Goal: Task Accomplishment & Management: Manage account settings

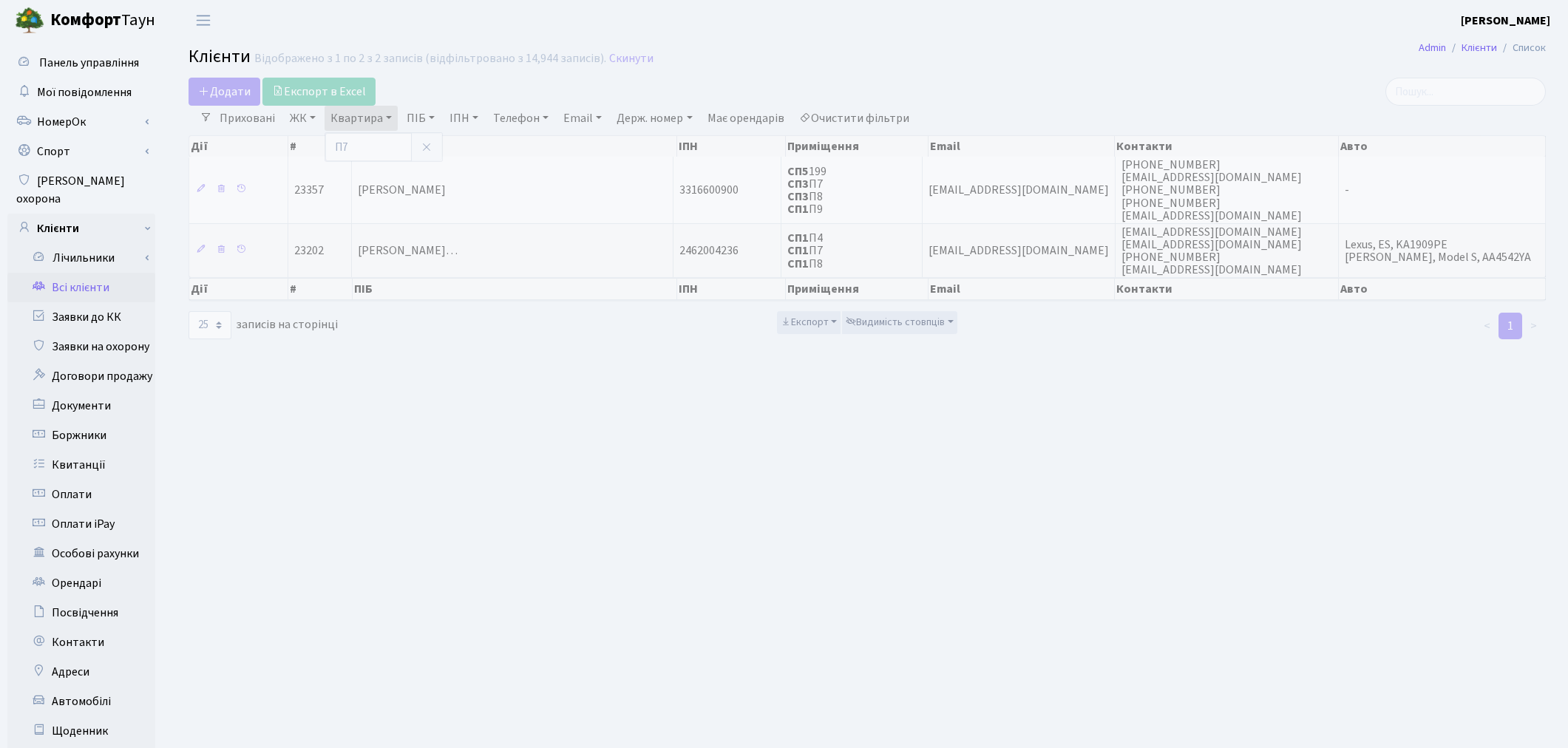
select select "25"
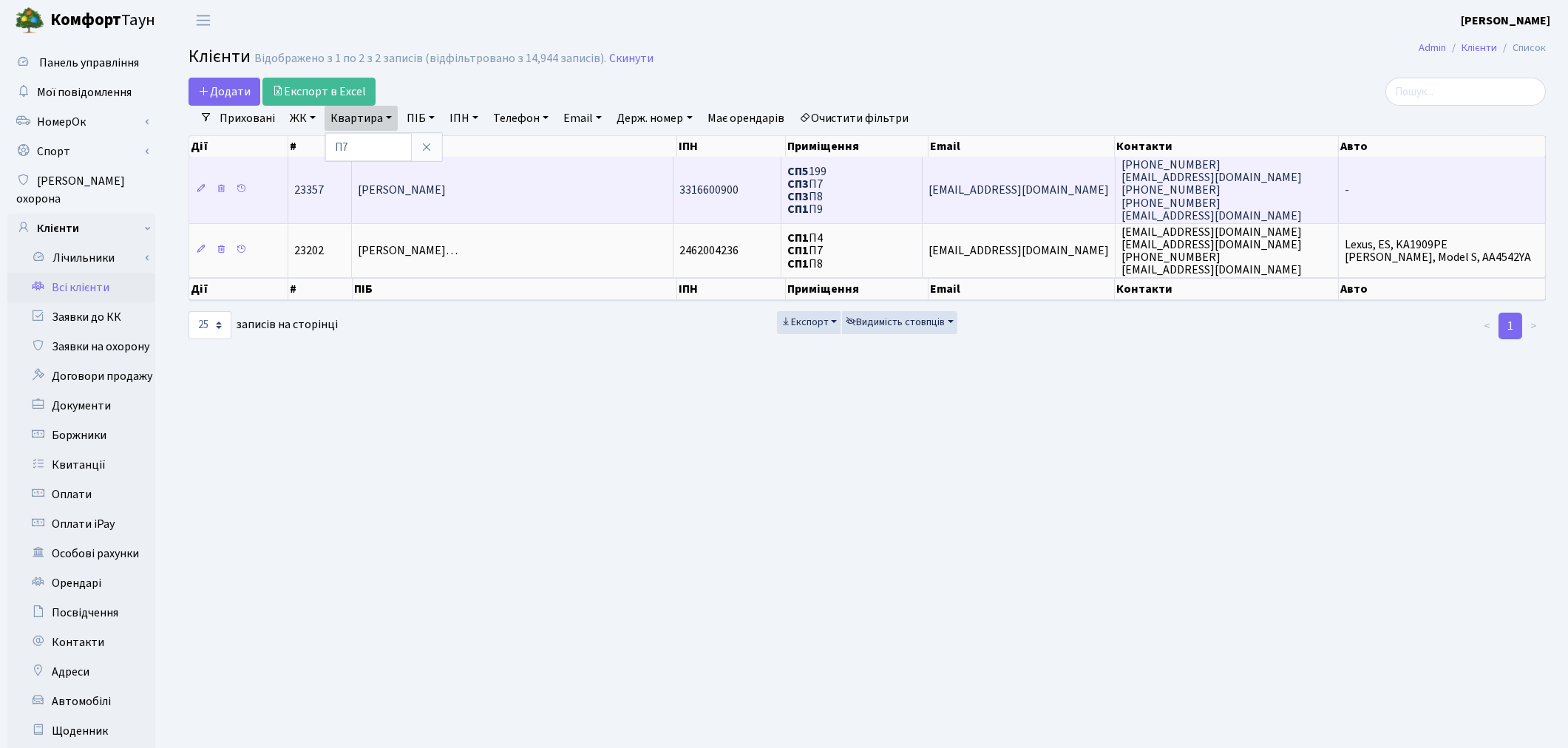
click at [446, 193] on span "[PERSON_NAME]" at bounding box center [402, 191] width 88 height 16
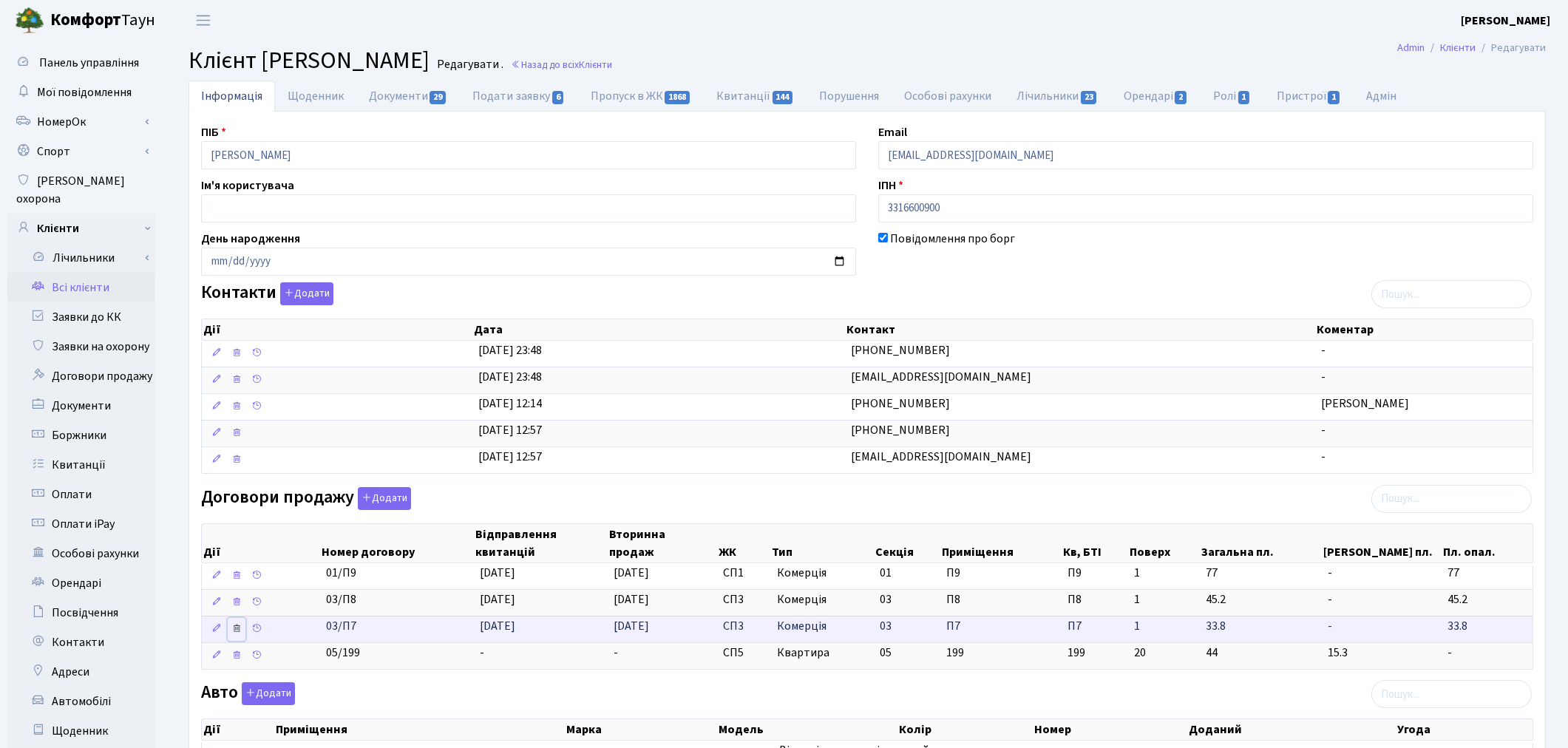
click at [233, 634] on icon at bounding box center [236, 628] width 11 height 11
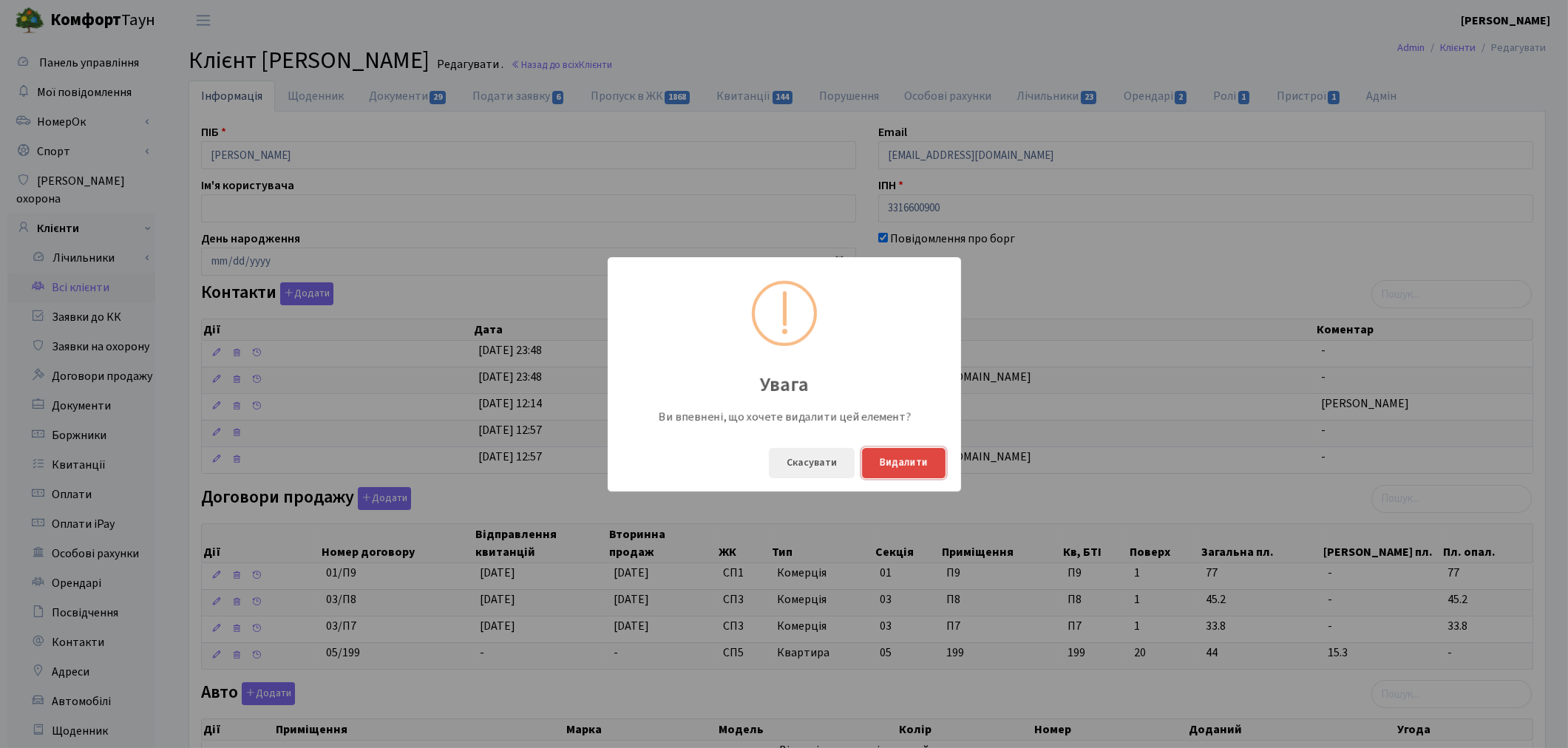
click at [903, 465] on button "Видалити" at bounding box center [903, 464] width 83 height 31
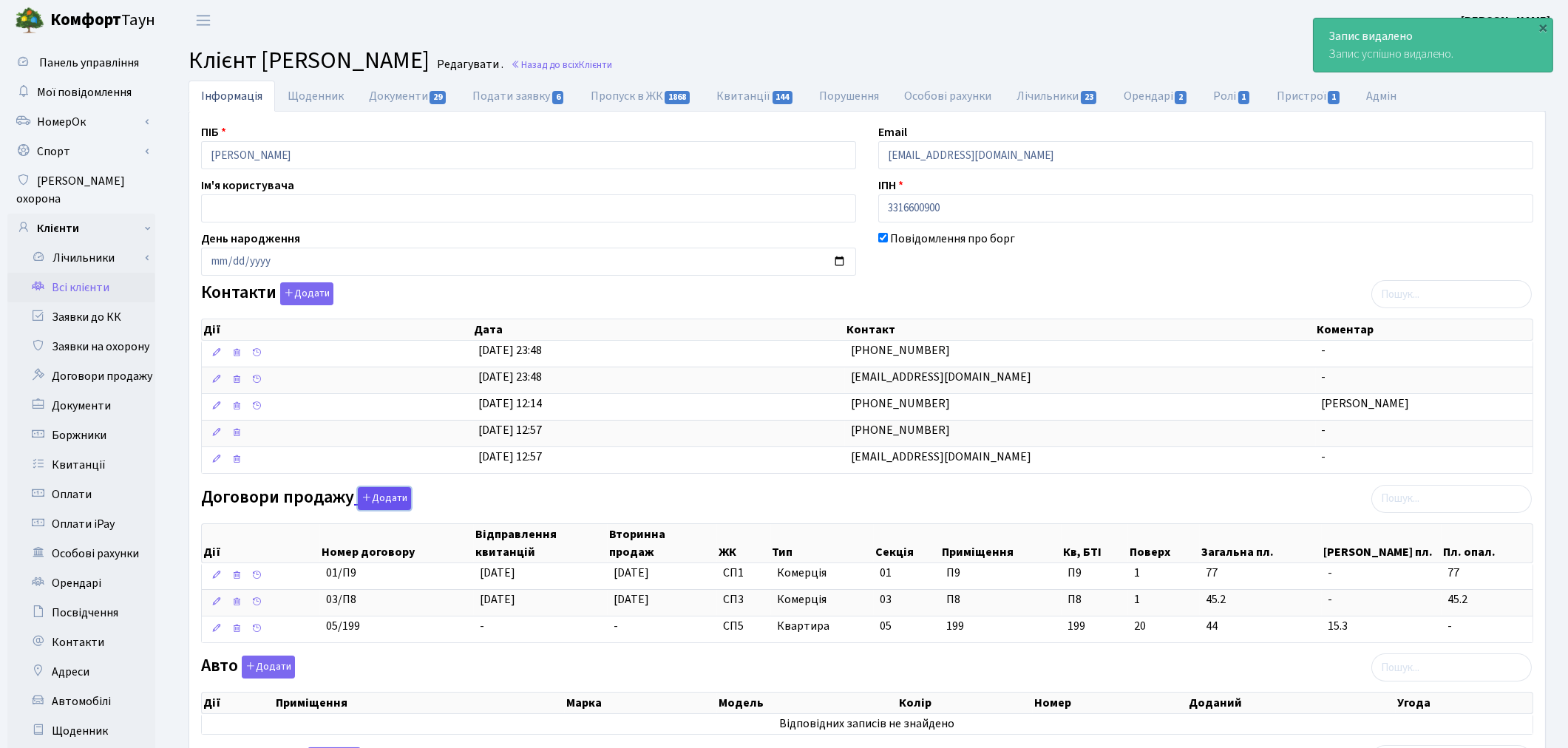
click at [401, 504] on button "Додати" at bounding box center [385, 499] width 54 height 23
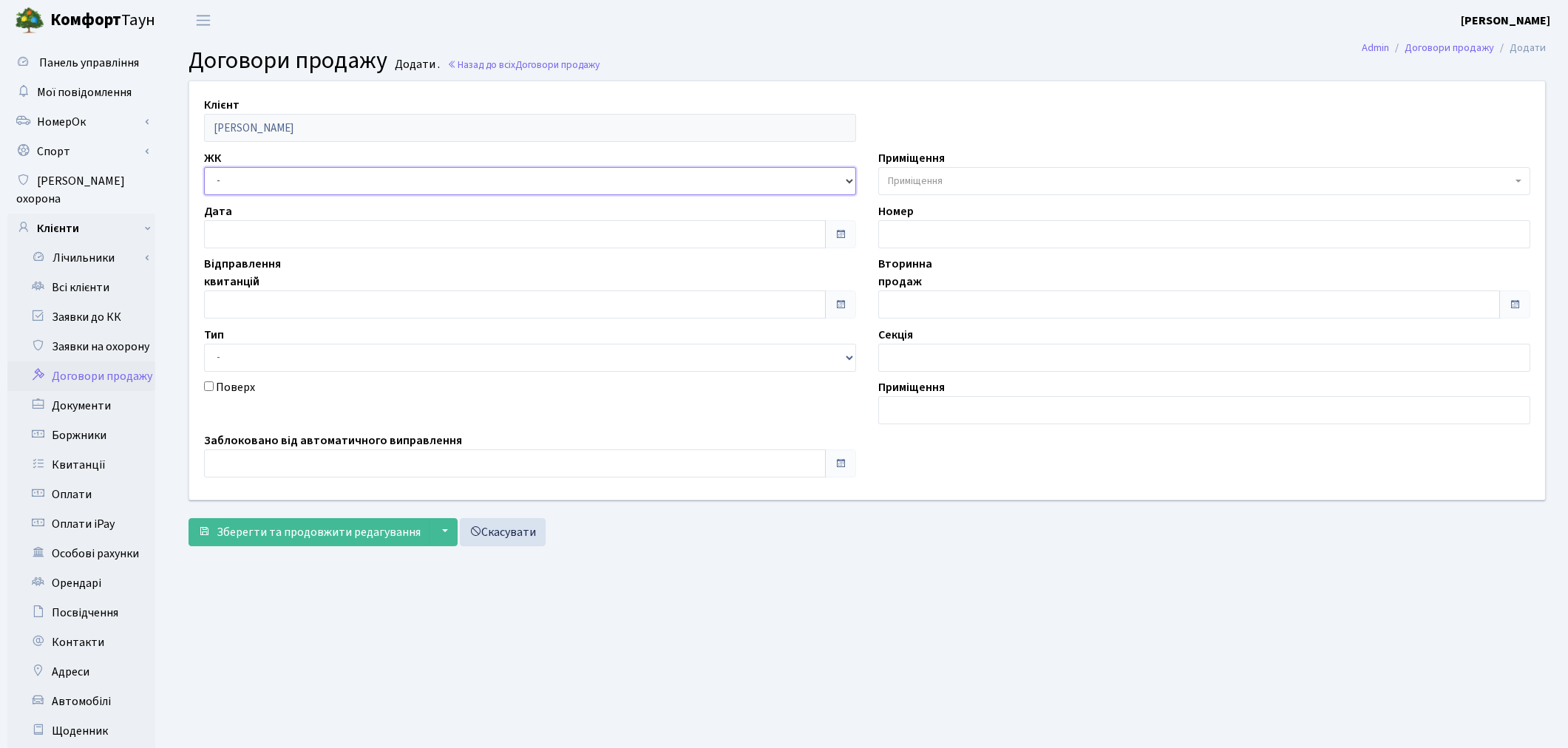
click at [330, 176] on select "- ТХ, вул. Ділова, 1/2 КТ, вул. Регенераторна, 4 КТ2, просп. Соборності, 17 КТ3…" at bounding box center [529, 180] width 652 height 28
select select "307"
click at [204, 167] on select "- ТХ, вул. Ділова, 1/2 КТ, вул. Регенераторна, 4 КТ2, просп. Соборності, 17 КТ3…" at bounding box center [529, 180] width 652 height 28
select select
click at [903, 175] on span "Приміщення" at bounding box center [914, 180] width 55 height 14
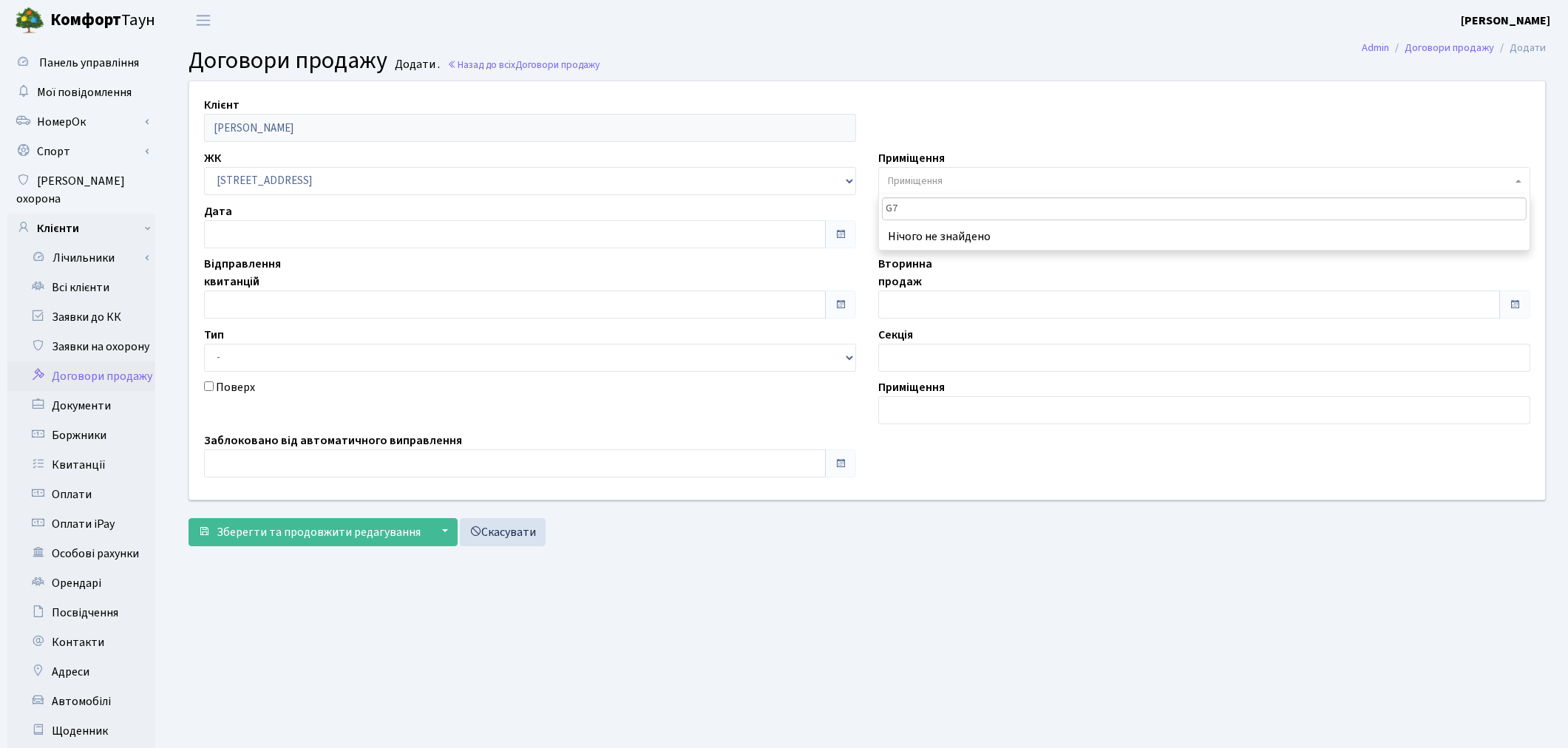
type input "G"
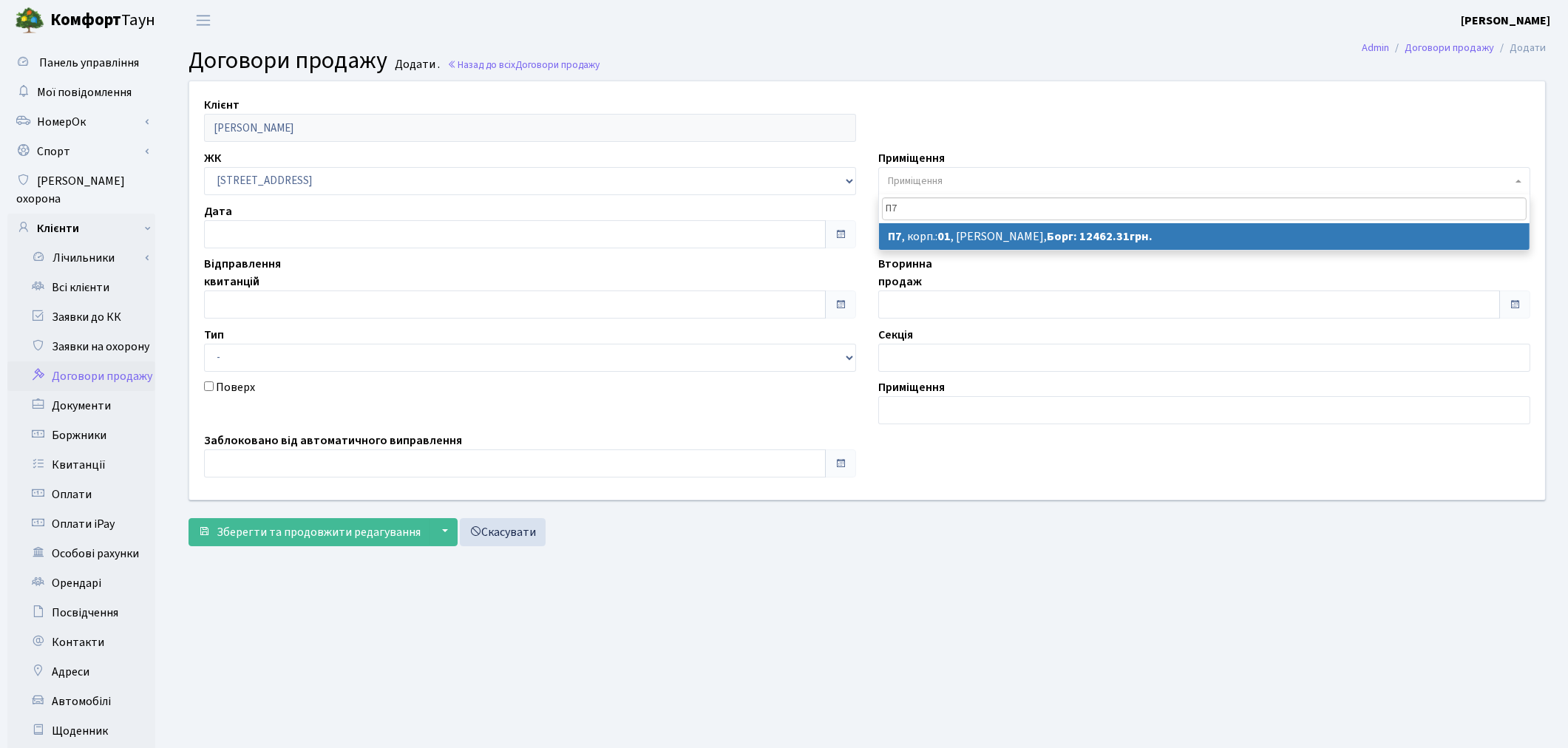
type input "П7"
select select "20248"
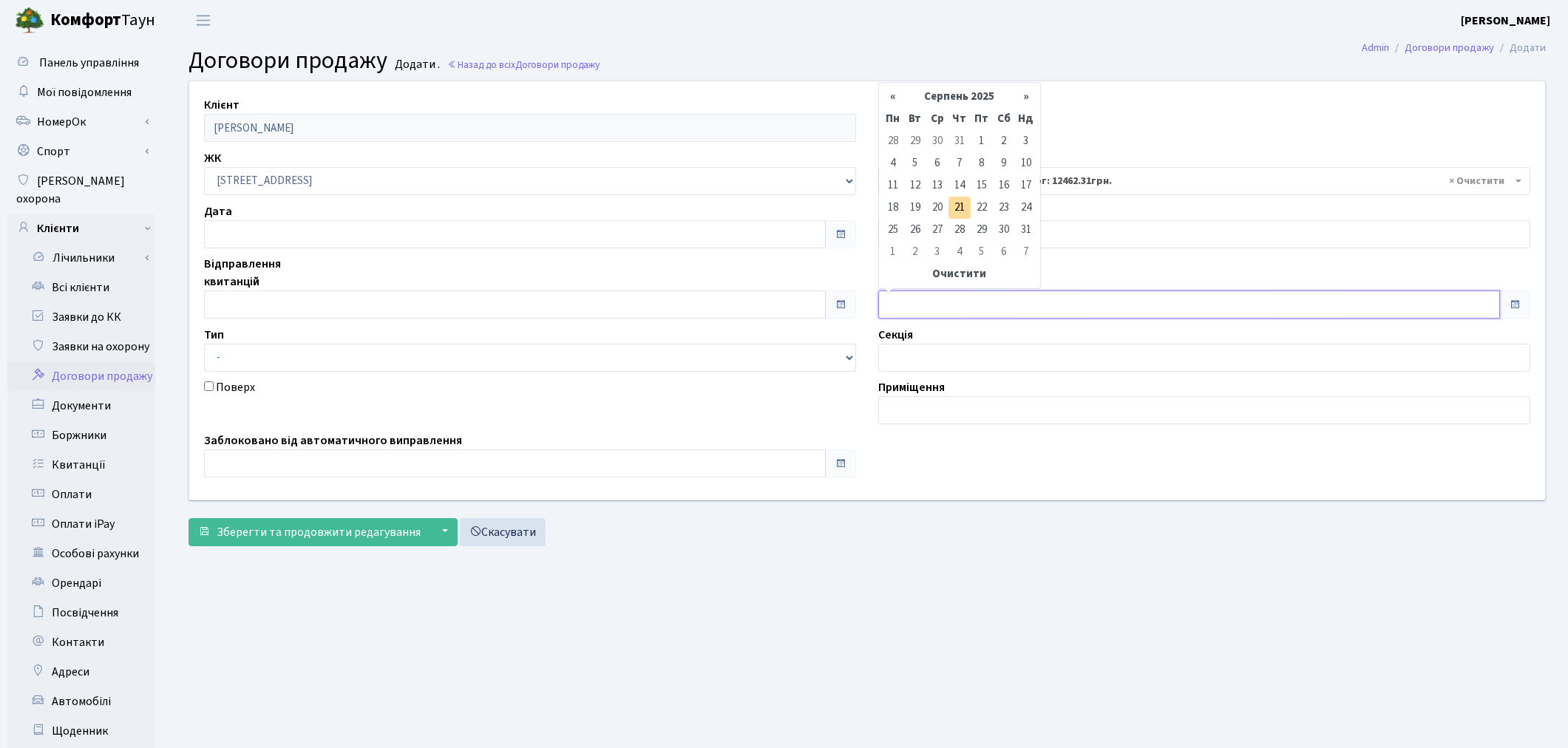
click at [906, 298] on input "text" at bounding box center [1188, 304] width 621 height 28
click at [890, 207] on td "18" at bounding box center [892, 207] width 22 height 22
type input "18.08.2025"
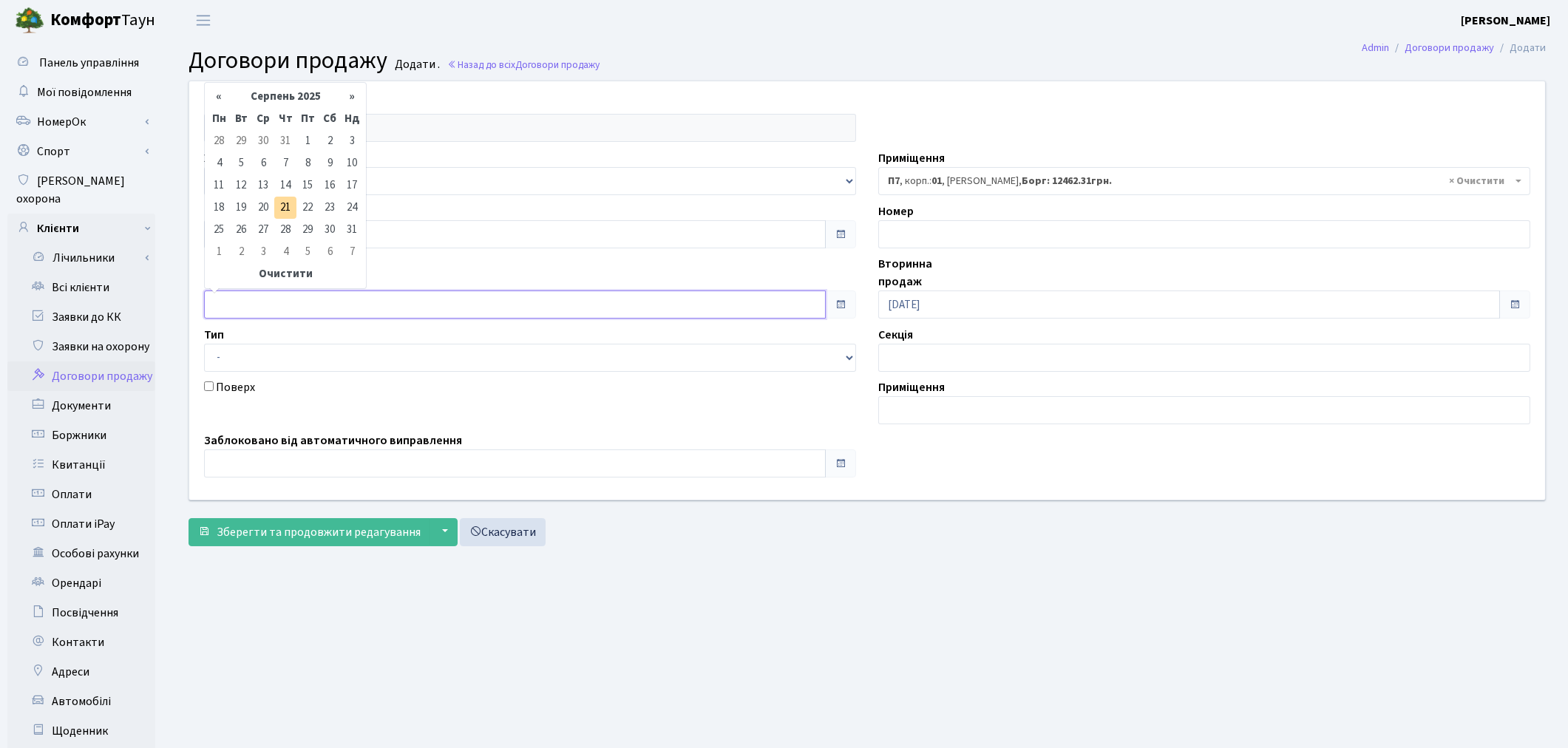
click at [291, 300] on input "text" at bounding box center [514, 304] width 621 height 28
click at [214, 209] on td "18" at bounding box center [218, 207] width 22 height 22
type input "[DATE]"
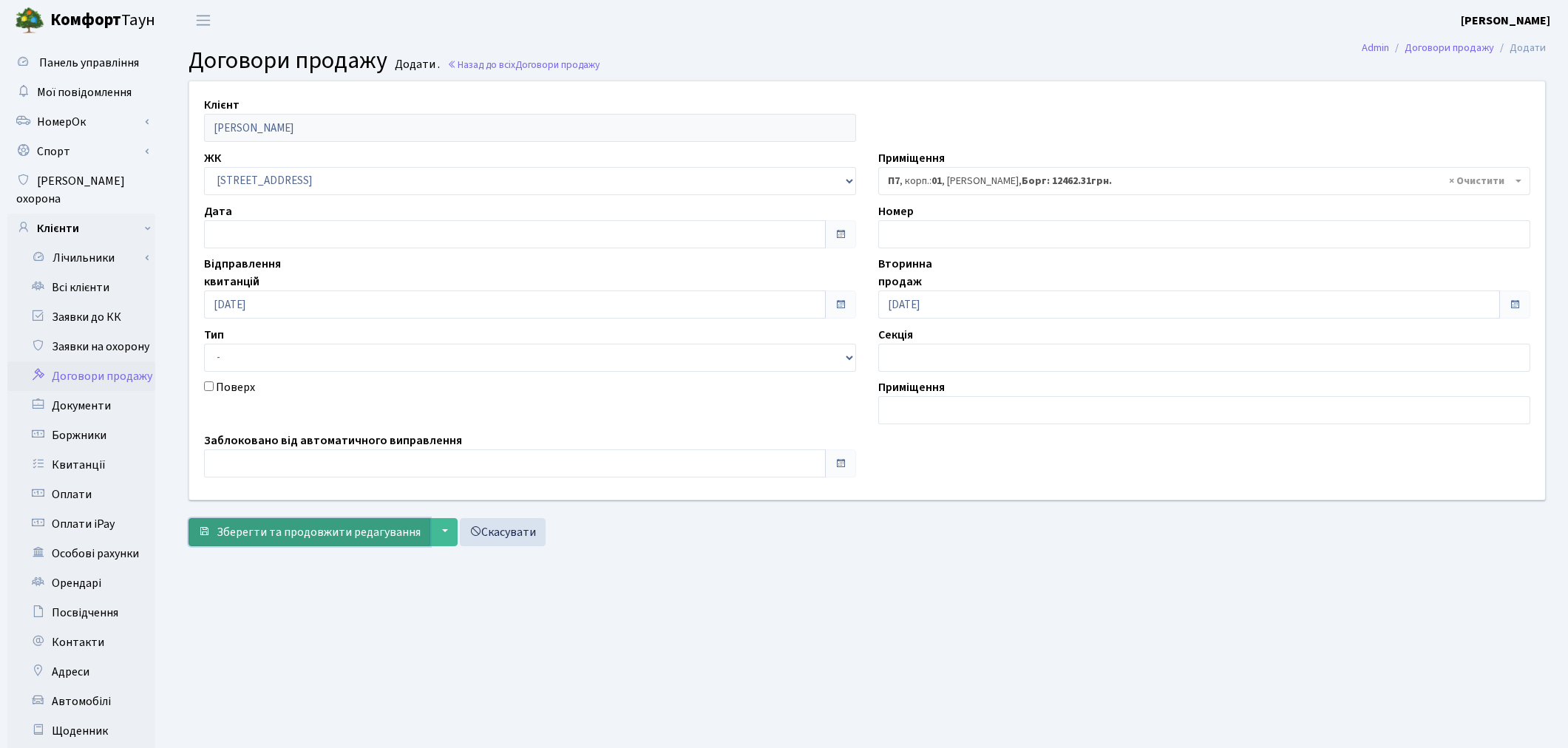
click at [300, 541] on button "Зберегти та продовжити редагування" at bounding box center [309, 532] width 241 height 28
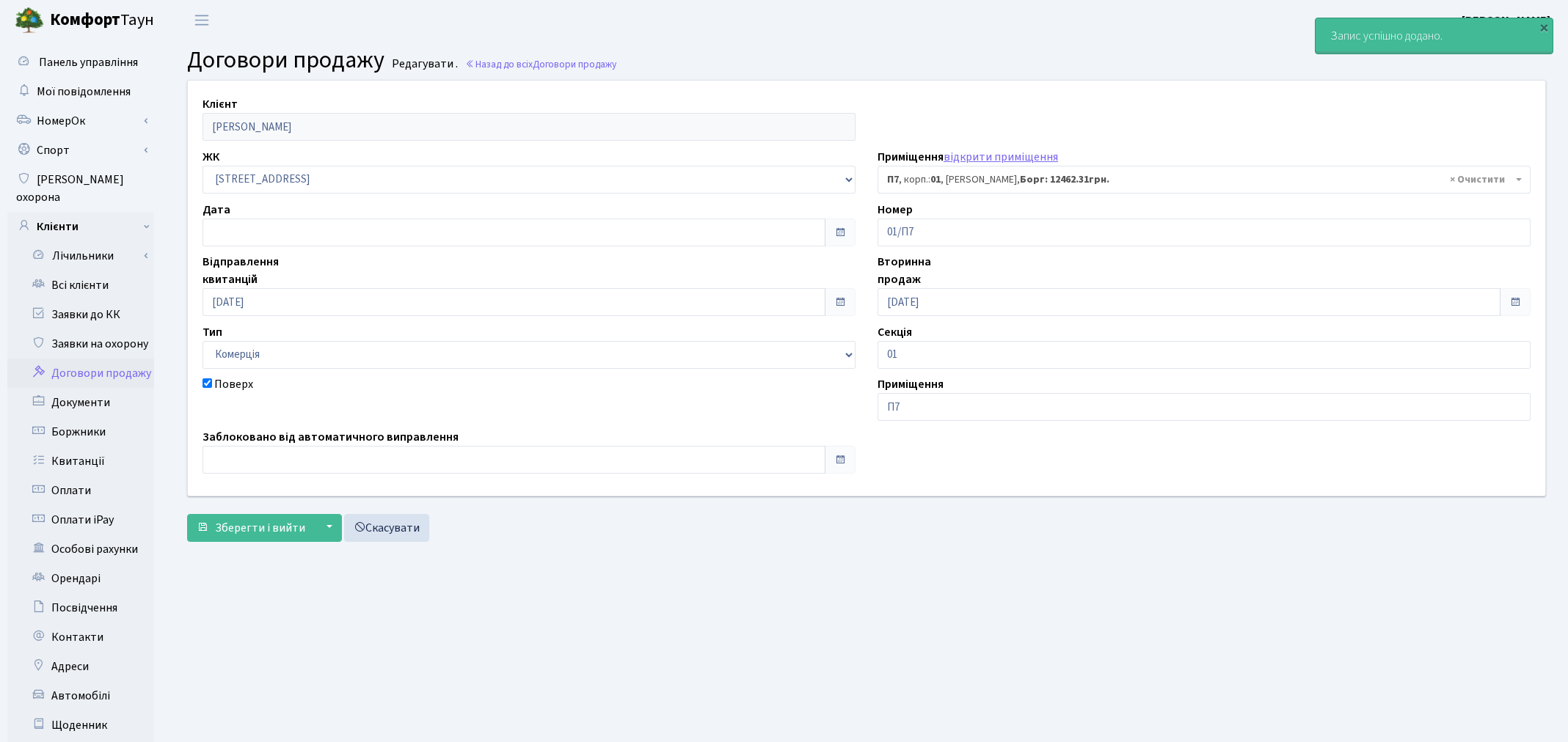
select select "20248"
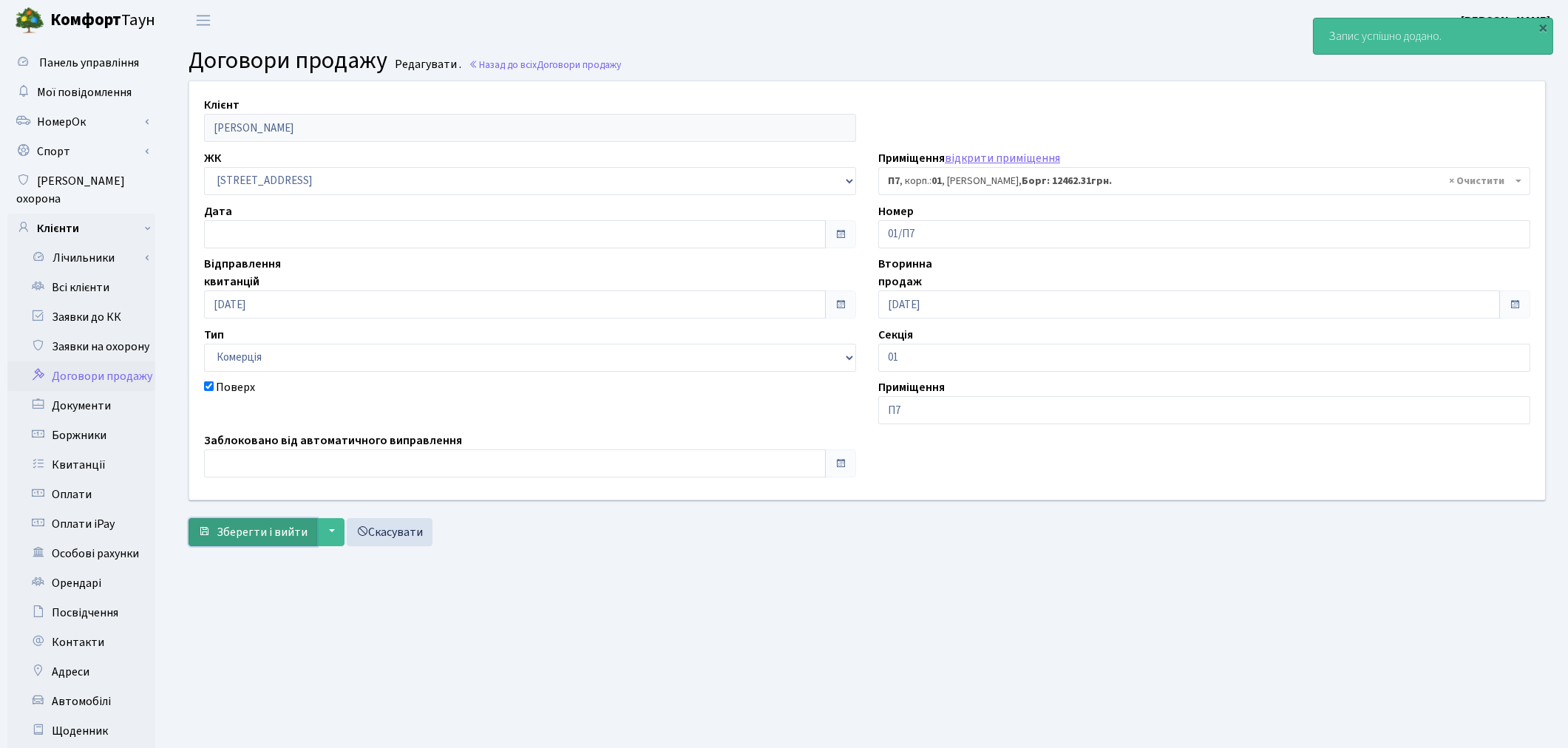
click at [274, 534] on span "Зберегти і вийти" at bounding box center [261, 532] width 91 height 16
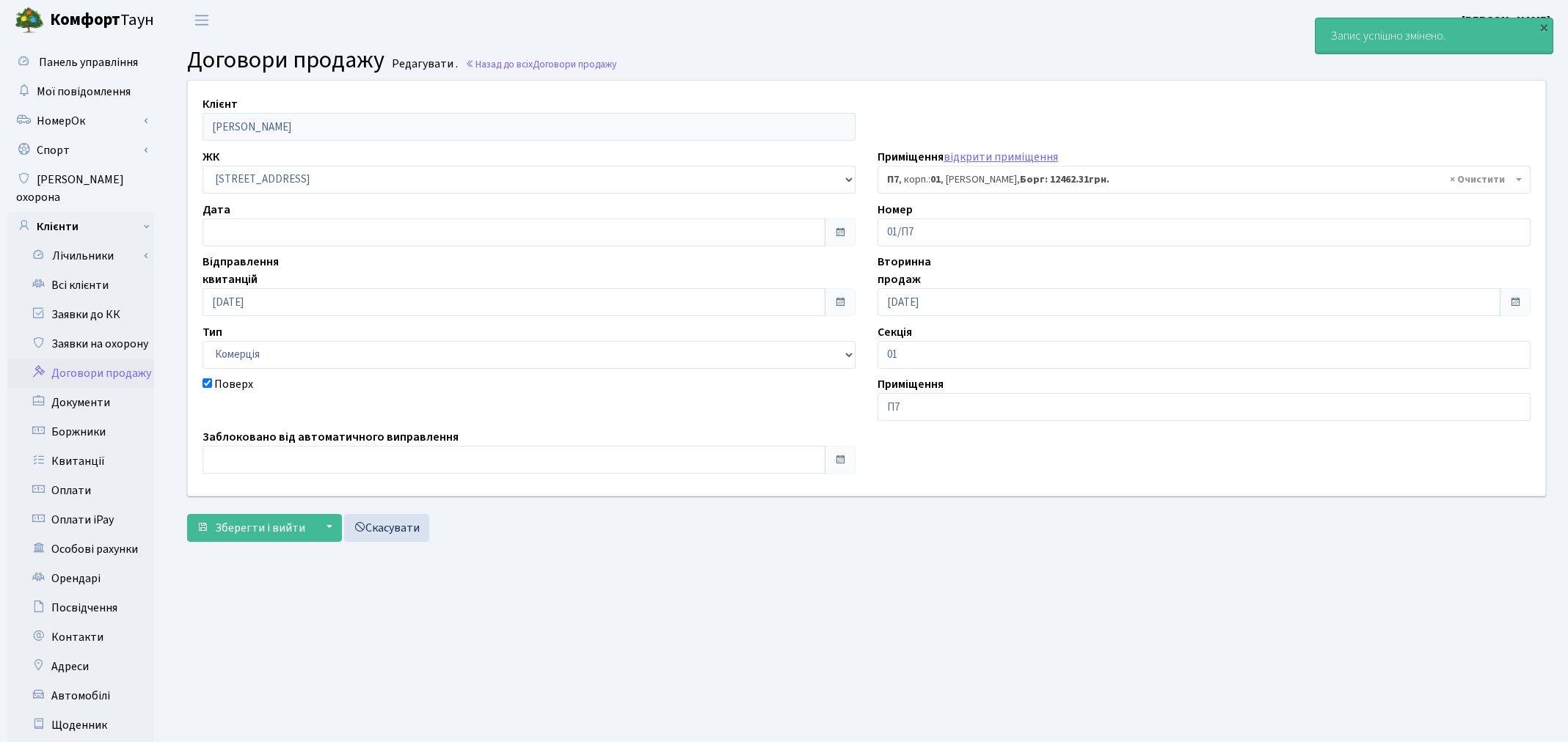
select select "20248"
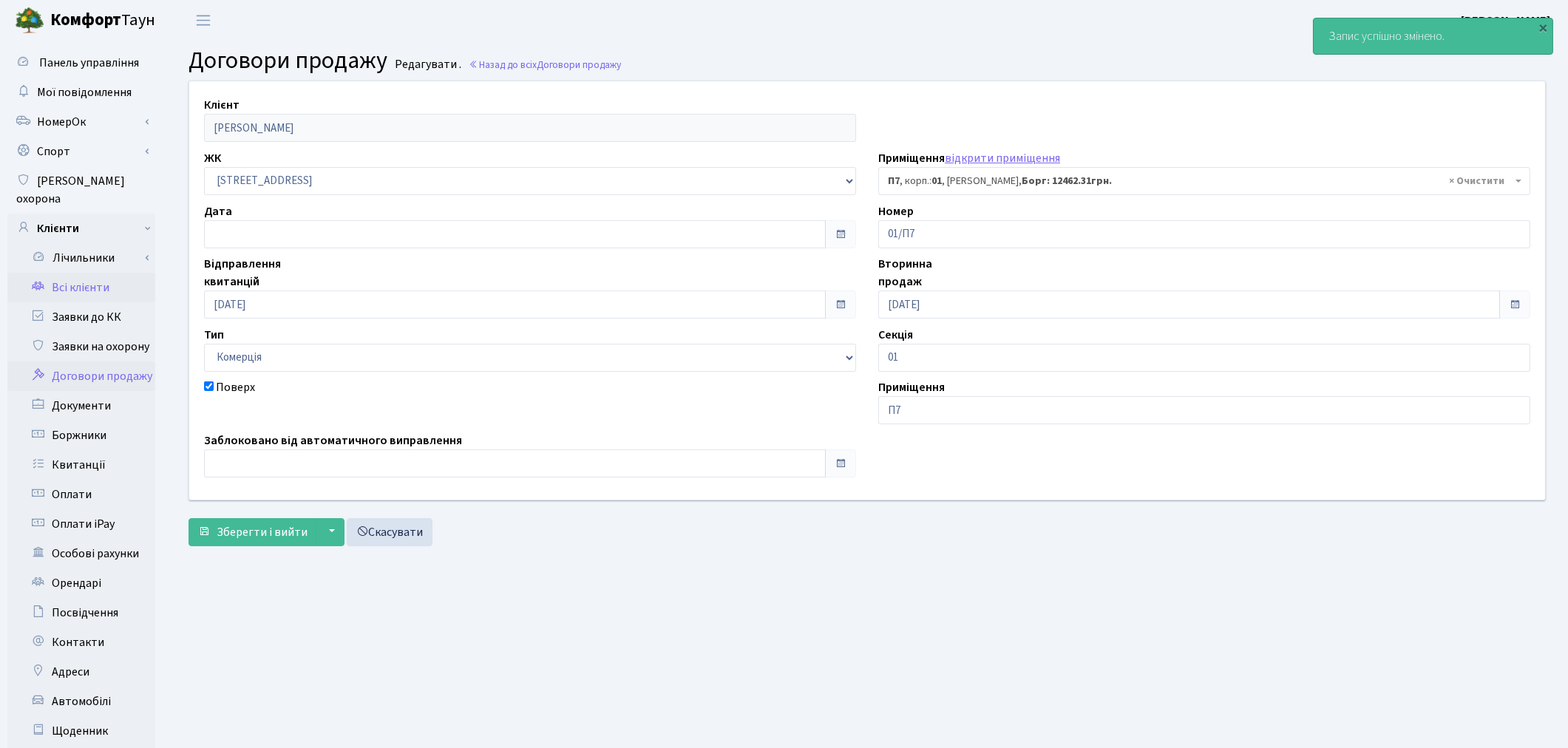
click at [86, 273] on link "Всі клієнти" at bounding box center [81, 287] width 147 height 30
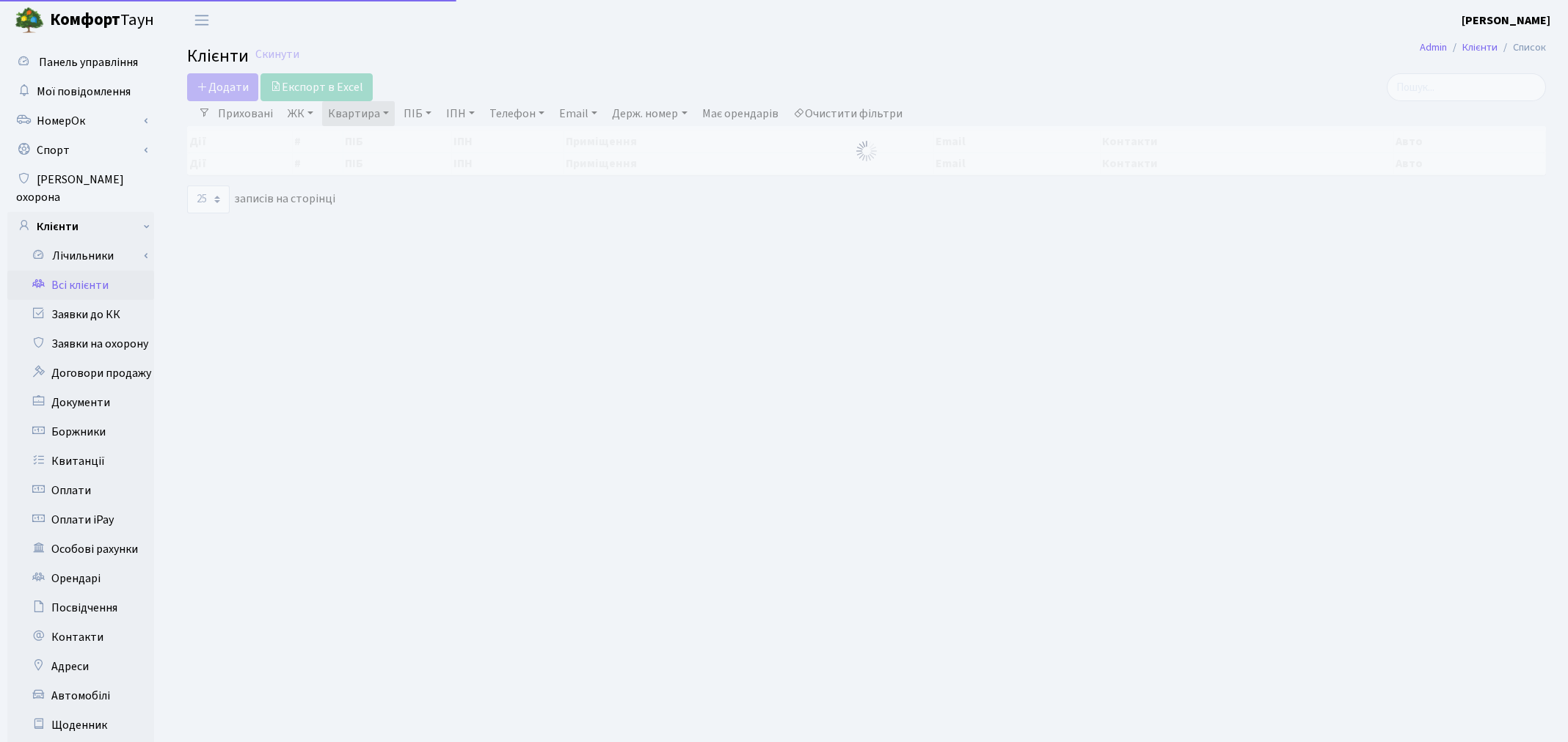
select select "25"
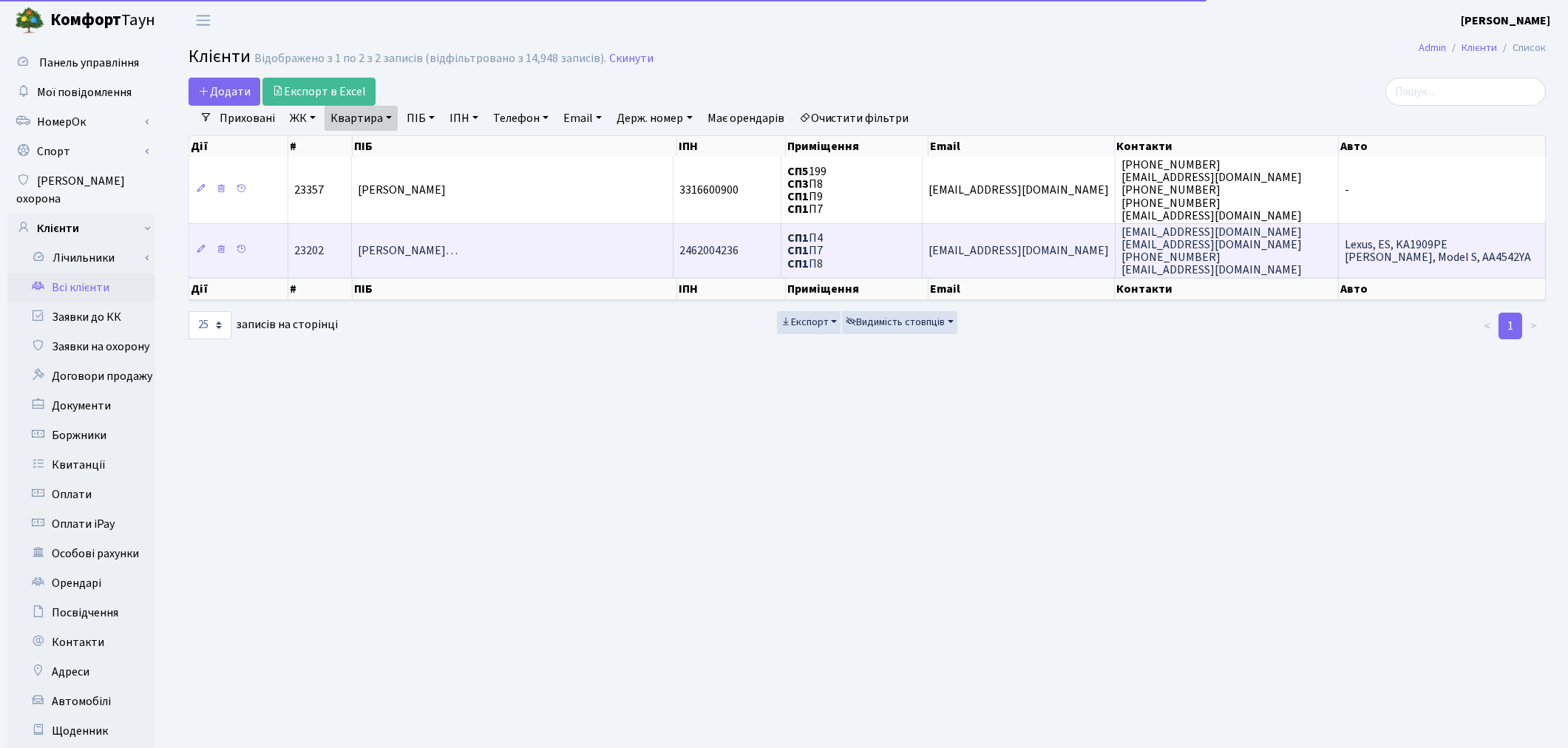
click at [458, 254] on span "[PERSON_NAME]…" at bounding box center [408, 251] width 100 height 16
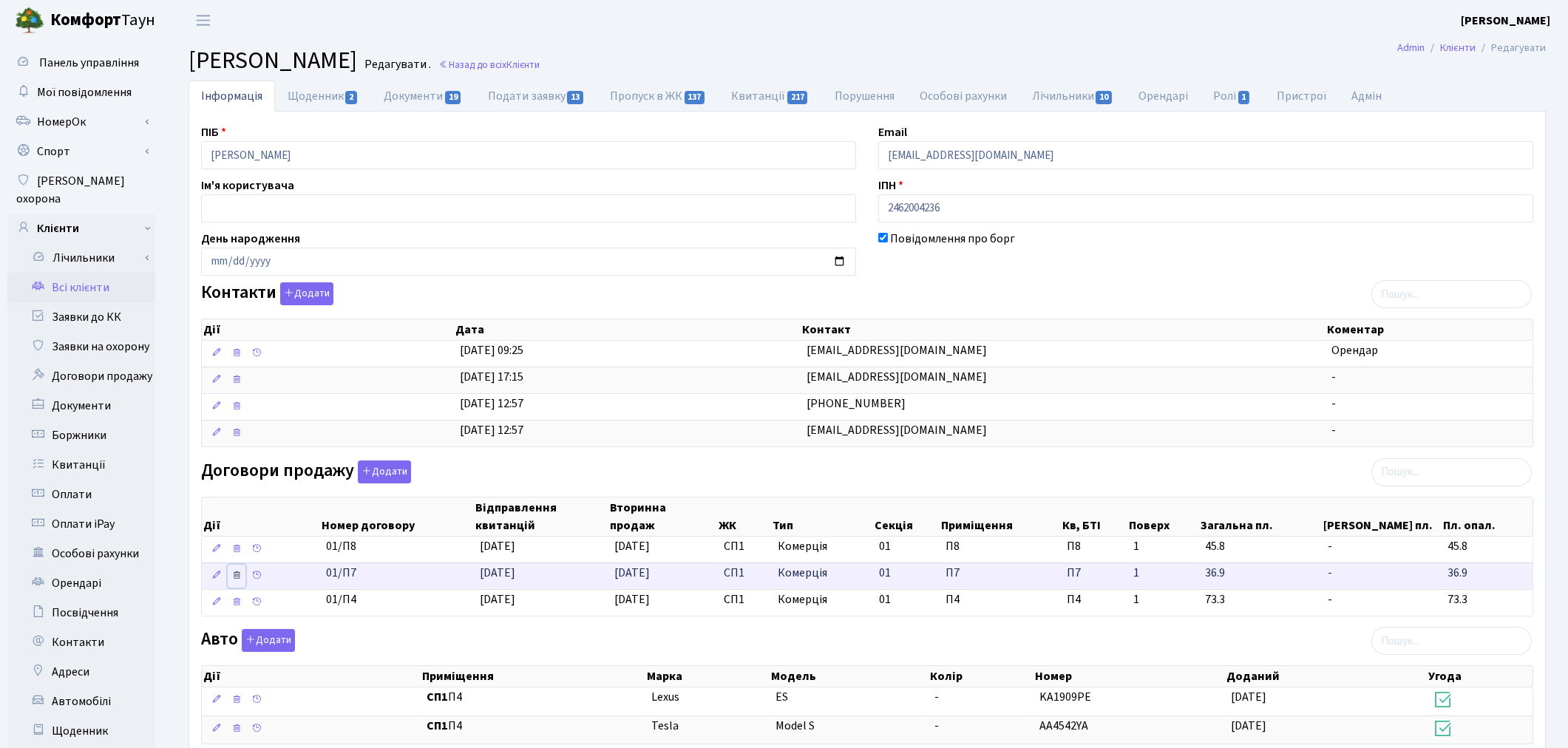
click at [236, 576] on icon at bounding box center [236, 575] width 11 height 11
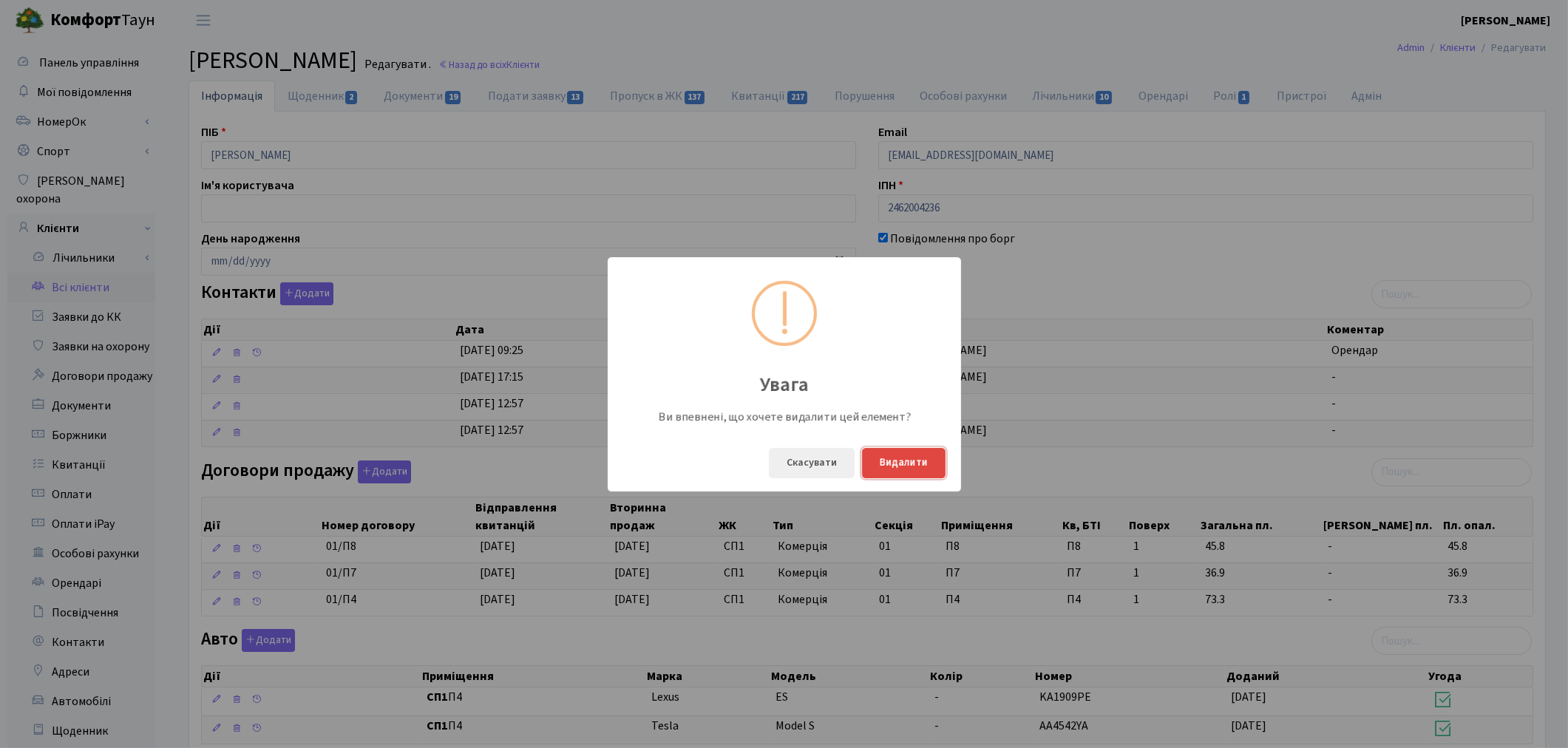
click at [888, 465] on button "Видалити" at bounding box center [903, 464] width 83 height 31
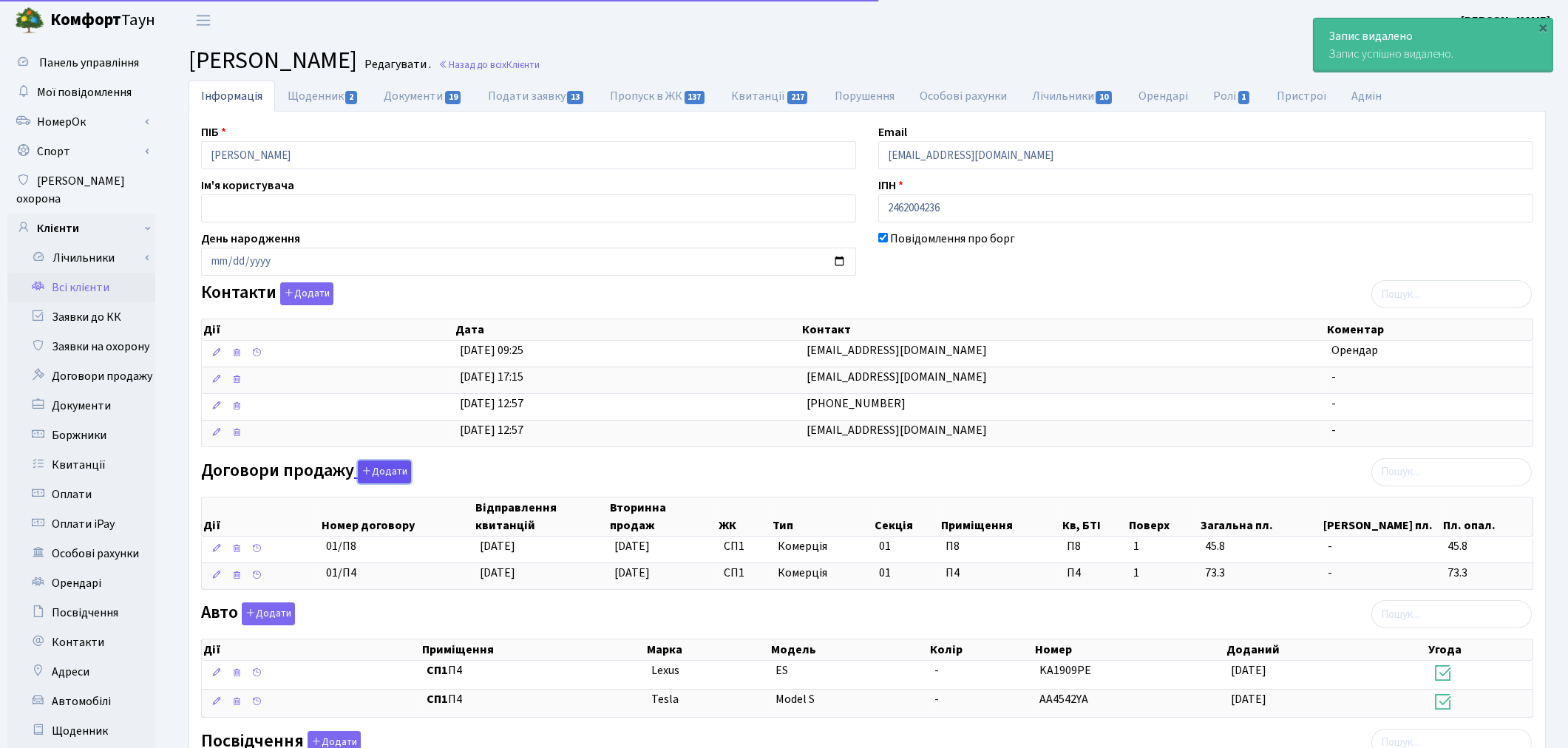
click at [387, 475] on button "Додати" at bounding box center [385, 472] width 54 height 23
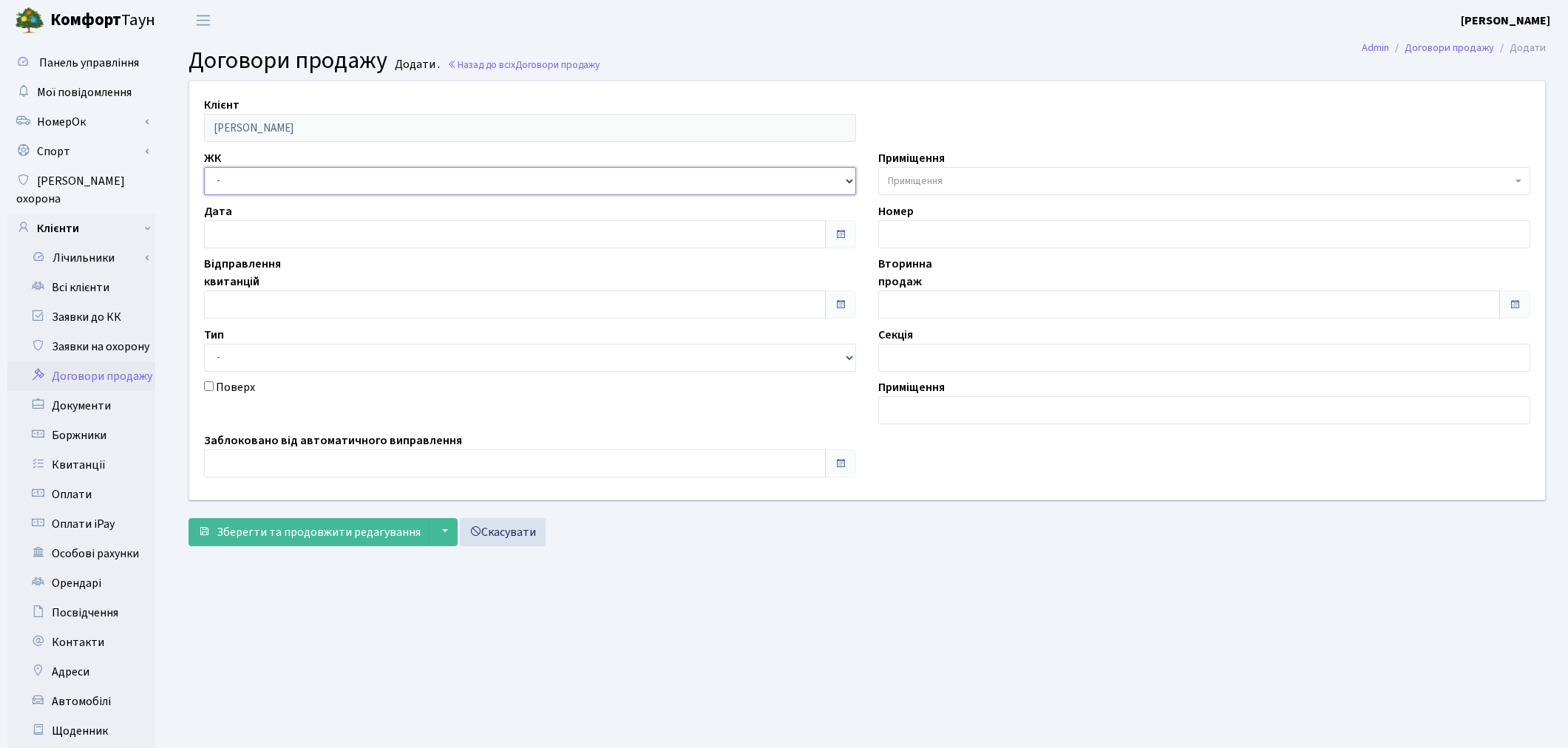
click at [258, 180] on select "- ТХ, вул. [STREET_ADDRESS] Регенераторна, 4 КТ2, просп. [STREET_ADDRESS] [STRE…" at bounding box center [529, 180] width 652 height 28
select select "309"
click at [204, 167] on select "- ТХ, вул. Ділова, 1/2 КТ, вул. Регенераторна, 4 КТ2, просп. Соборності, 17 КТ3…" at bounding box center [529, 180] width 652 height 28
select select
click at [926, 180] on span "Приміщення" at bounding box center [914, 180] width 55 height 14
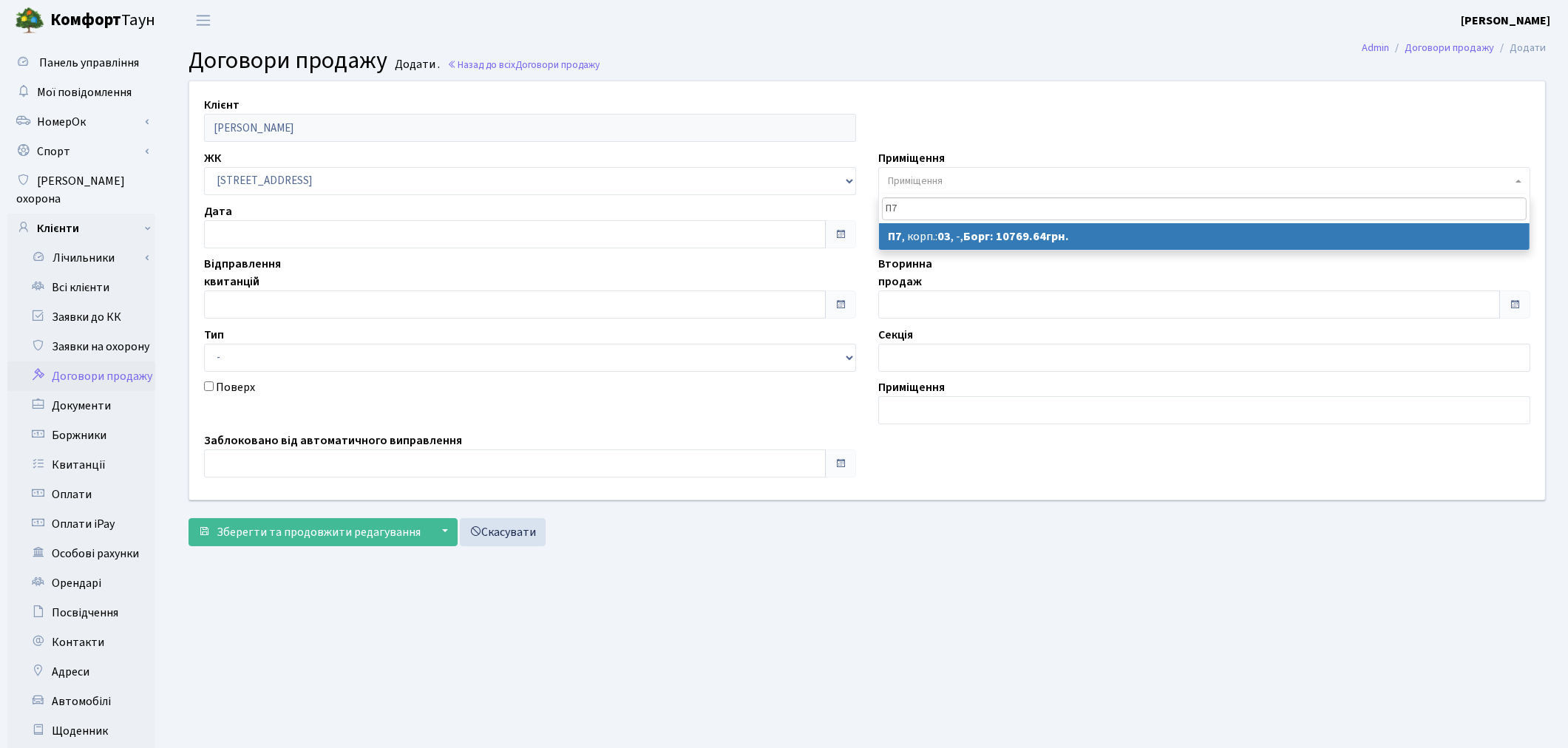
type input "П7"
select select "21026"
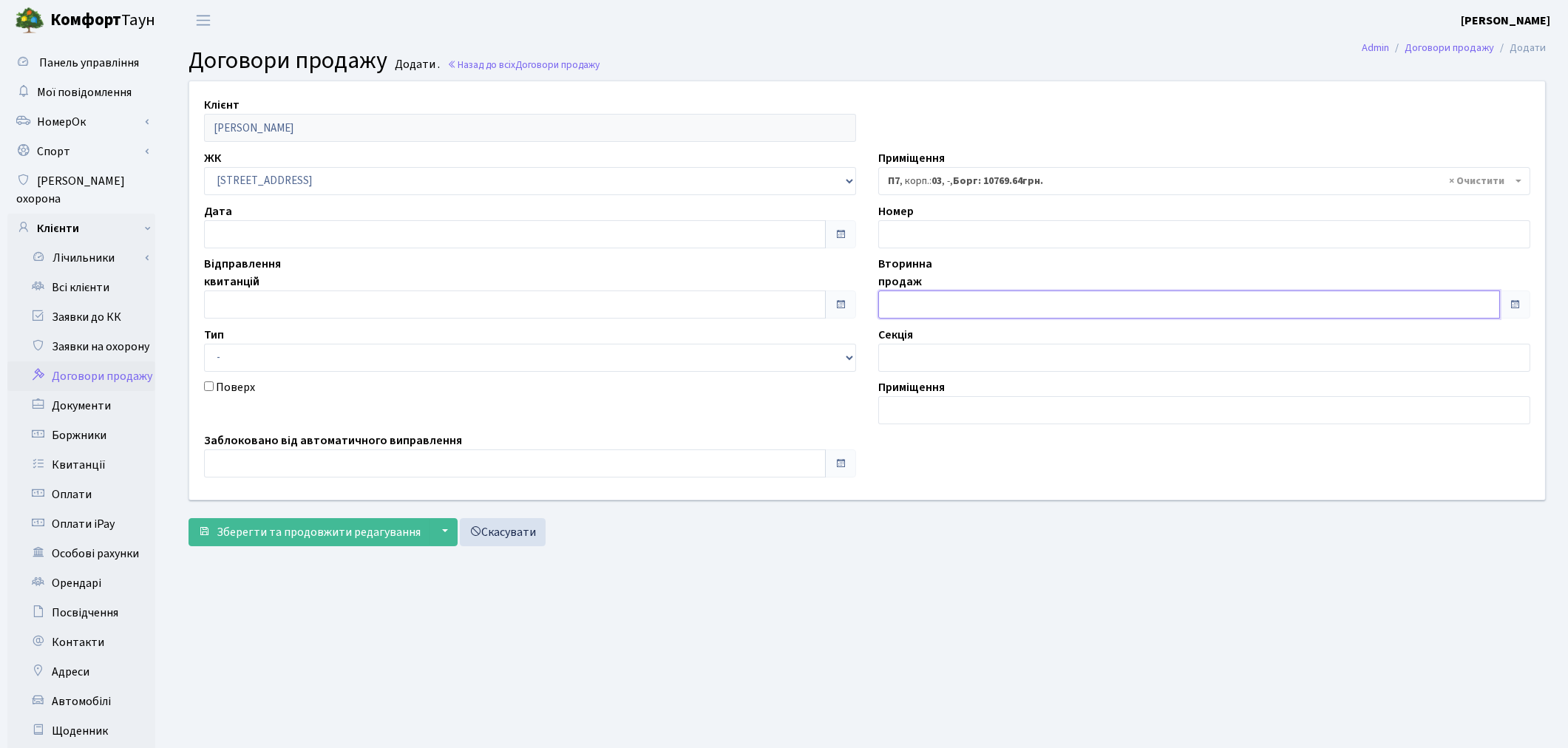
click at [892, 299] on input "text" at bounding box center [1188, 304] width 621 height 28
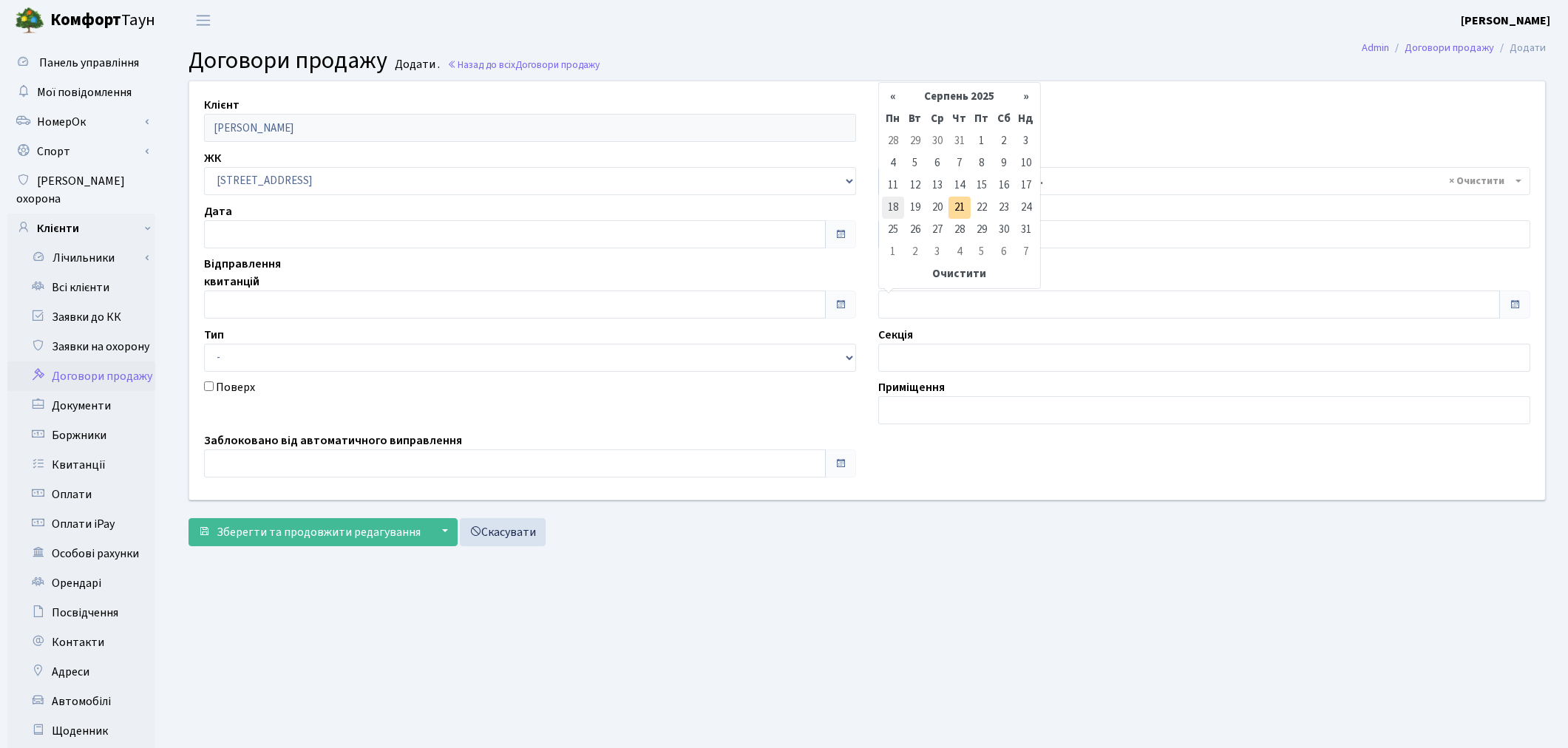
click at [900, 204] on td "18" at bounding box center [892, 207] width 22 height 22
type input "[DATE]"
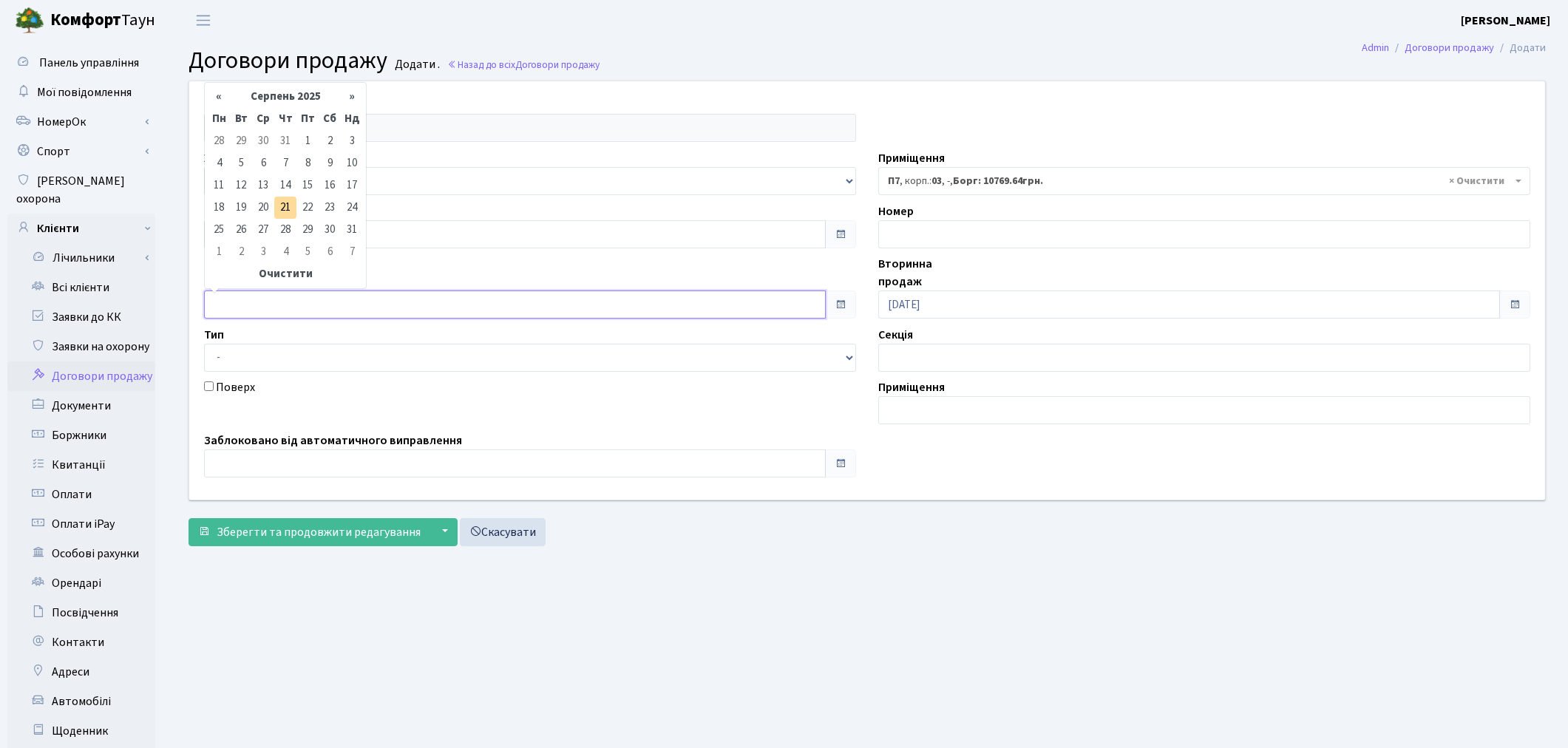
click at [407, 292] on input "text" at bounding box center [514, 304] width 621 height 28
click at [218, 213] on td "18" at bounding box center [218, 207] width 22 height 22
type input "[DATE]"
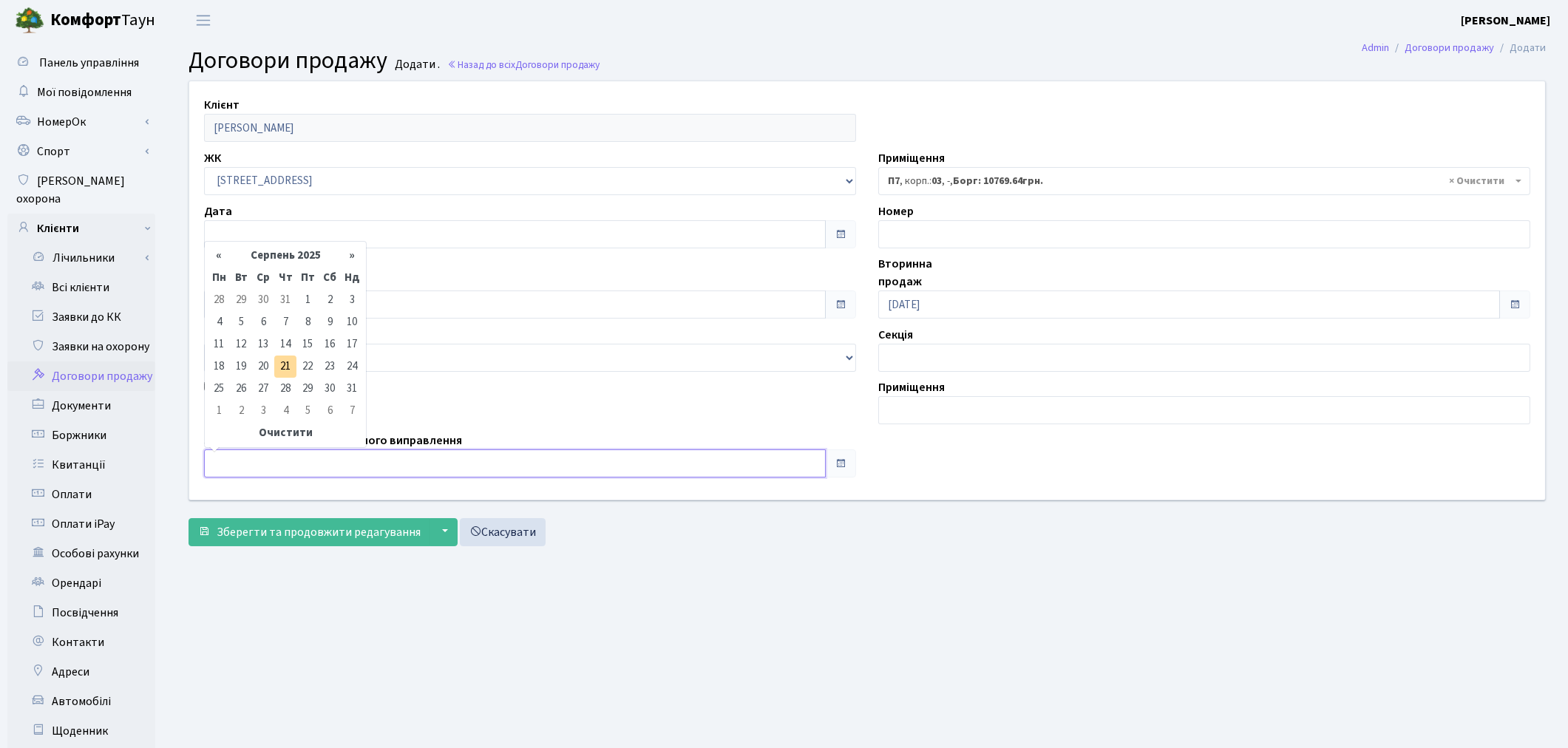
click at [277, 472] on input "text" at bounding box center [514, 463] width 621 height 28
click at [227, 363] on td "18" at bounding box center [218, 366] width 22 height 22
type input "[DATE]"
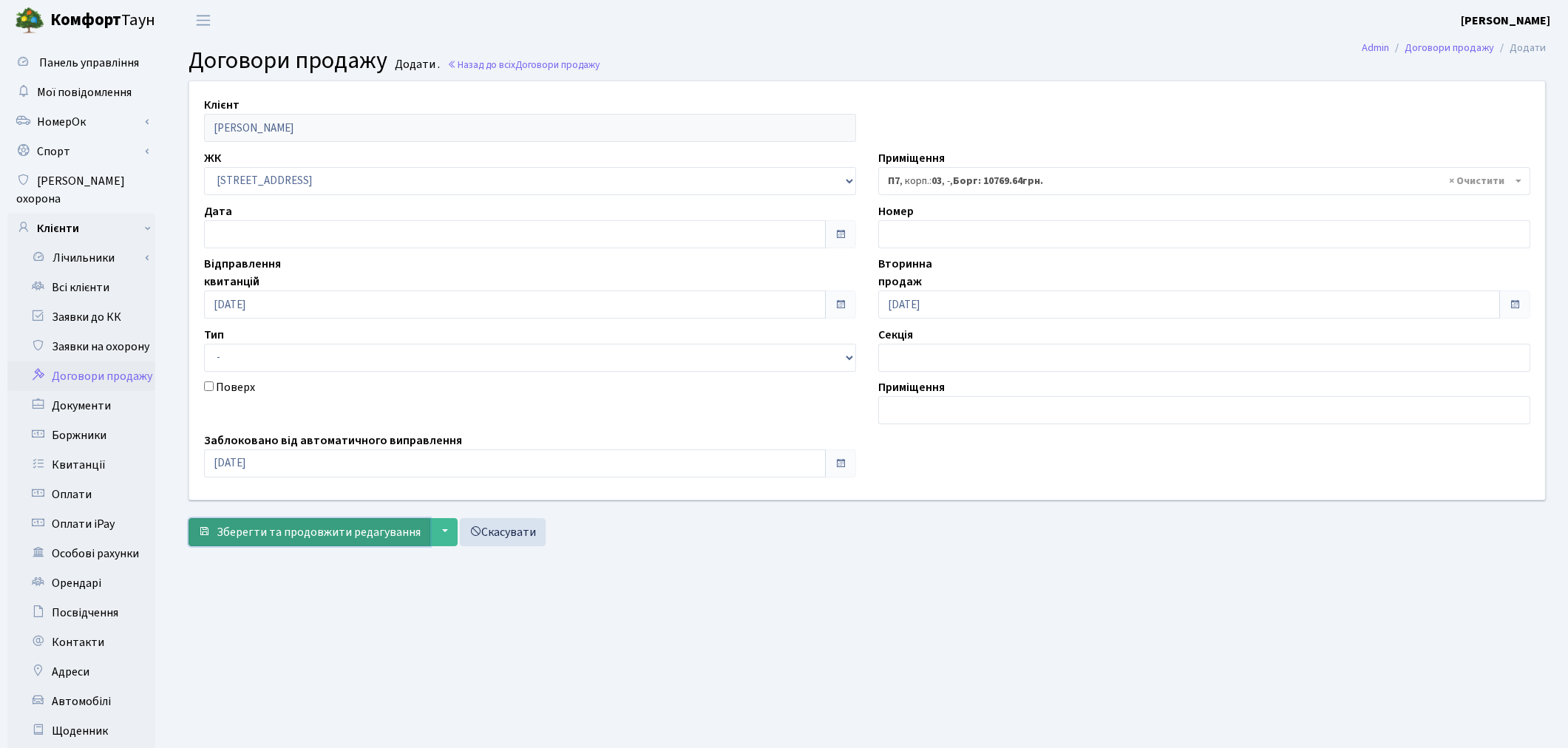
click at [255, 537] on span "Зберегти та продовжити редагування" at bounding box center [318, 532] width 204 height 16
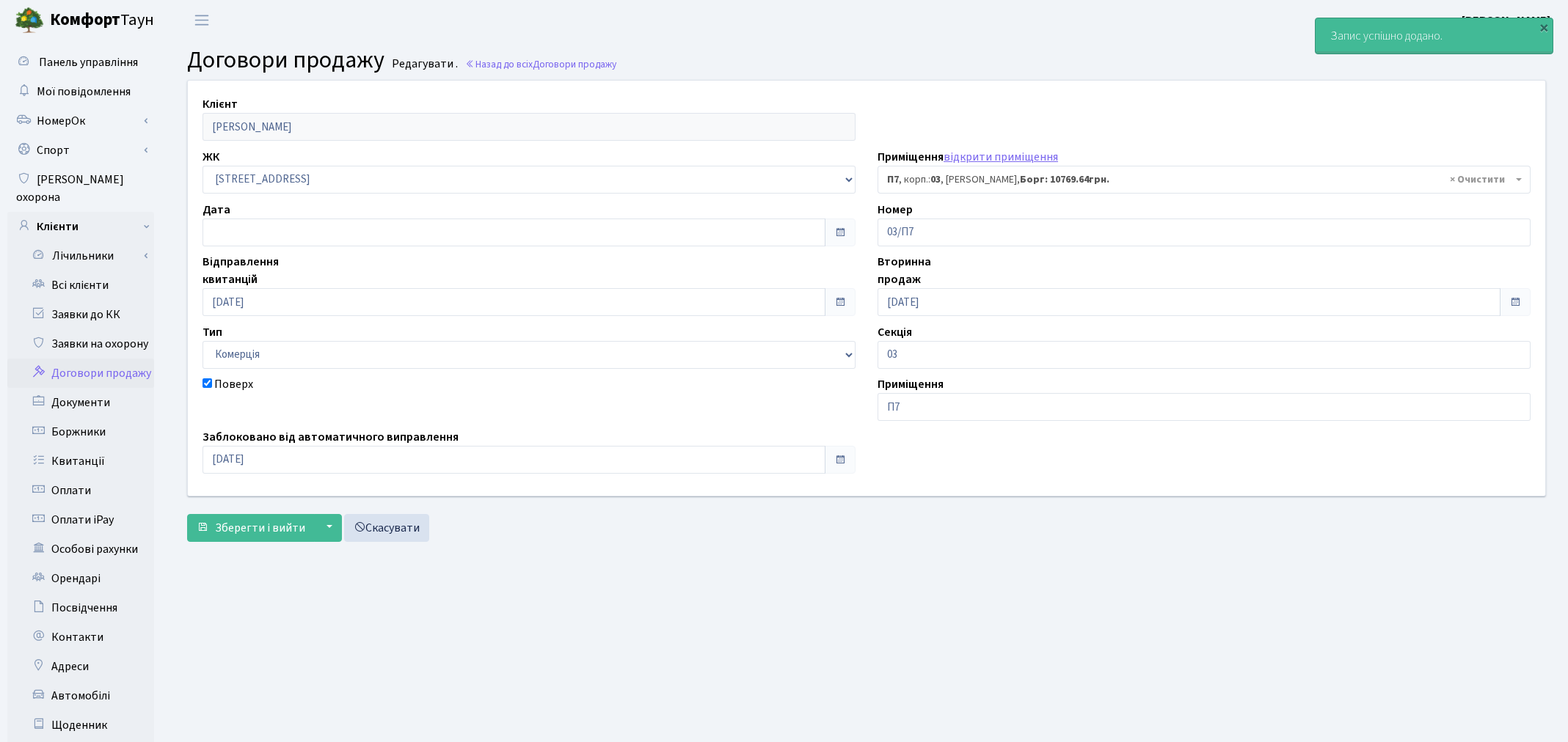
select select "21026"
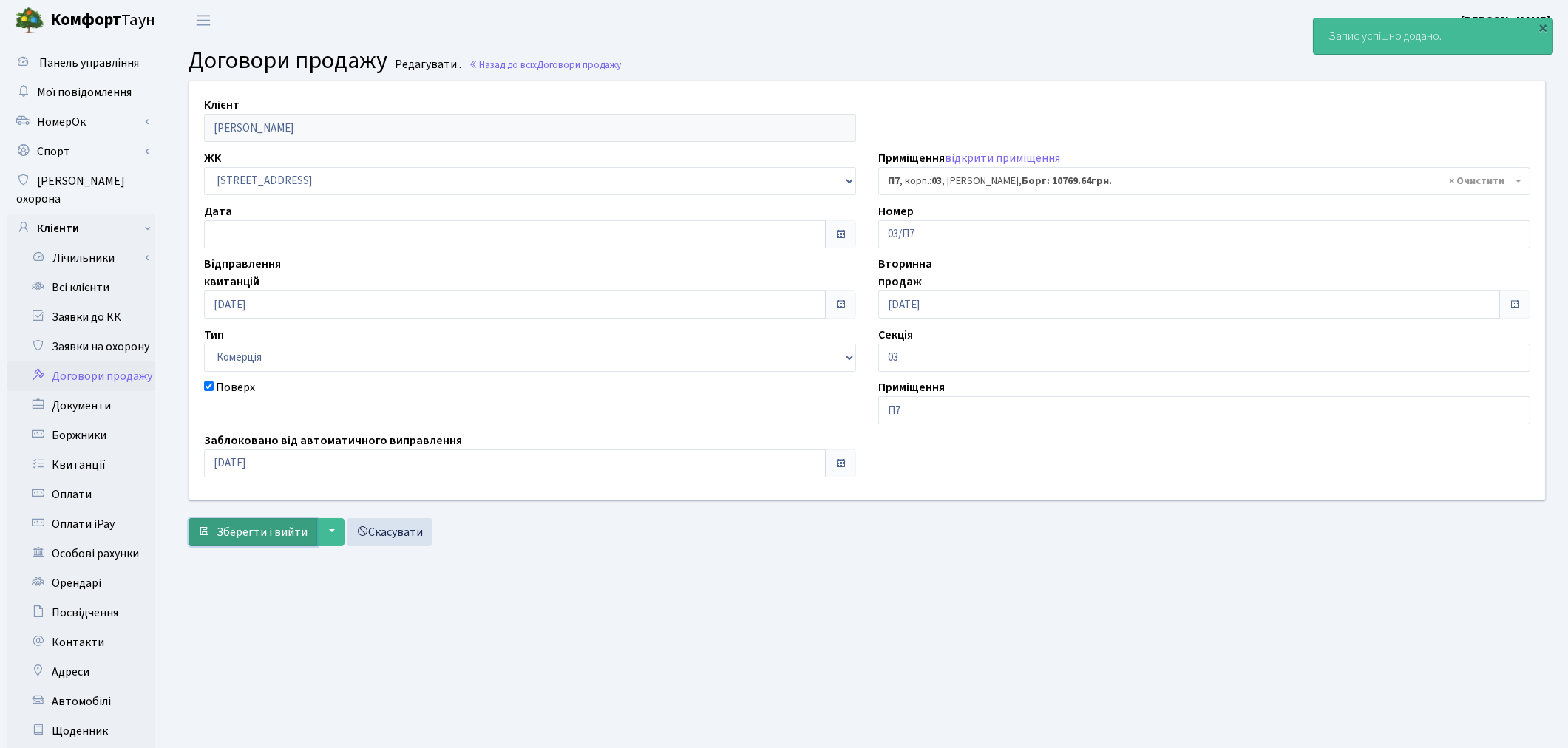
click at [255, 537] on span "Зберегти і вийти" at bounding box center [261, 532] width 91 height 16
select select "21026"
click at [76, 273] on link "Всі клієнти" at bounding box center [81, 287] width 147 height 30
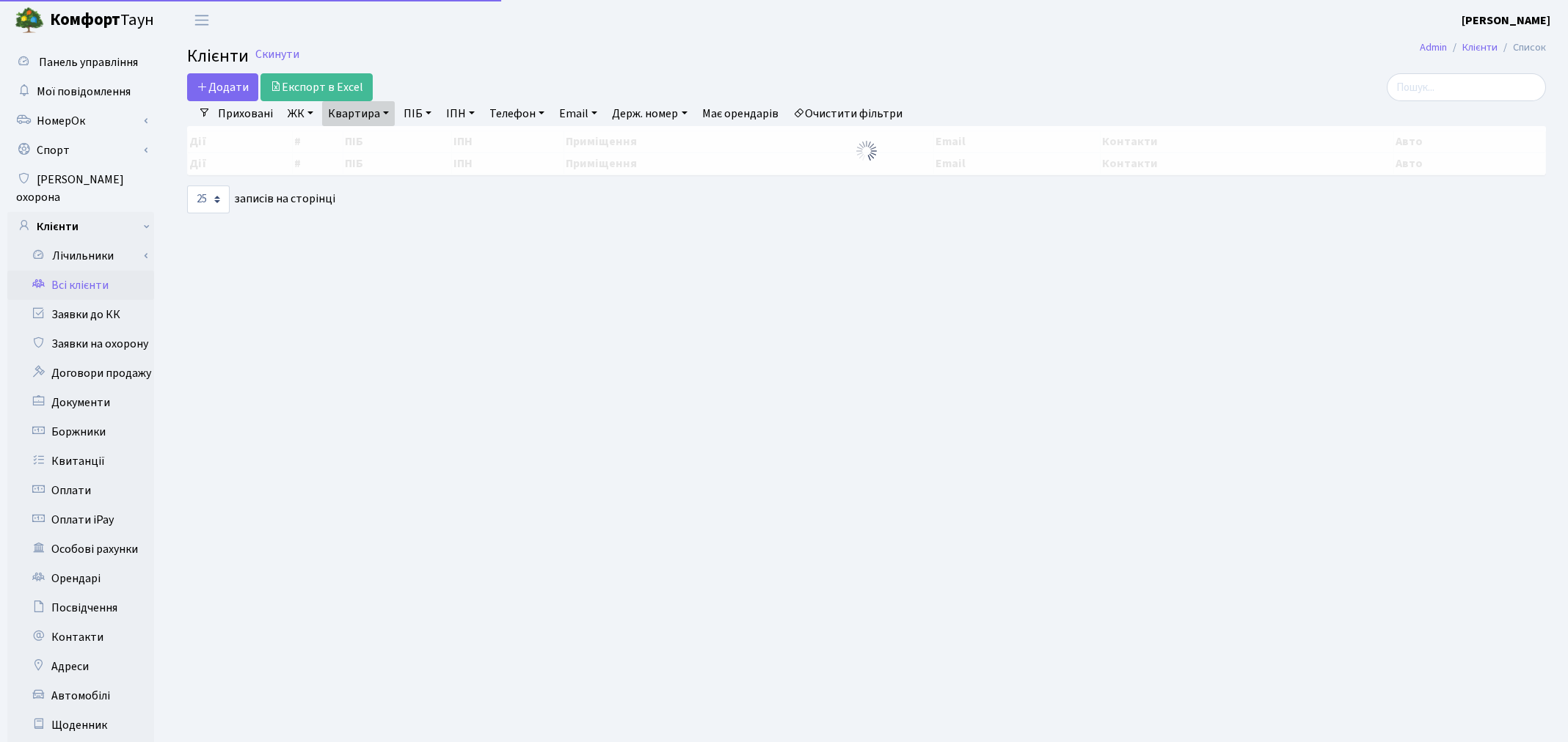
select select "25"
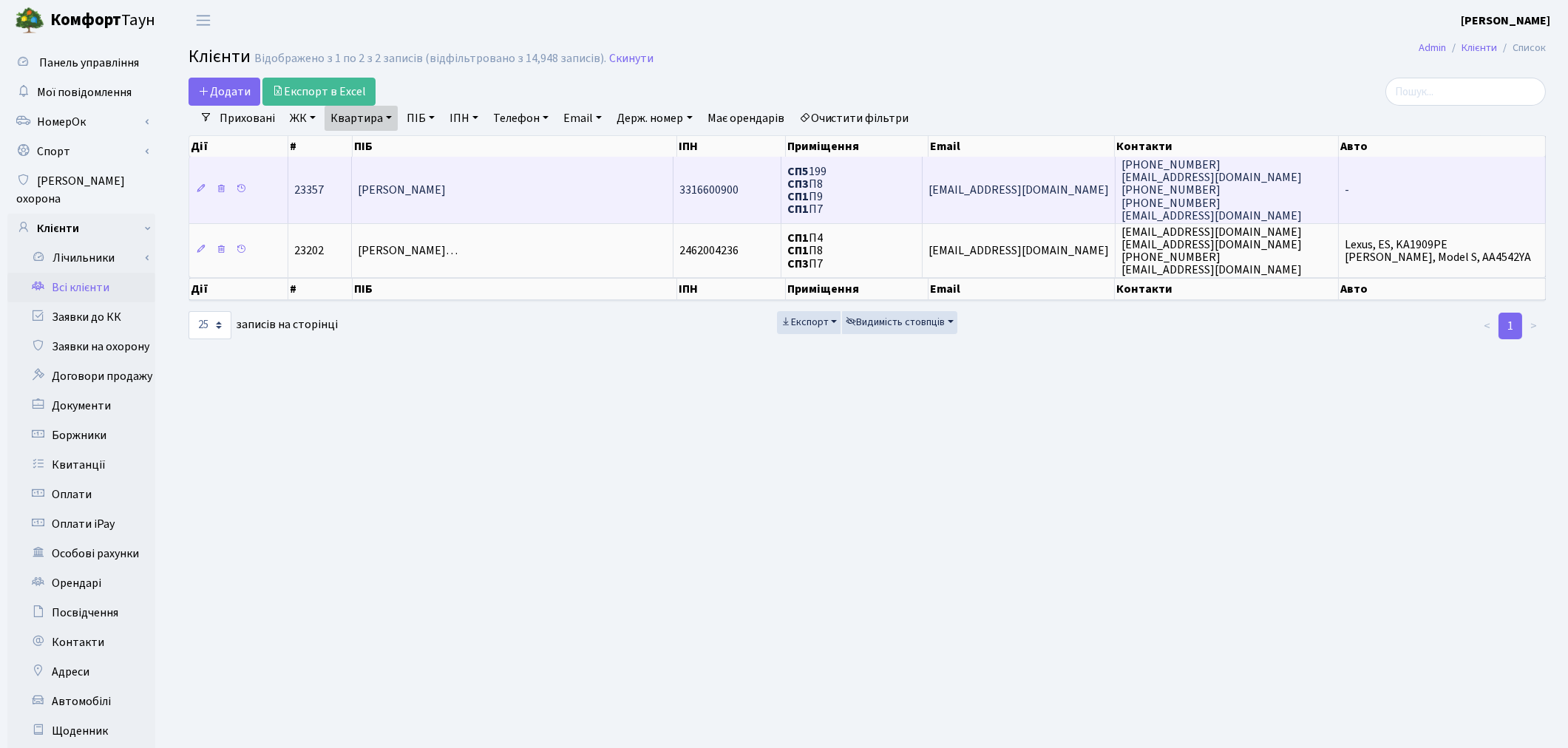
click at [538, 190] on td "[PERSON_NAME]" at bounding box center [513, 190] width 322 height 66
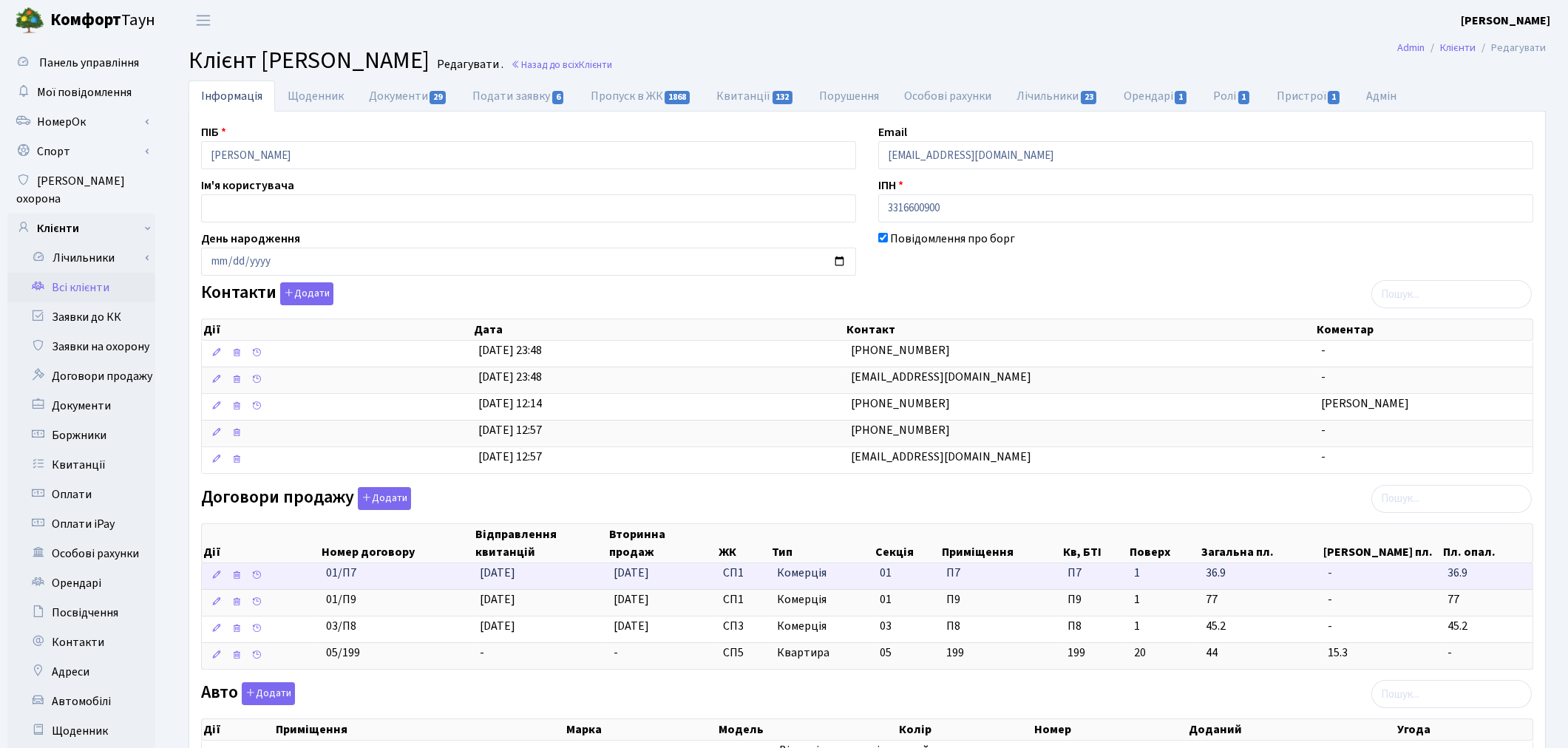
click at [426, 571] on td "01/П7" at bounding box center [396, 576] width 154 height 26
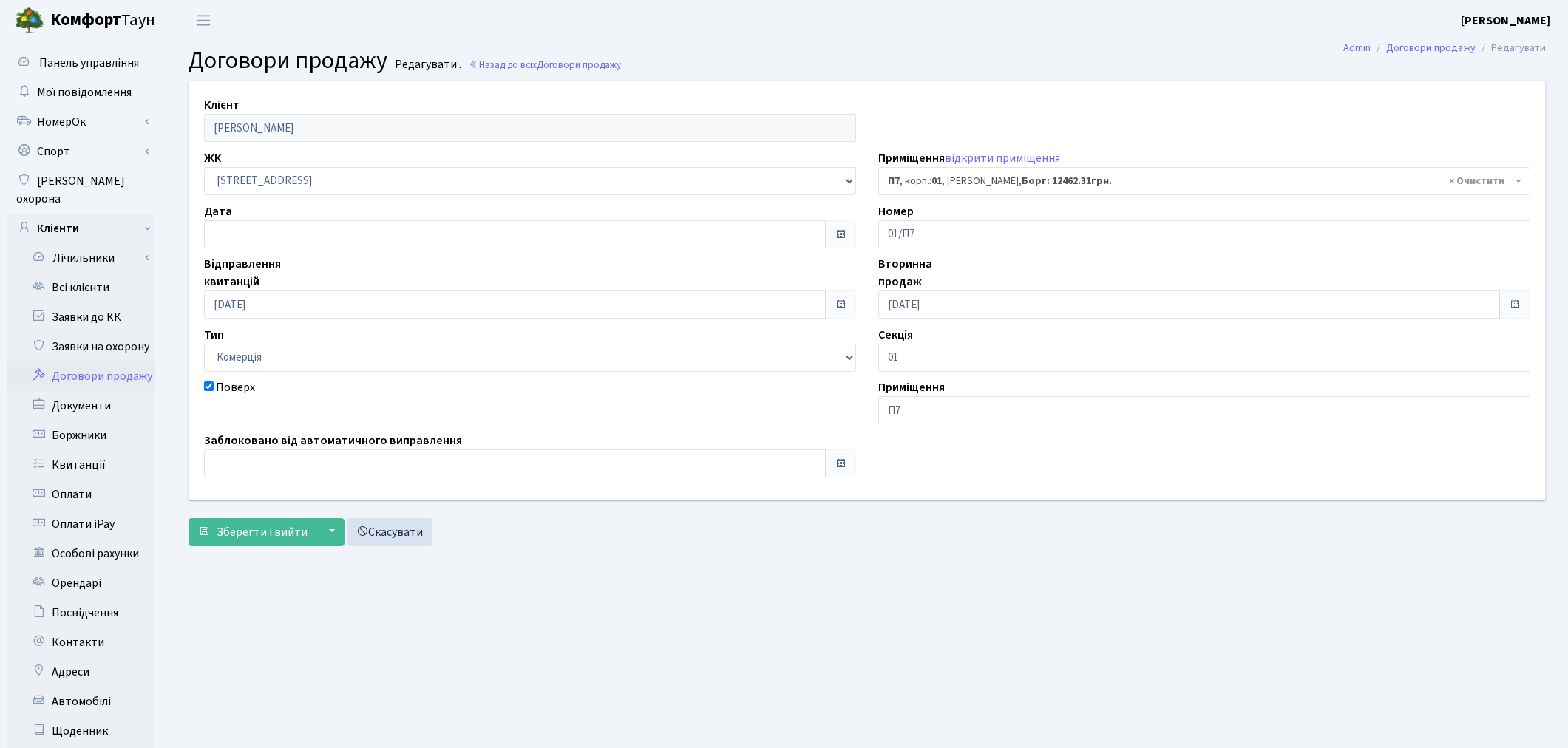
select select "20248"
click at [229, 468] on input "text" at bounding box center [514, 463] width 621 height 28
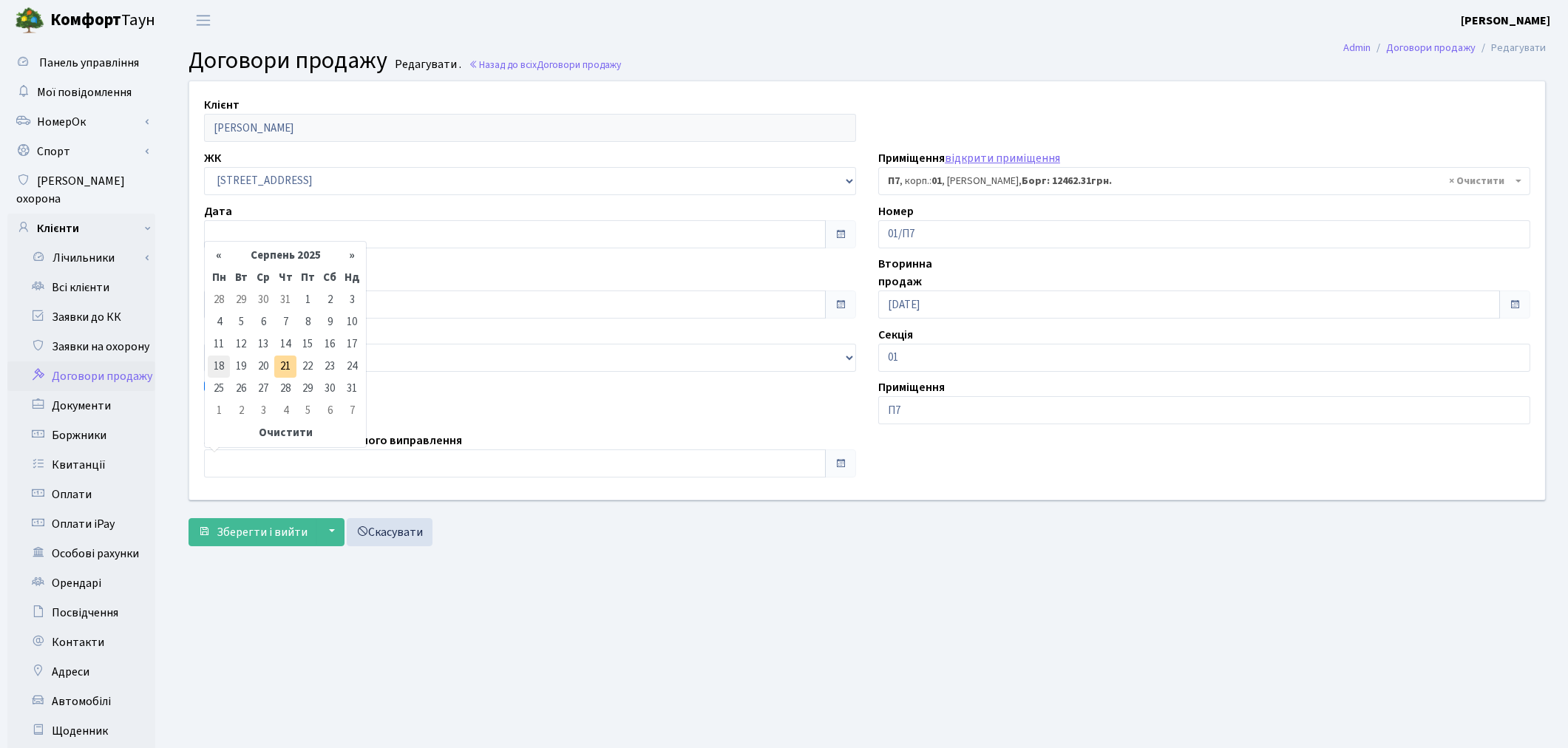
click at [223, 364] on td "18" at bounding box center [218, 366] width 22 height 22
type input "[DATE]"
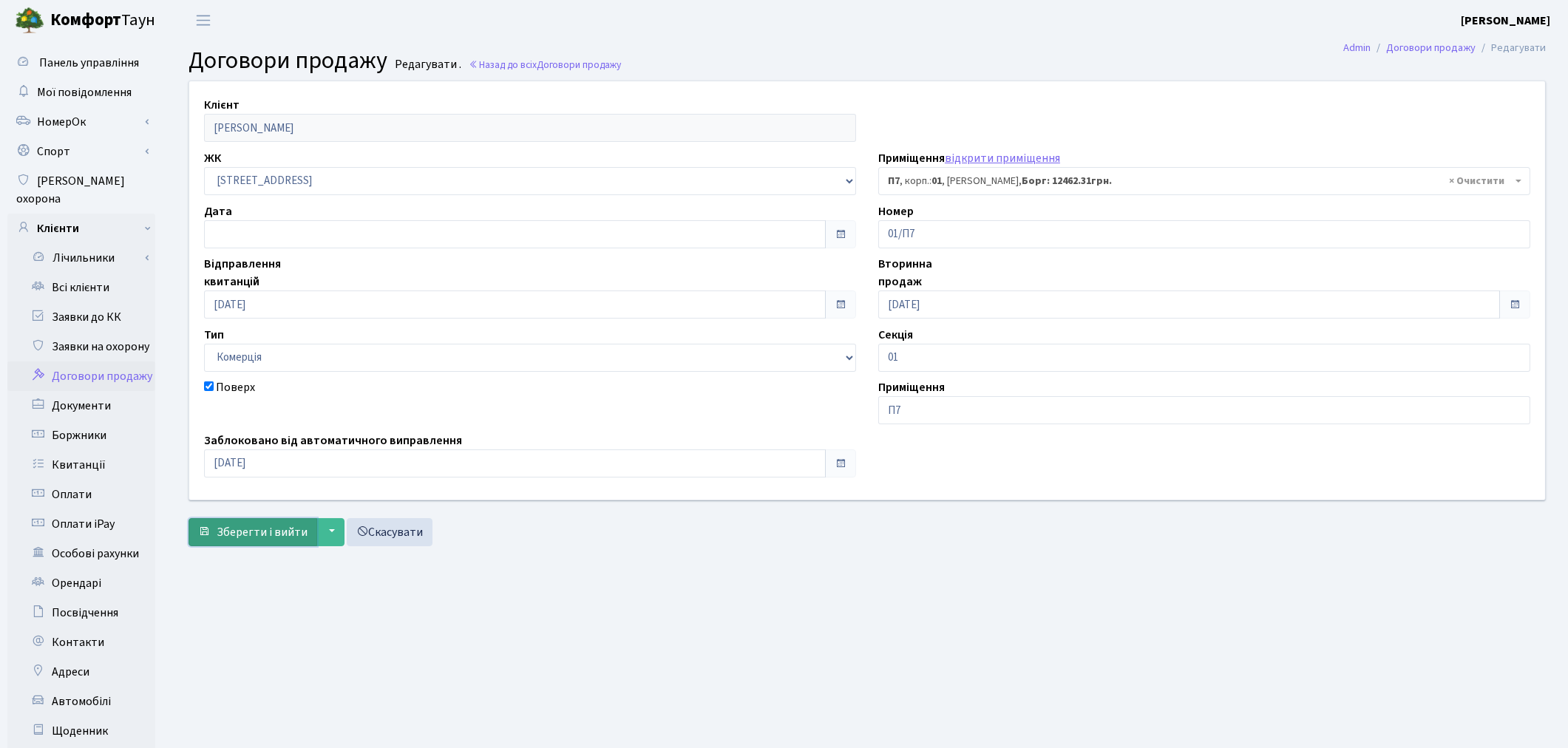
click at [215, 533] on button "Зберегти і вийти" at bounding box center [253, 532] width 128 height 28
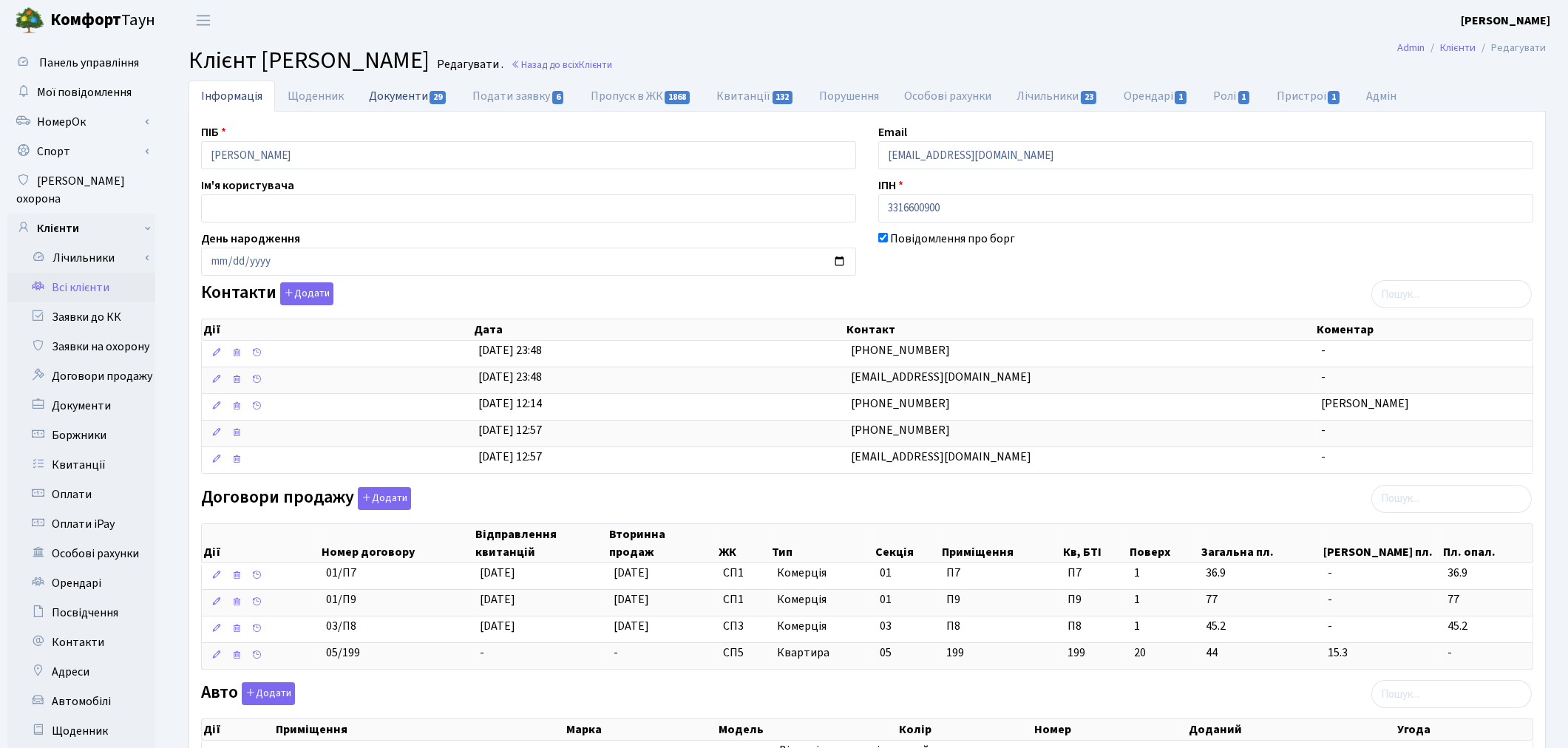
click at [402, 104] on link "Документи 29" at bounding box center [408, 96] width 103 height 31
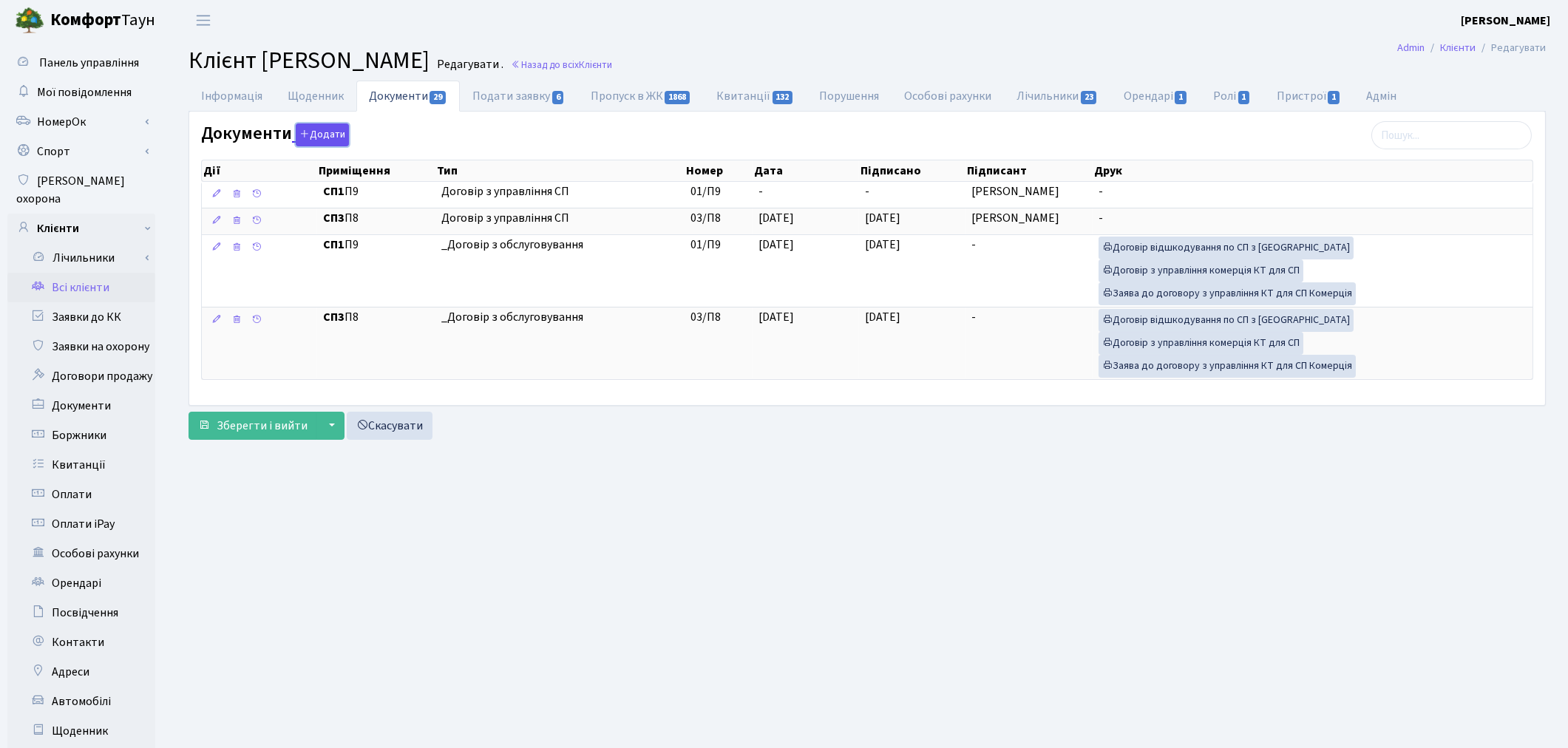
click at [334, 138] on button "Додати" at bounding box center [323, 135] width 54 height 23
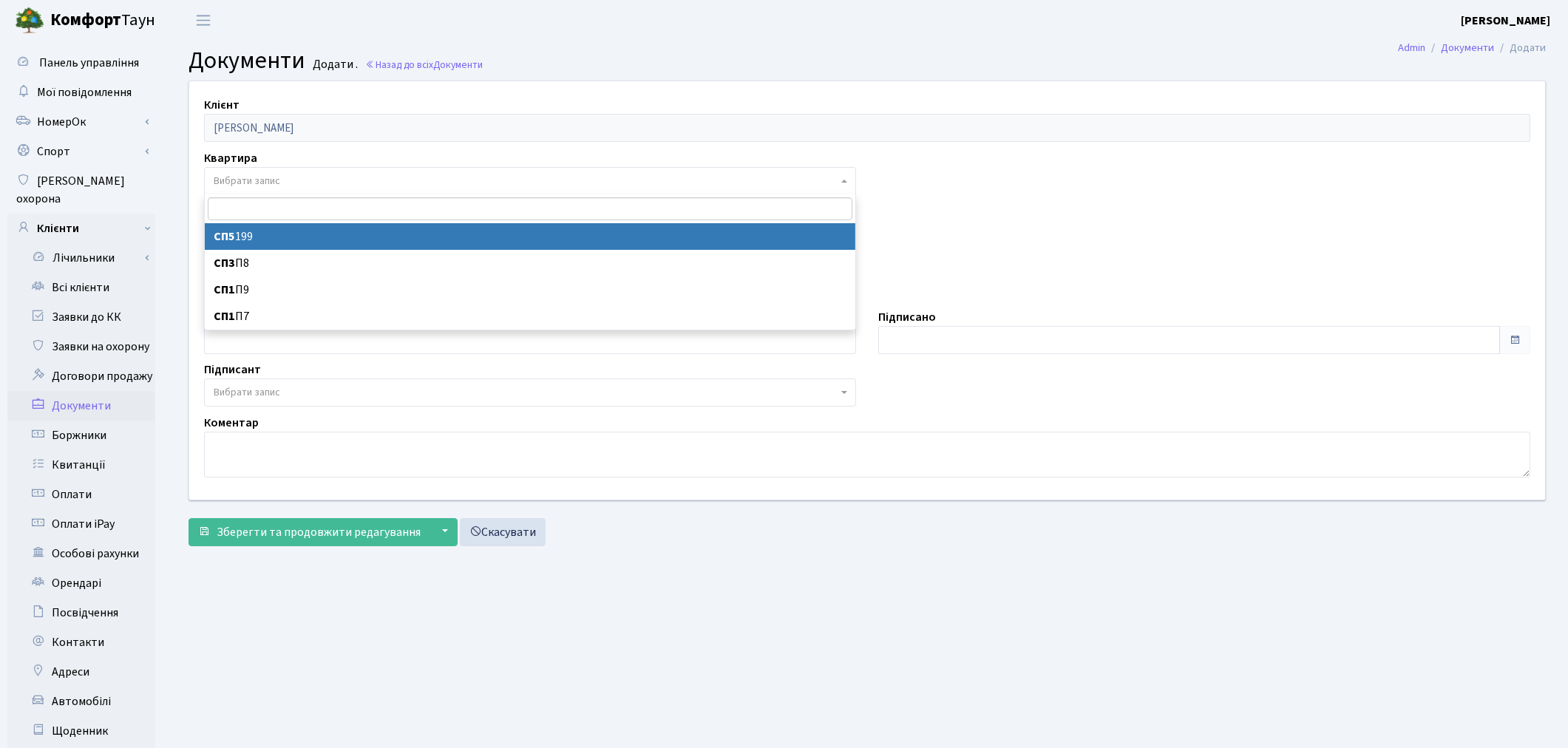
click at [280, 175] on span "Вибрати запис" at bounding box center [246, 180] width 66 height 14
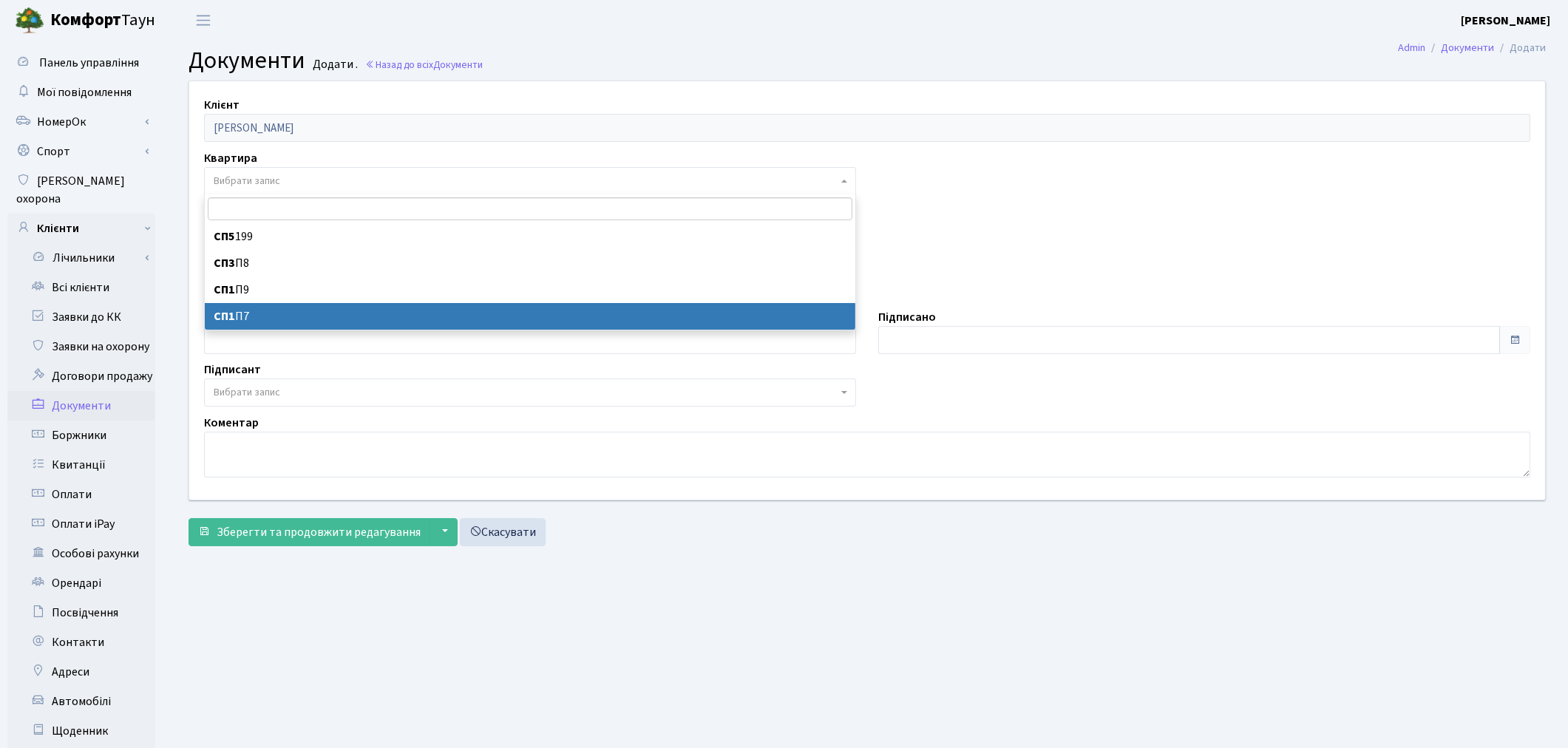
select select "178130"
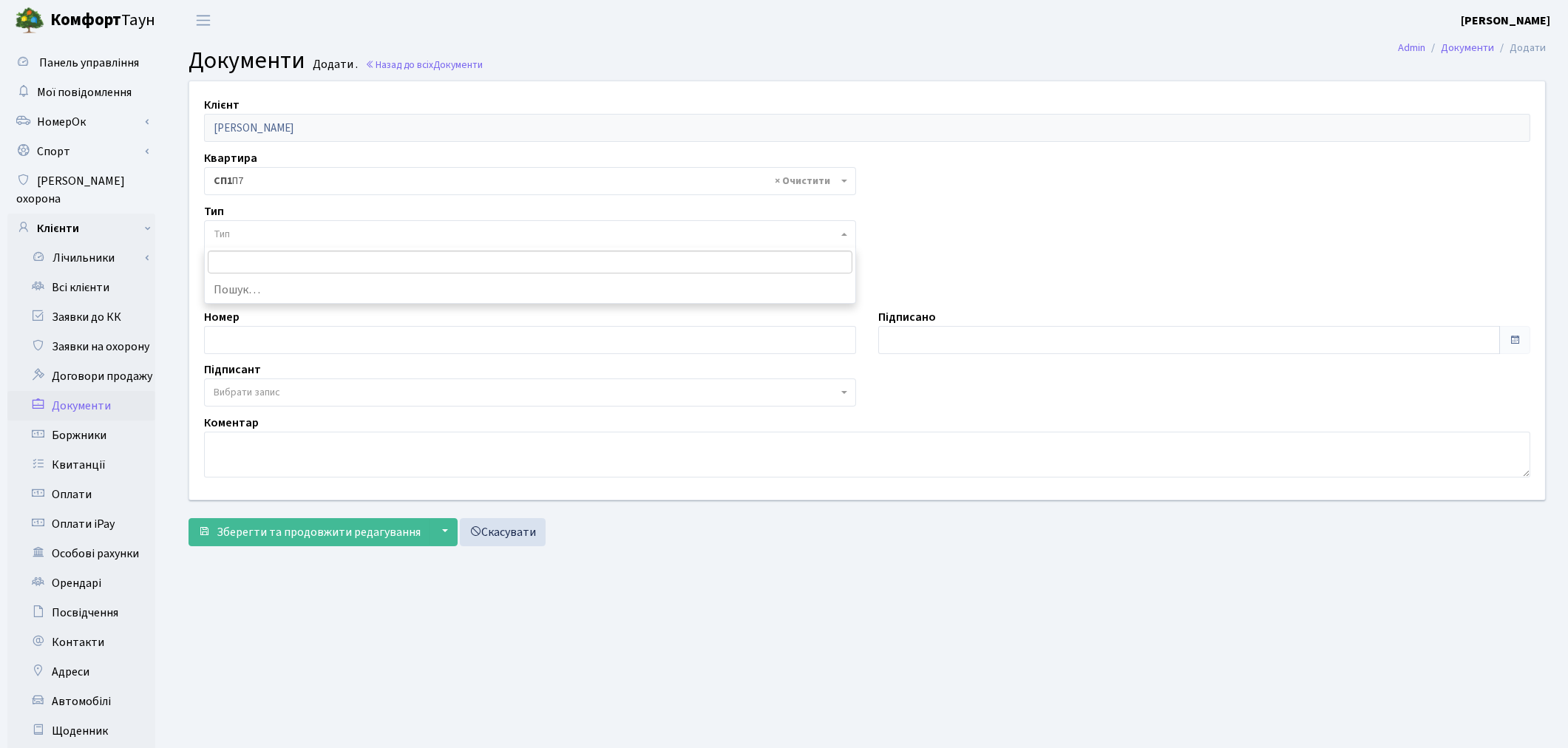
click at [271, 223] on span "Тип" at bounding box center [529, 234] width 652 height 28
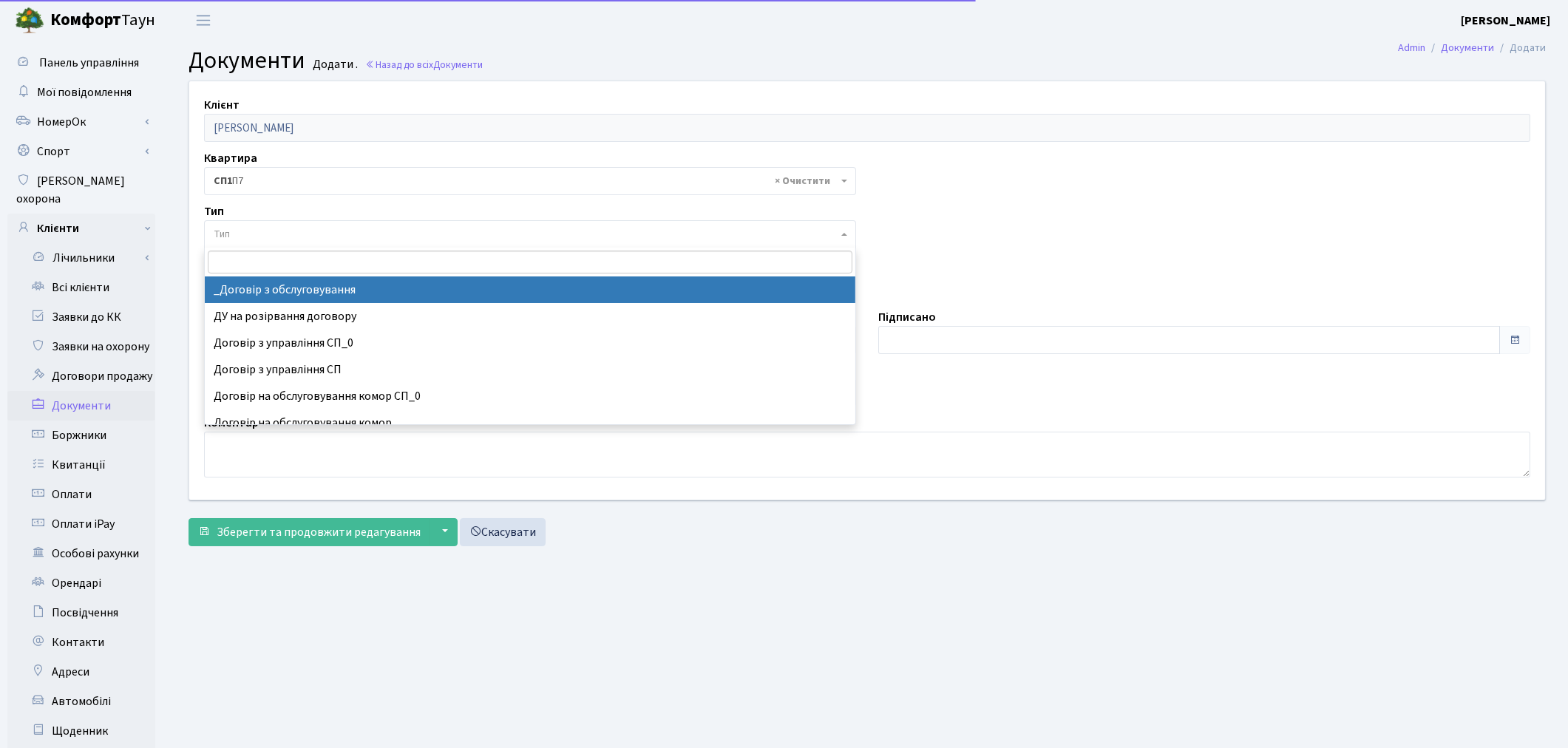
select select "289"
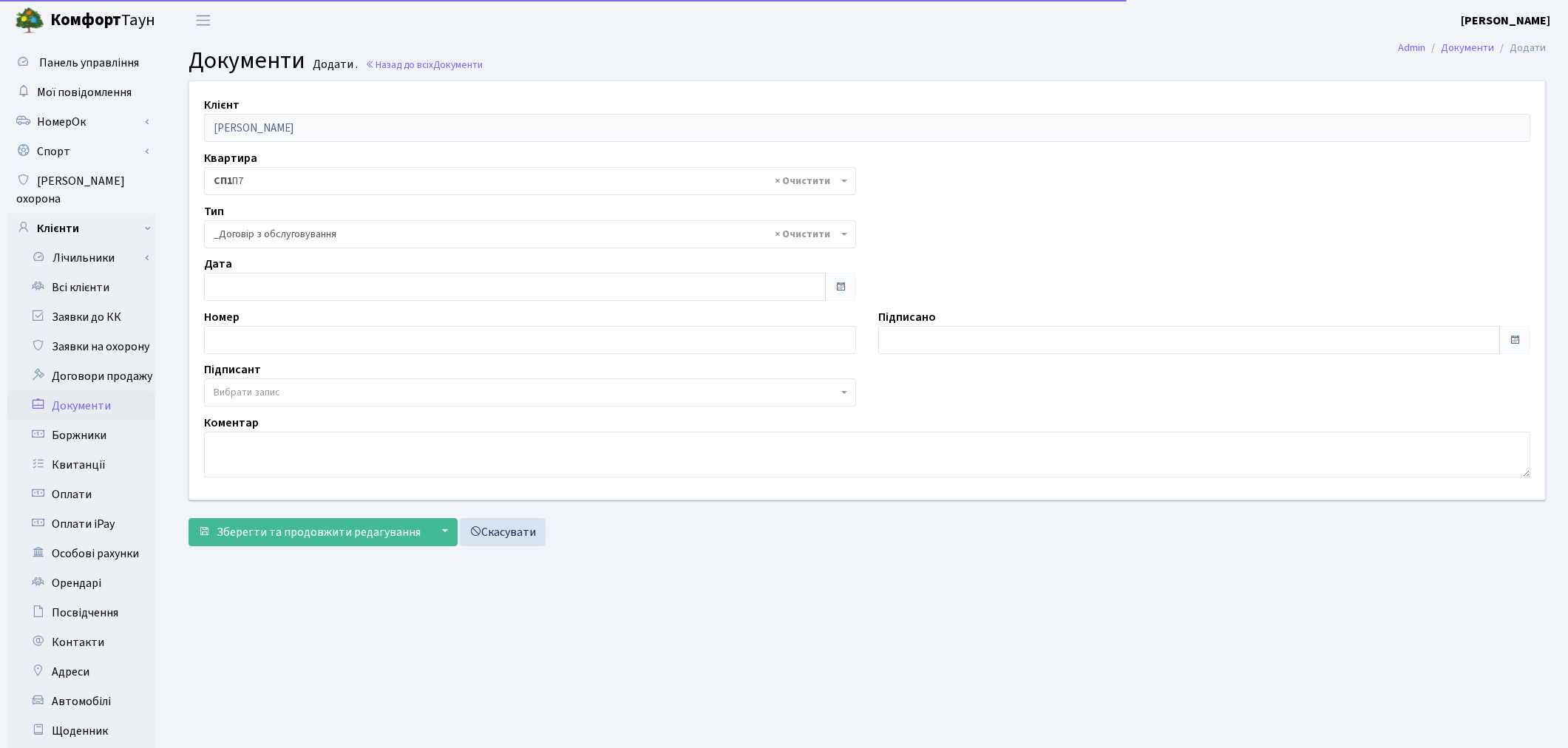
click at [255, 395] on span "Вибрати запис" at bounding box center [246, 392] width 66 height 14
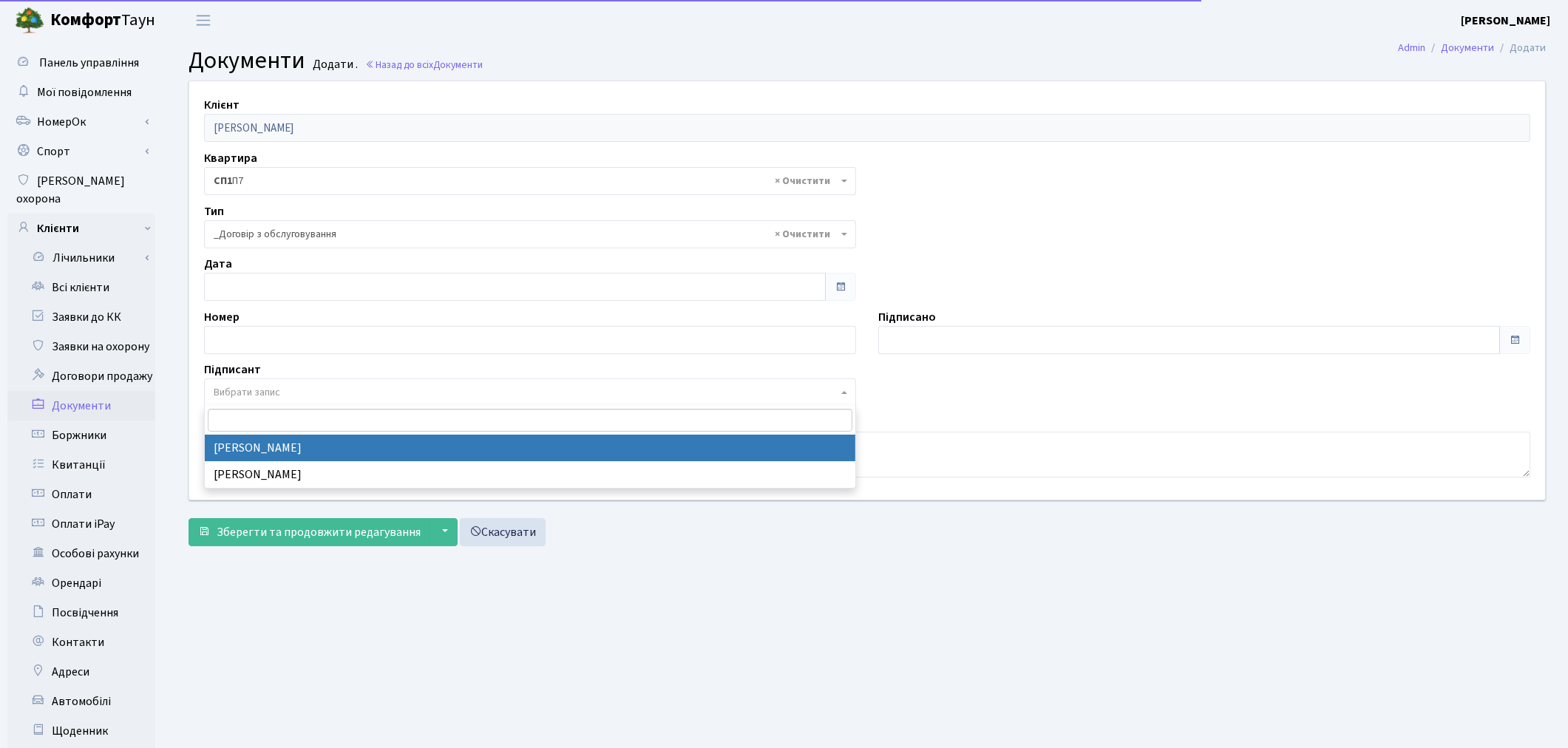
select select "74"
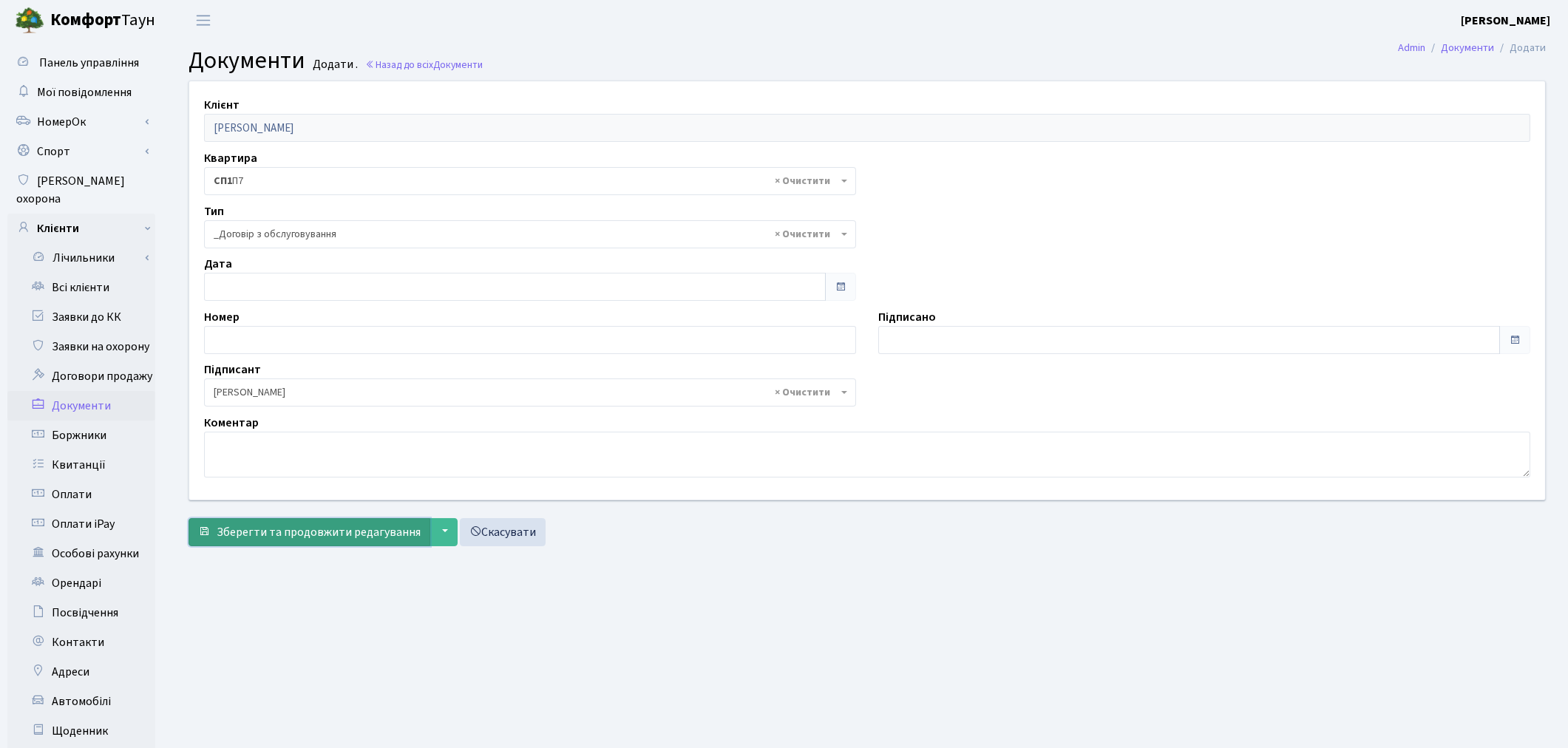
click at [241, 531] on span "Зберегти та продовжити редагування" at bounding box center [318, 532] width 204 height 16
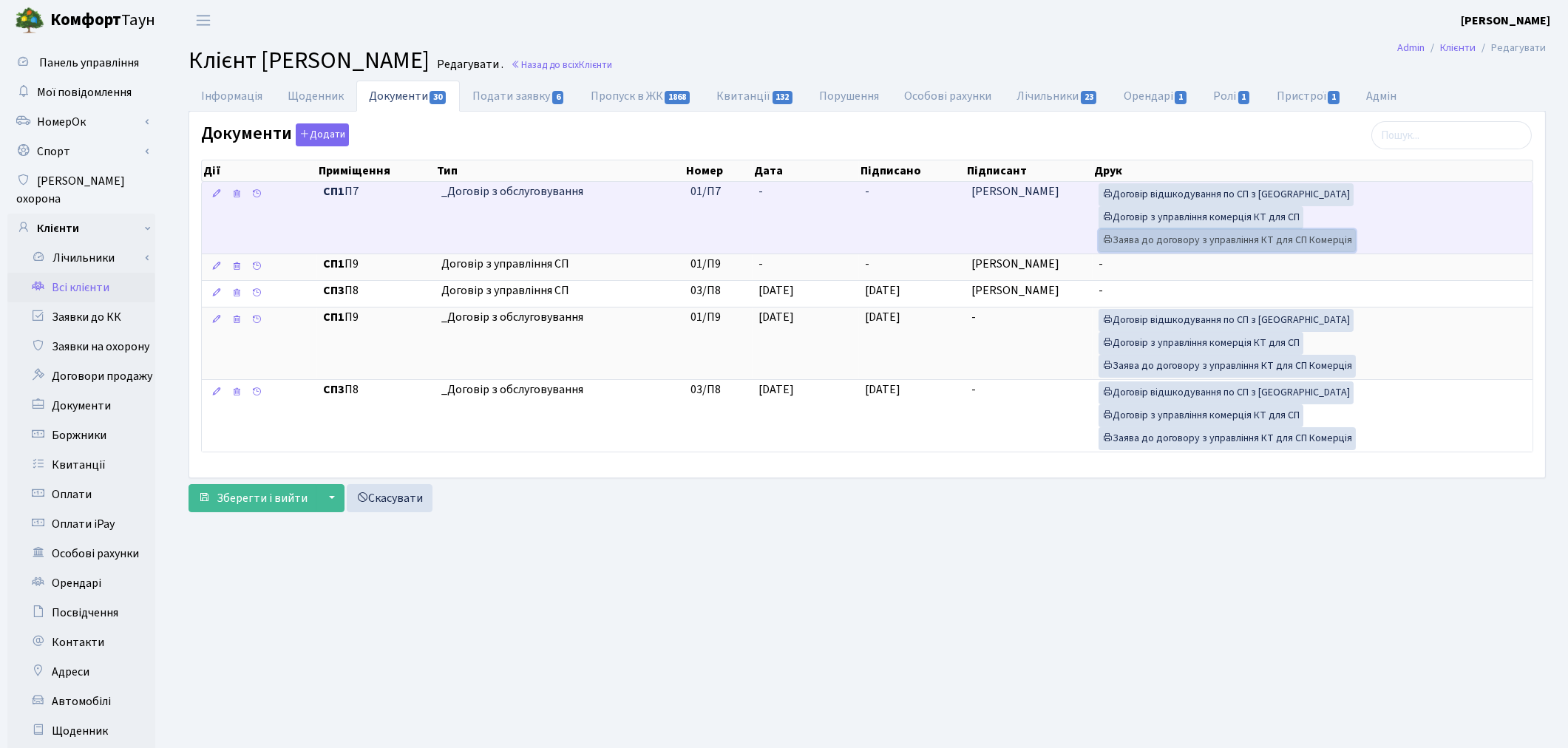
click at [1128, 247] on link "Заява до договору з управління КТ для СП Комерція" at bounding box center [1226, 240] width 258 height 23
click at [1168, 222] on link "Договір з управління комерція КТ для СП" at bounding box center [1200, 217] width 205 height 23
click at [1258, 188] on link "Договір відшкодування по СП з [GEOGRAPHIC_DATA]" at bounding box center [1225, 194] width 255 height 23
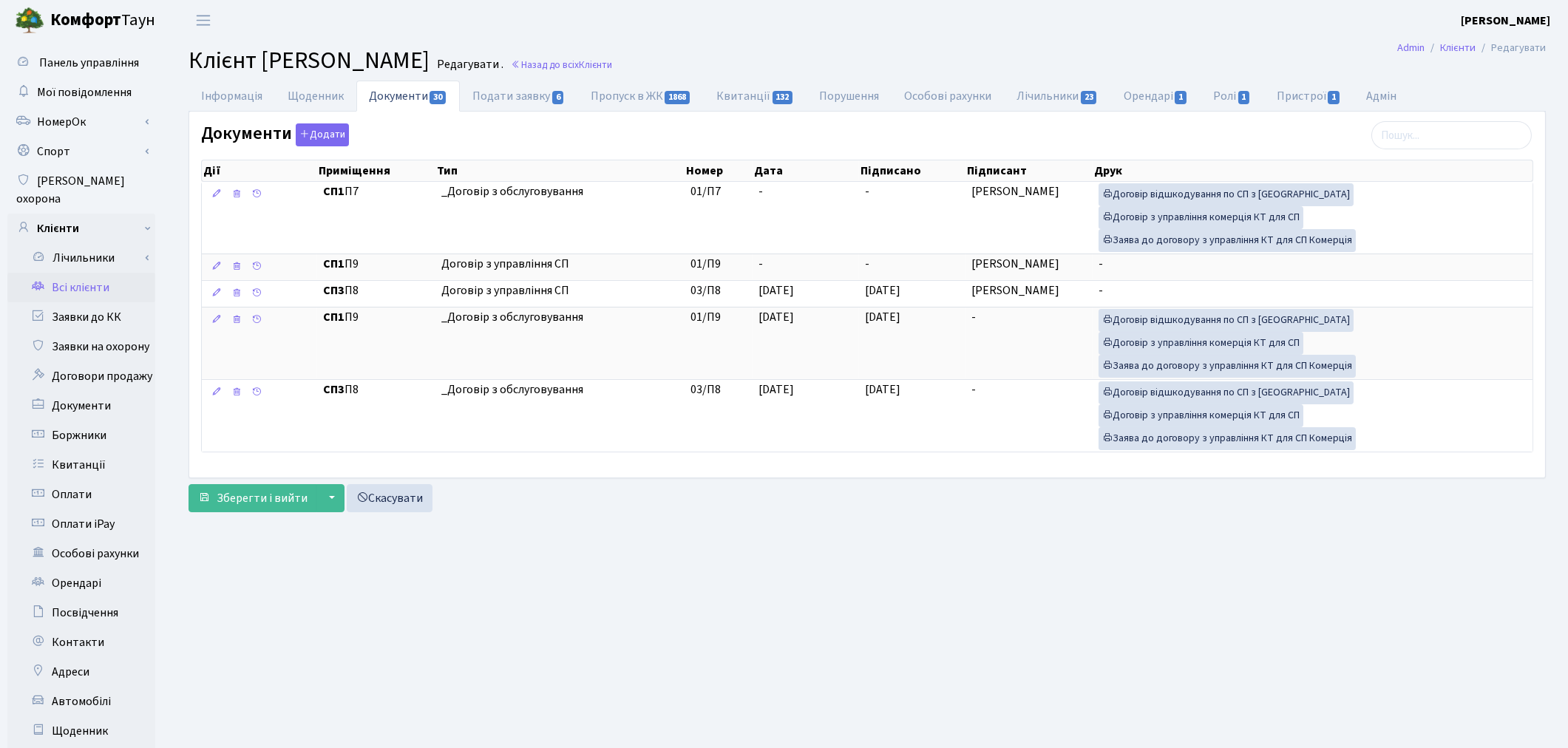
click at [93, 273] on link "Всі клієнти" at bounding box center [81, 287] width 147 height 30
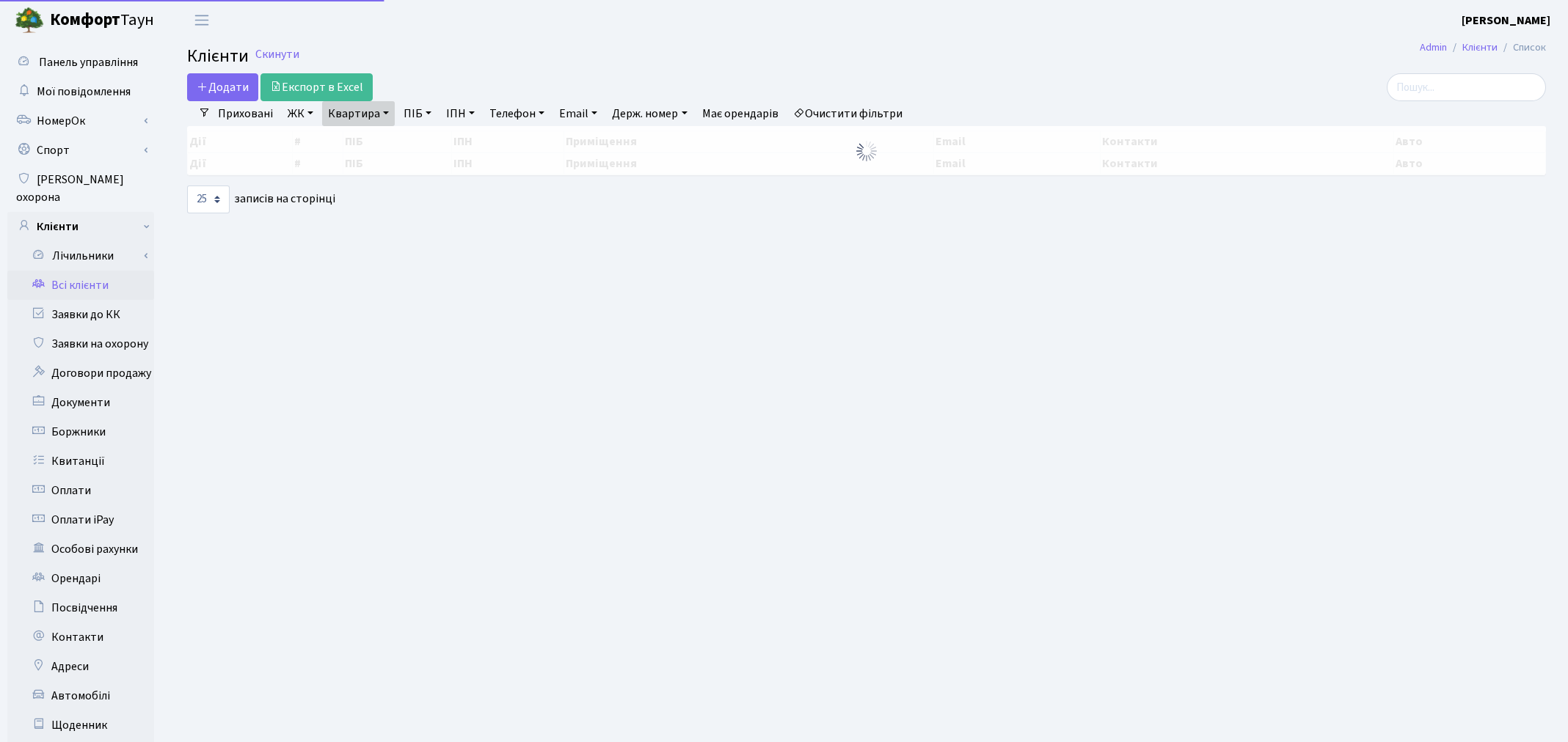
select select "25"
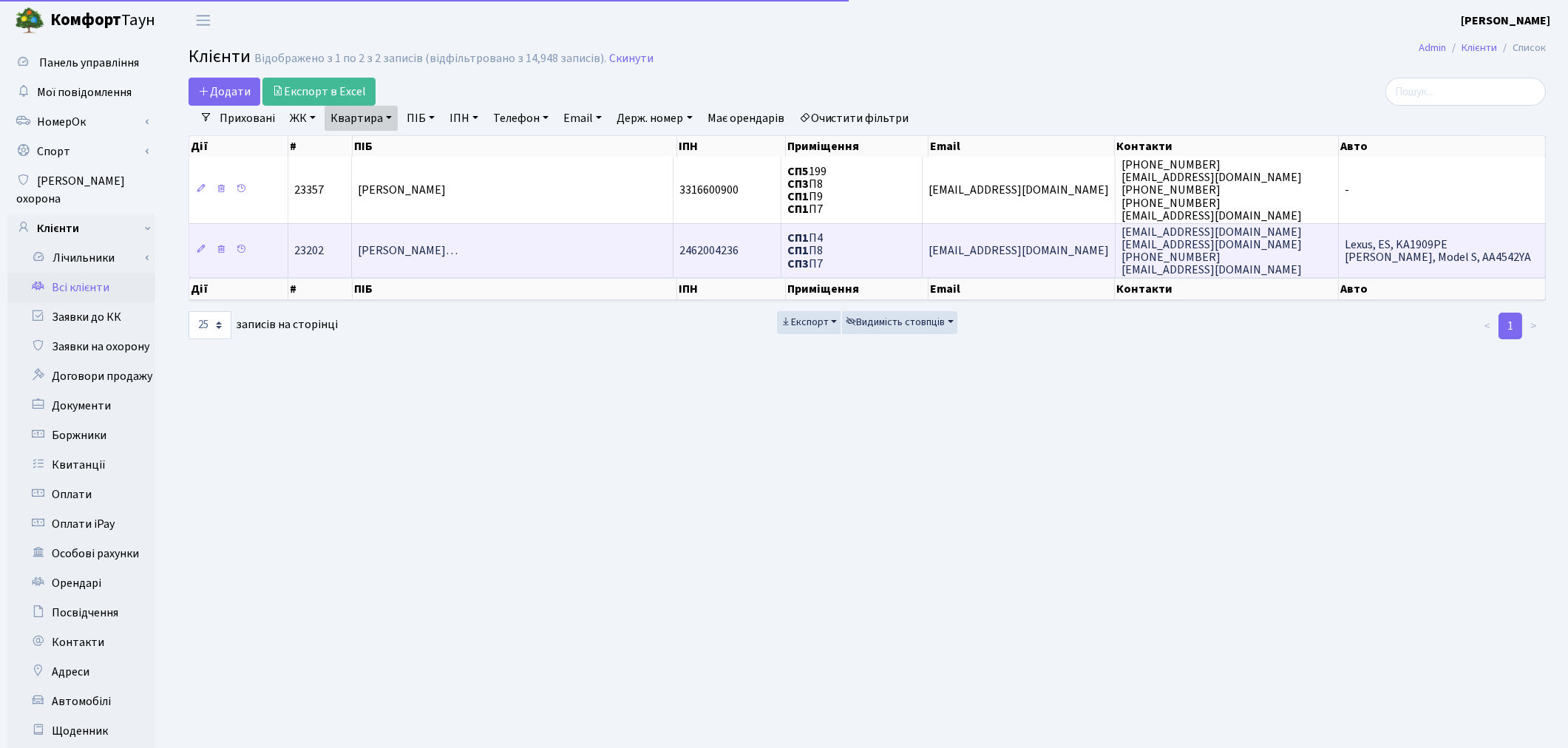
click at [458, 252] on span "[PERSON_NAME]…" at bounding box center [408, 251] width 100 height 16
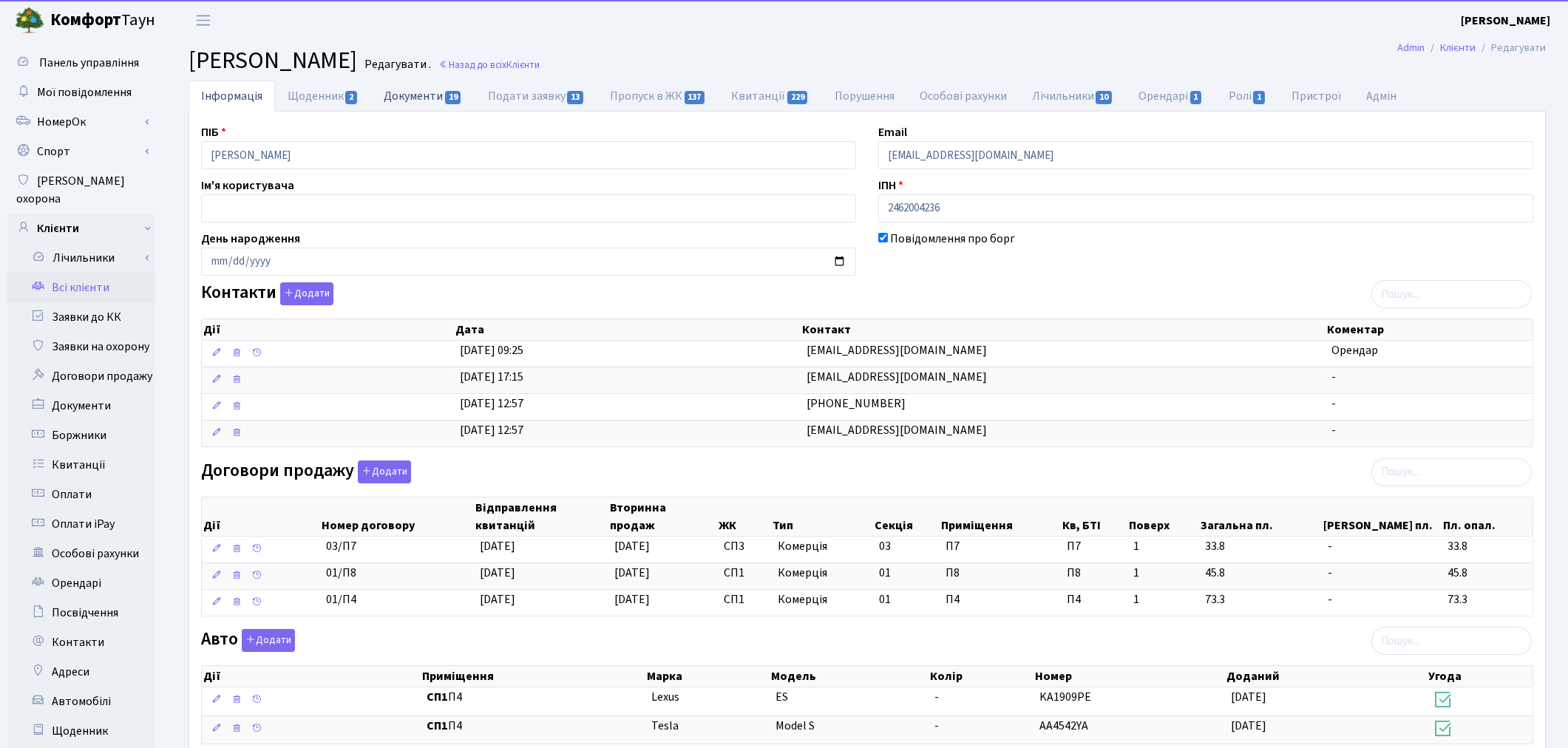
click at [430, 100] on link "Документи 19" at bounding box center [423, 96] width 103 height 31
select select "25"
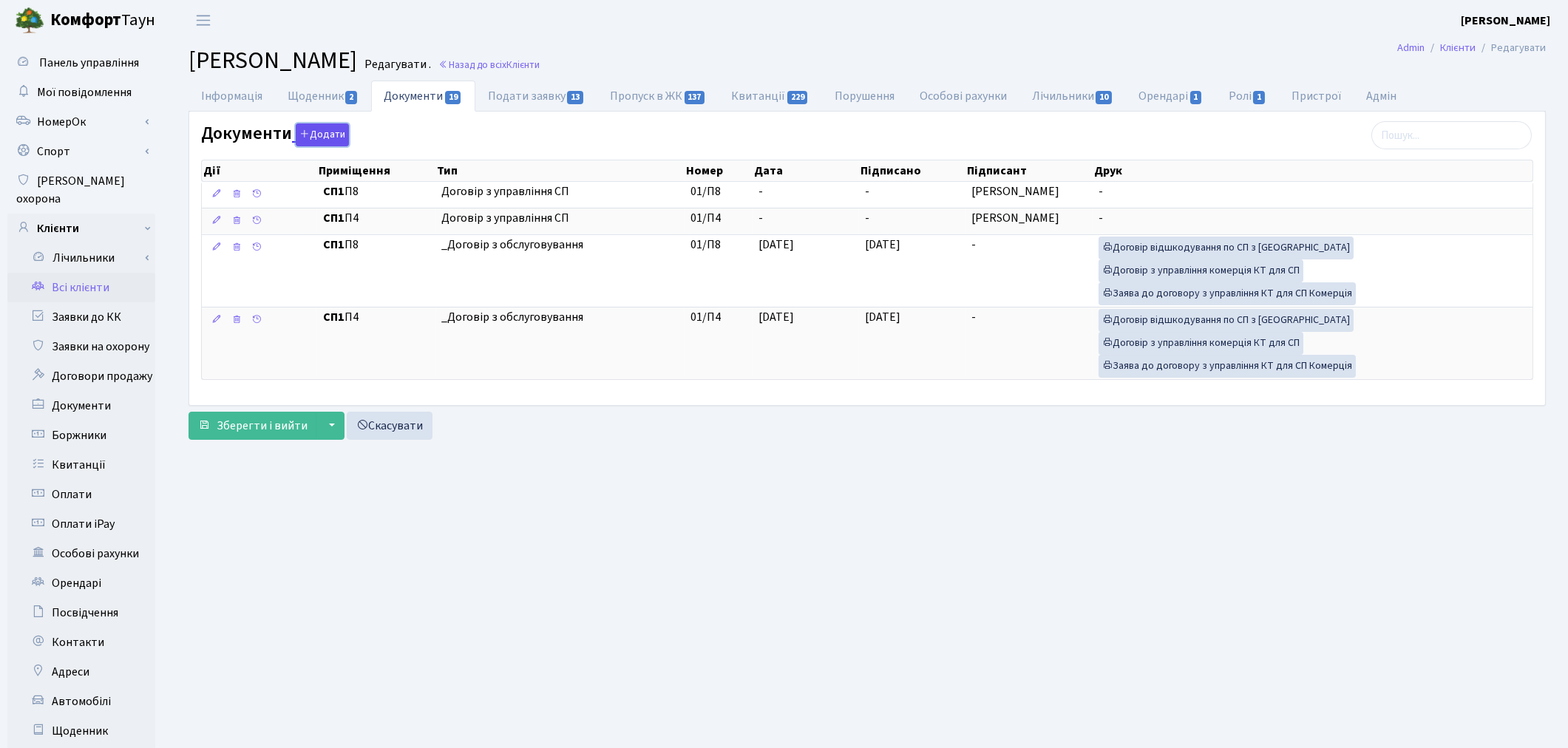
click at [318, 138] on button "Додати" at bounding box center [323, 135] width 54 height 23
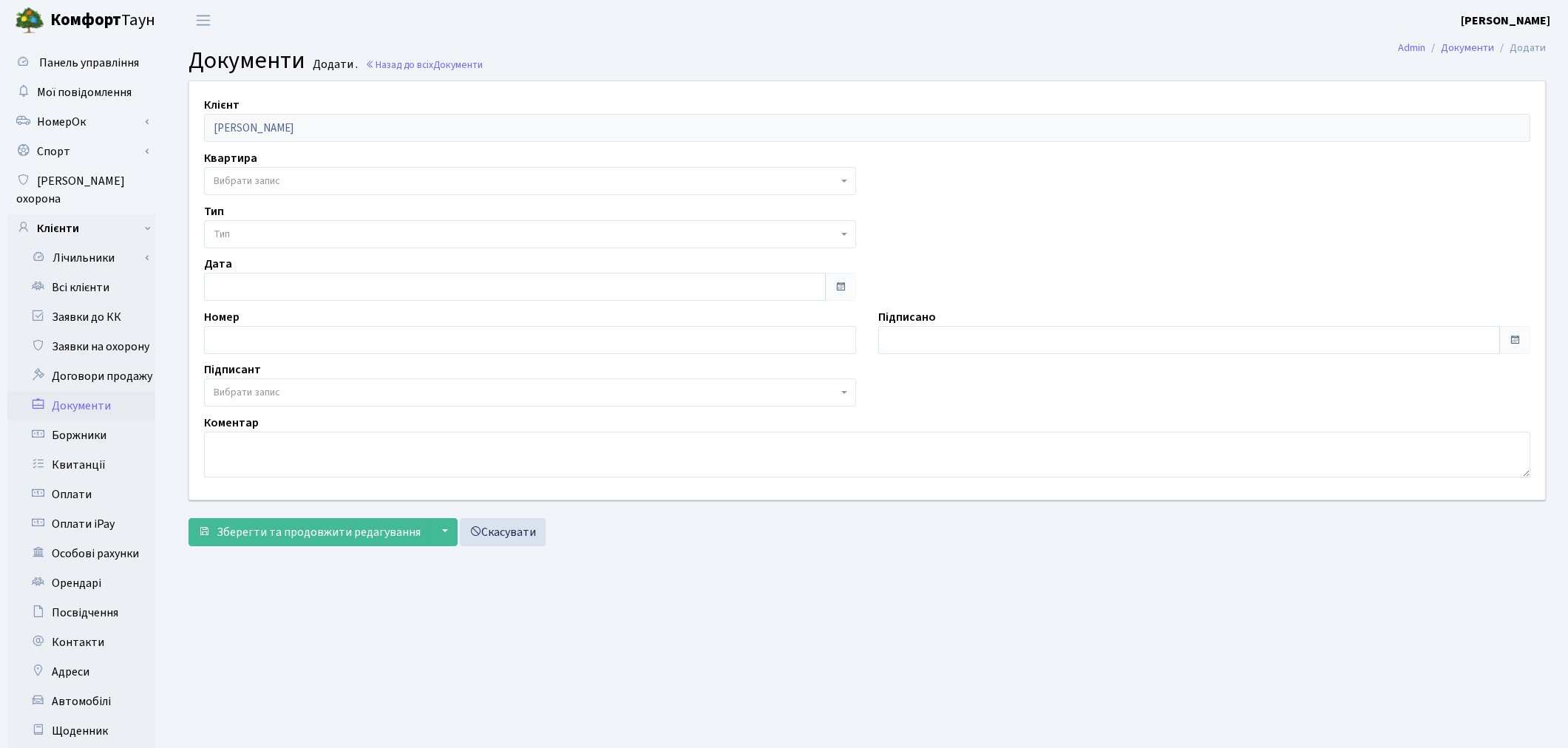
click at [286, 178] on span "Вибрати запис" at bounding box center [526, 180] width 624 height 14
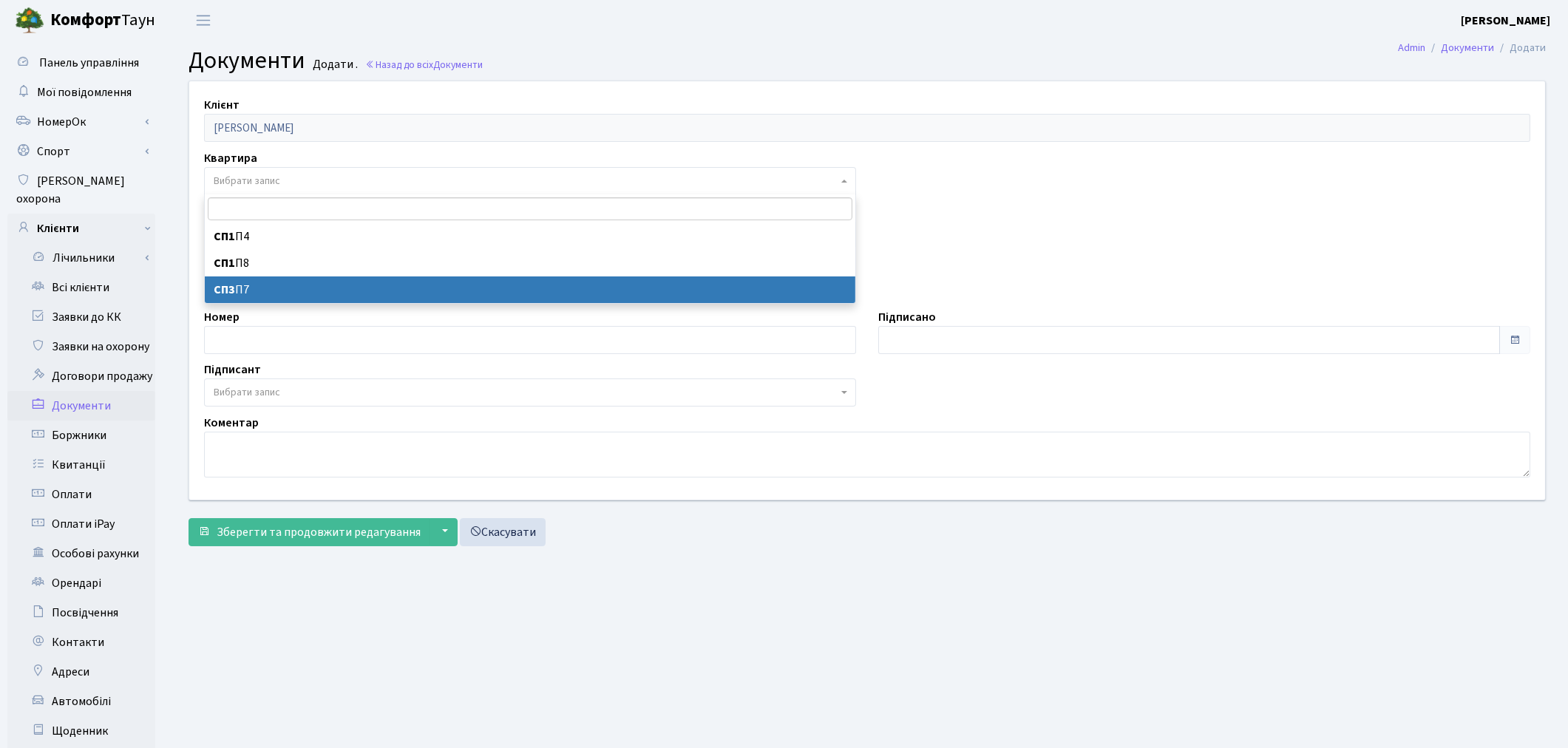
select select "178131"
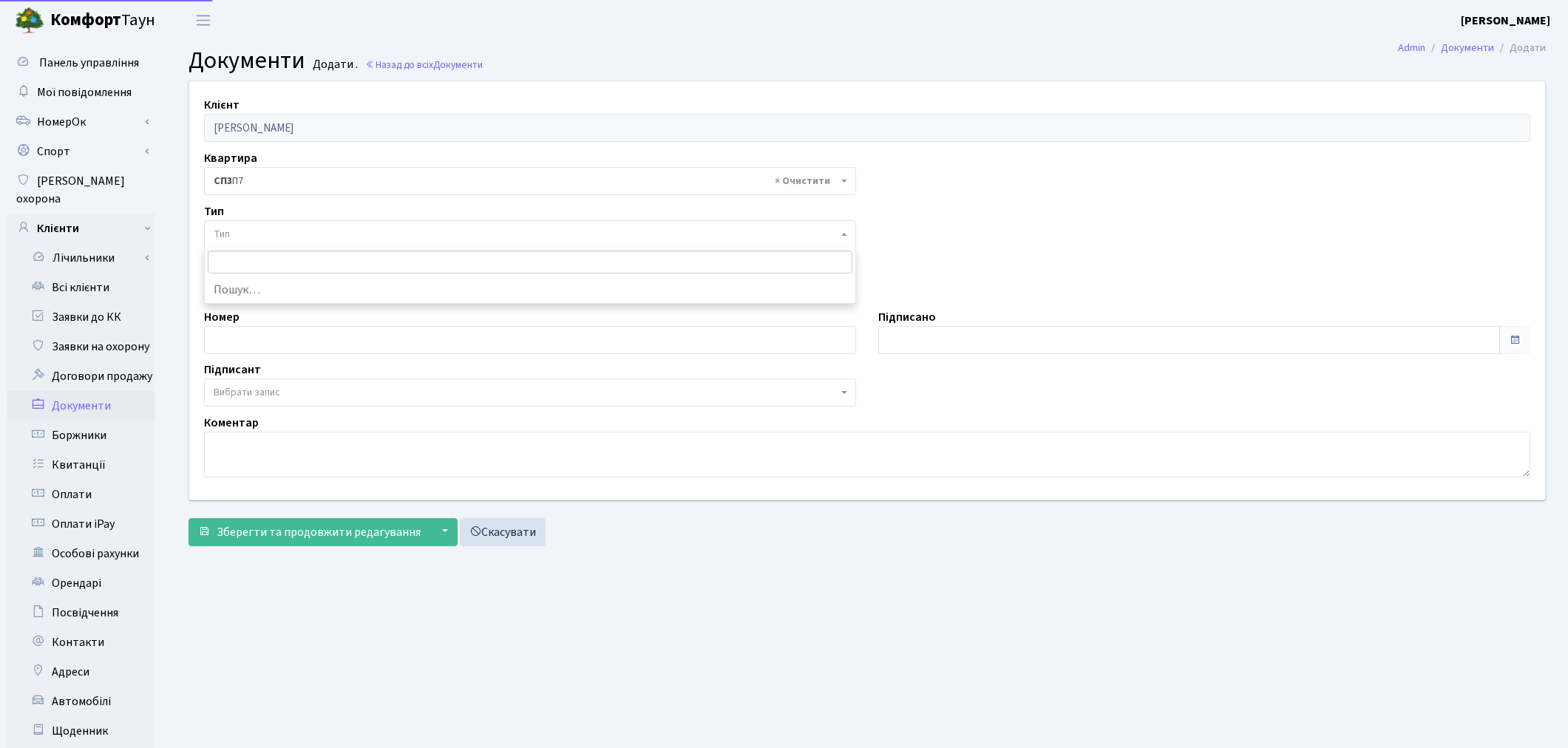
click at [270, 229] on span "Тип" at bounding box center [526, 234] width 624 height 14
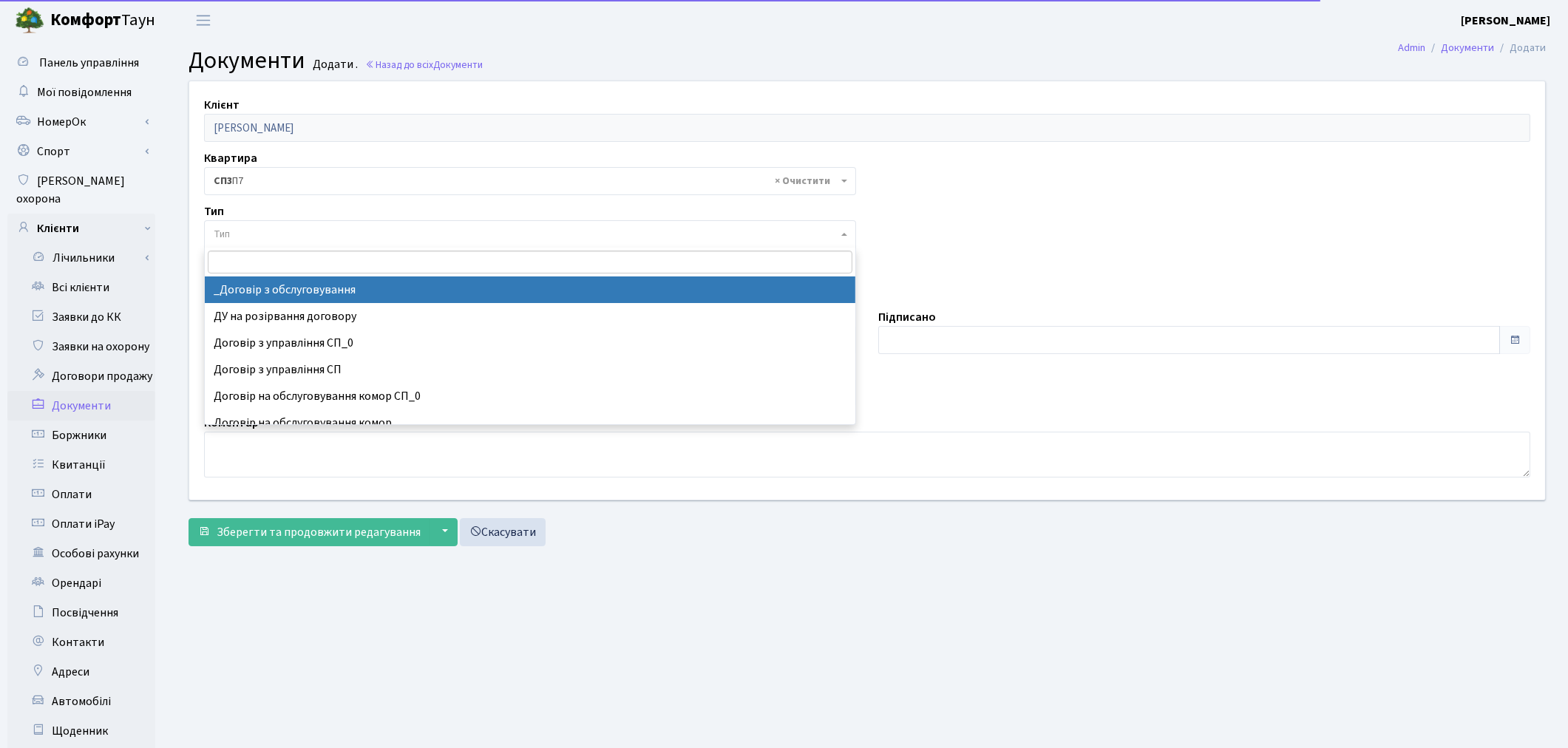
select select "289"
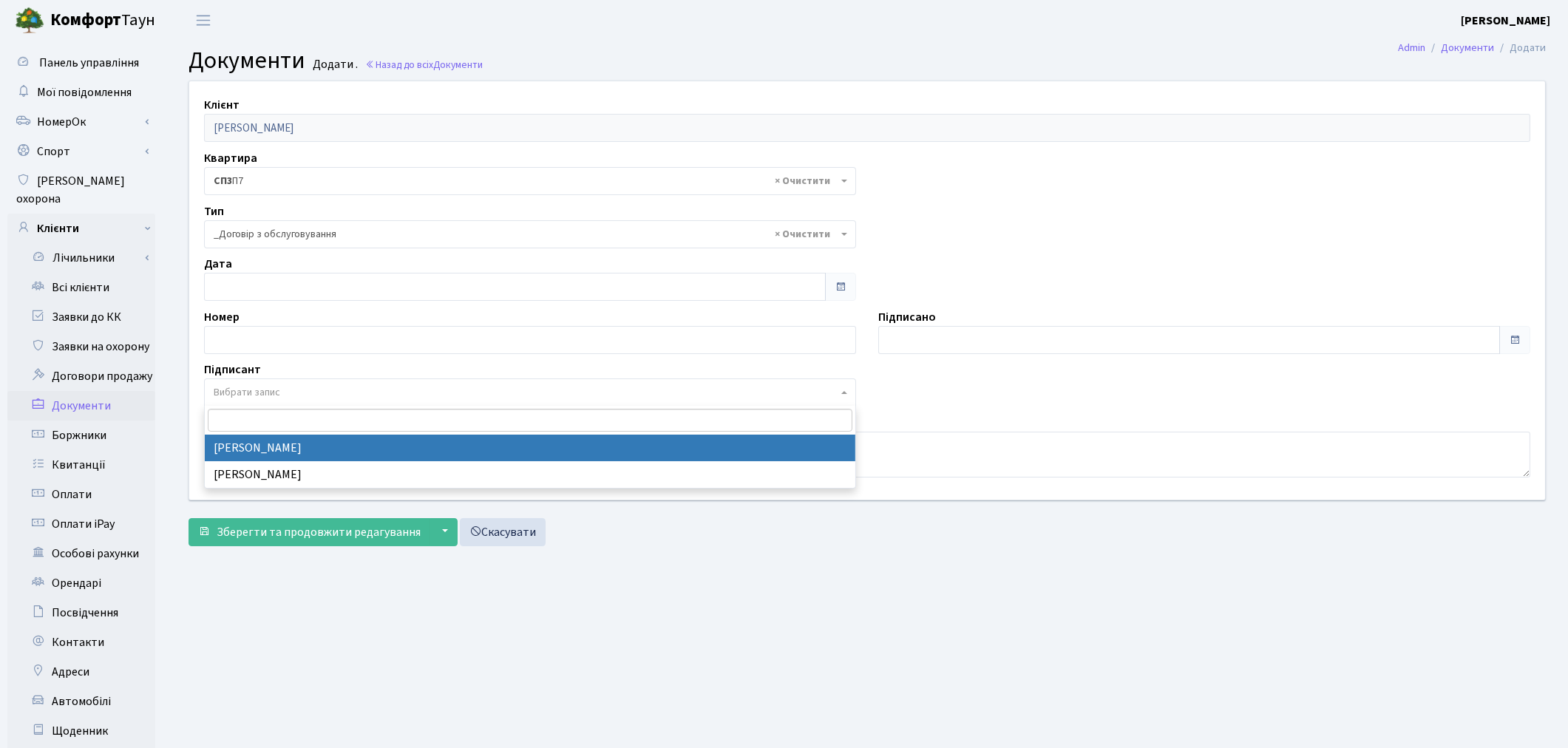
click at [257, 381] on span "Вибрати запис" at bounding box center [529, 392] width 652 height 28
select select "74"
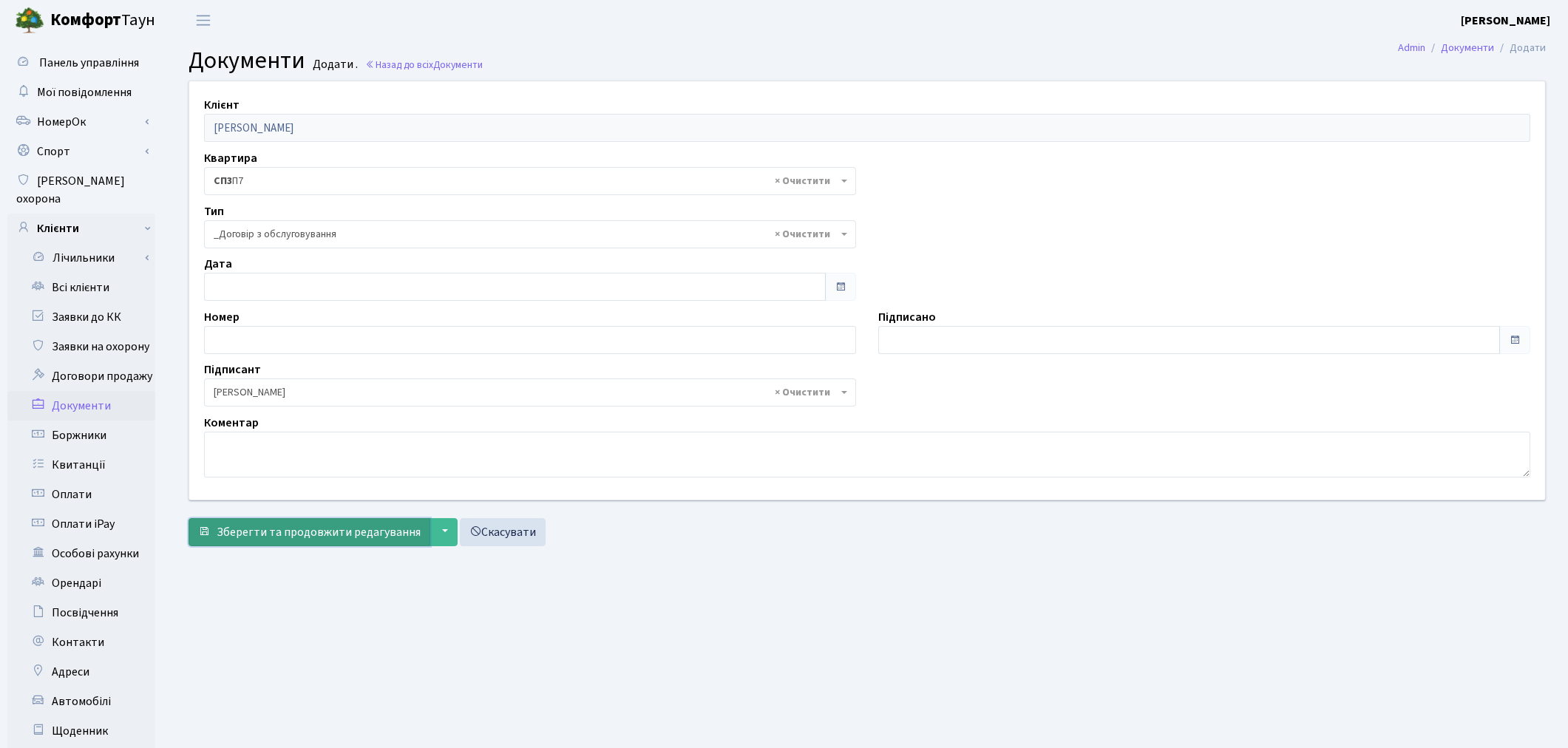
click at [244, 533] on span "Зберегти та продовжити редагування" at bounding box center [318, 532] width 204 height 16
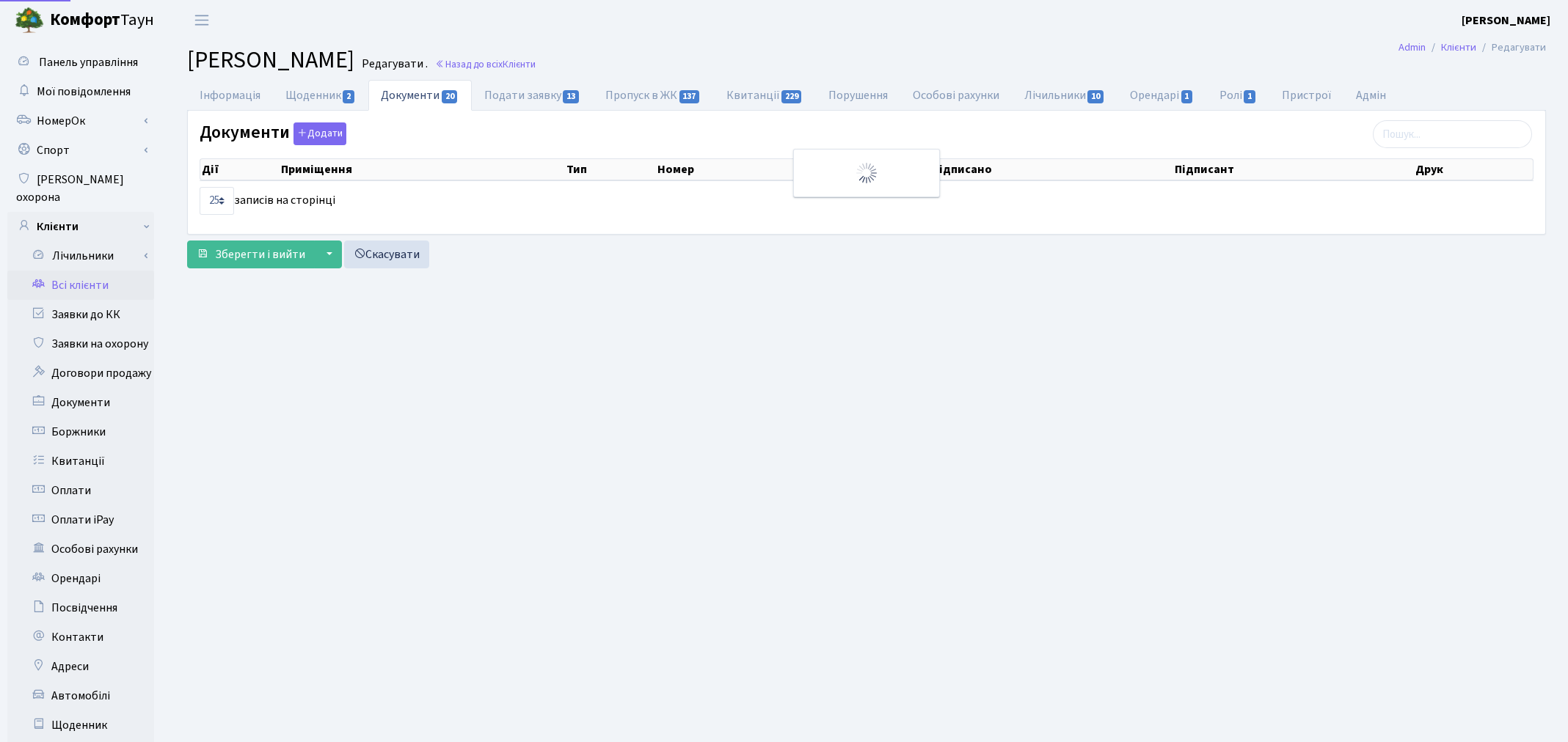
select select "25"
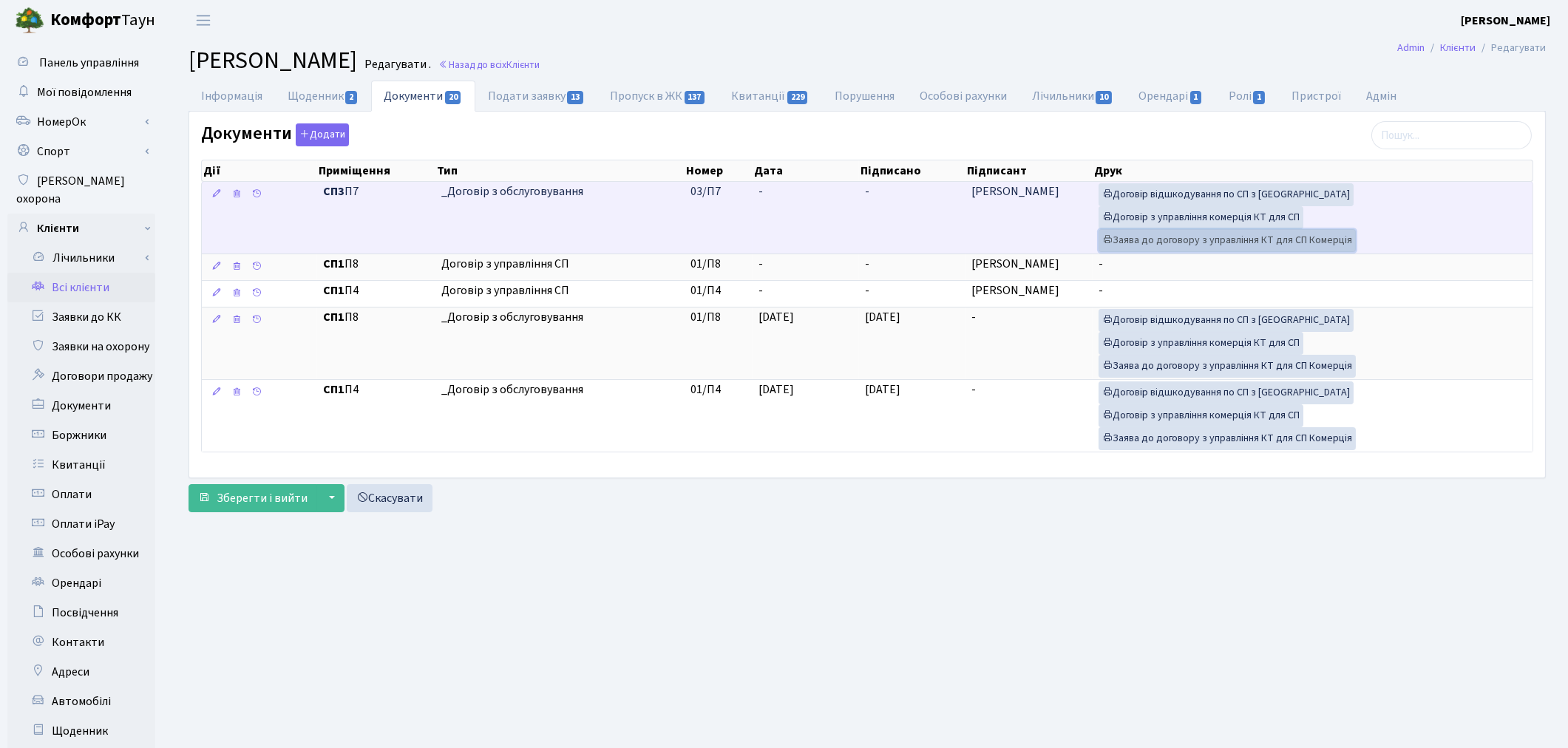
click at [1161, 236] on link "Заява до договору з управління КТ для СП Комерція" at bounding box center [1226, 240] width 258 height 23
click at [1224, 222] on link "Договір з управління комерція КТ для СП" at bounding box center [1200, 217] width 205 height 23
click at [1204, 193] on link "Договір відшкодування по СП з Екві" at bounding box center [1225, 194] width 255 height 23
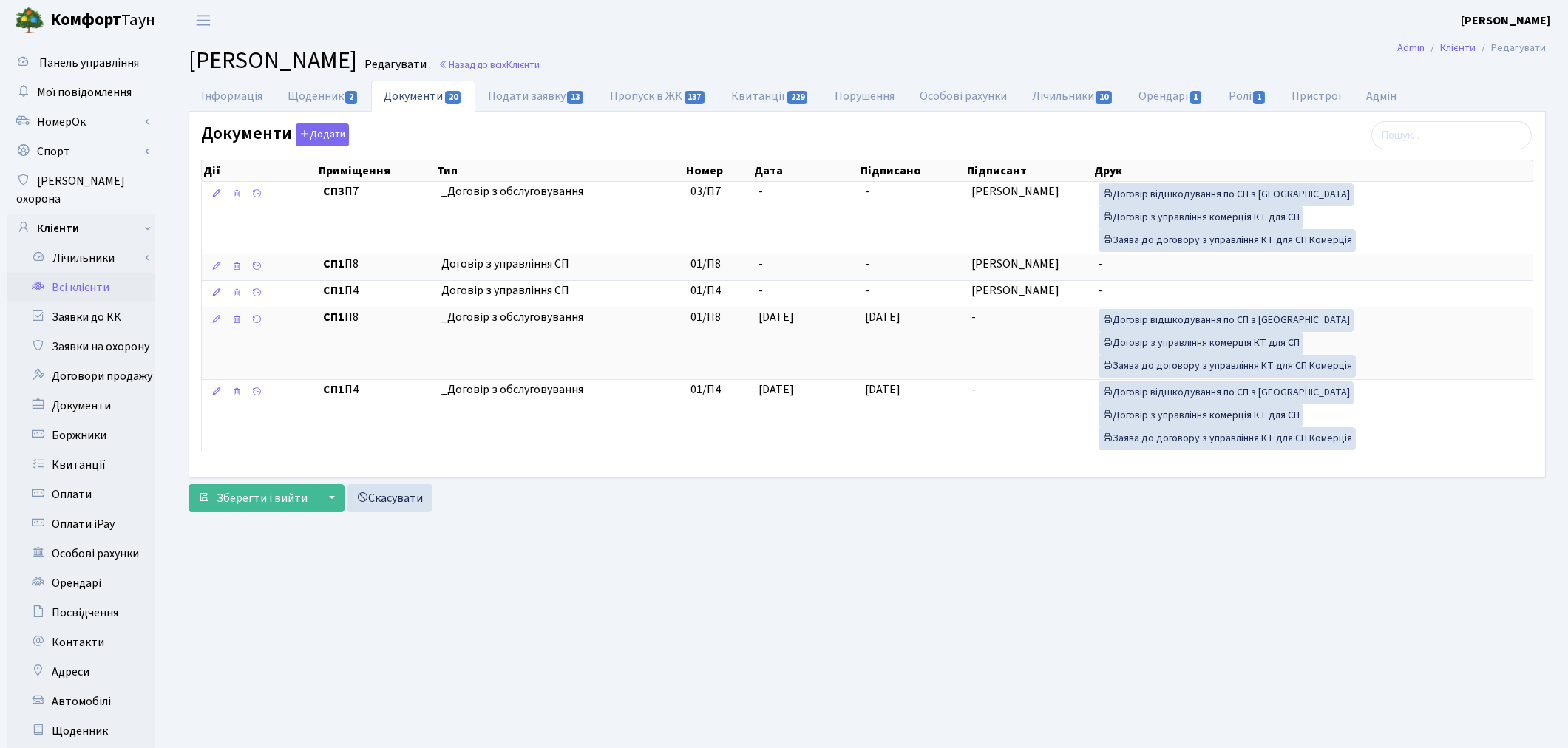
click at [78, 277] on link "Всі клієнти" at bounding box center [81, 287] width 147 height 30
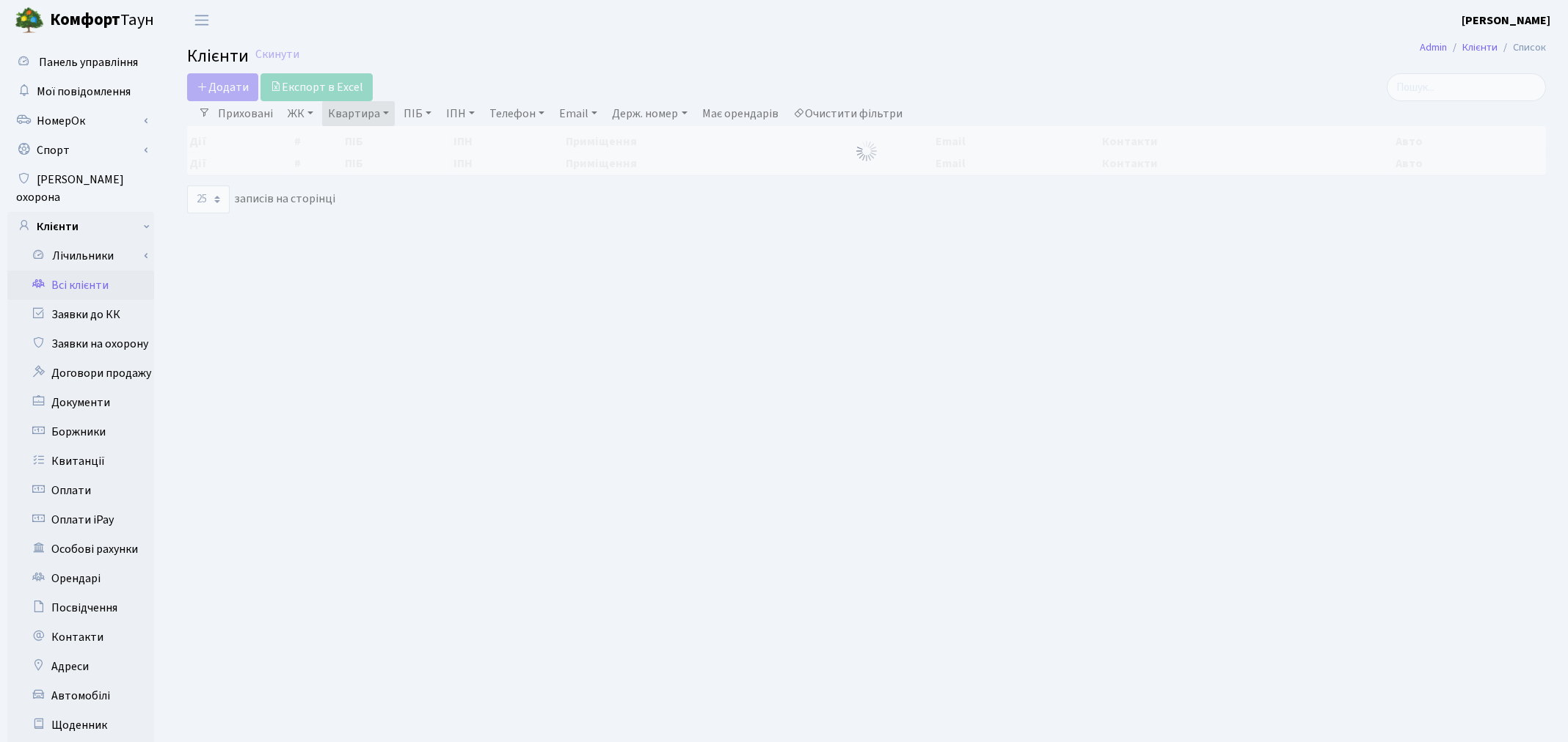
select select "25"
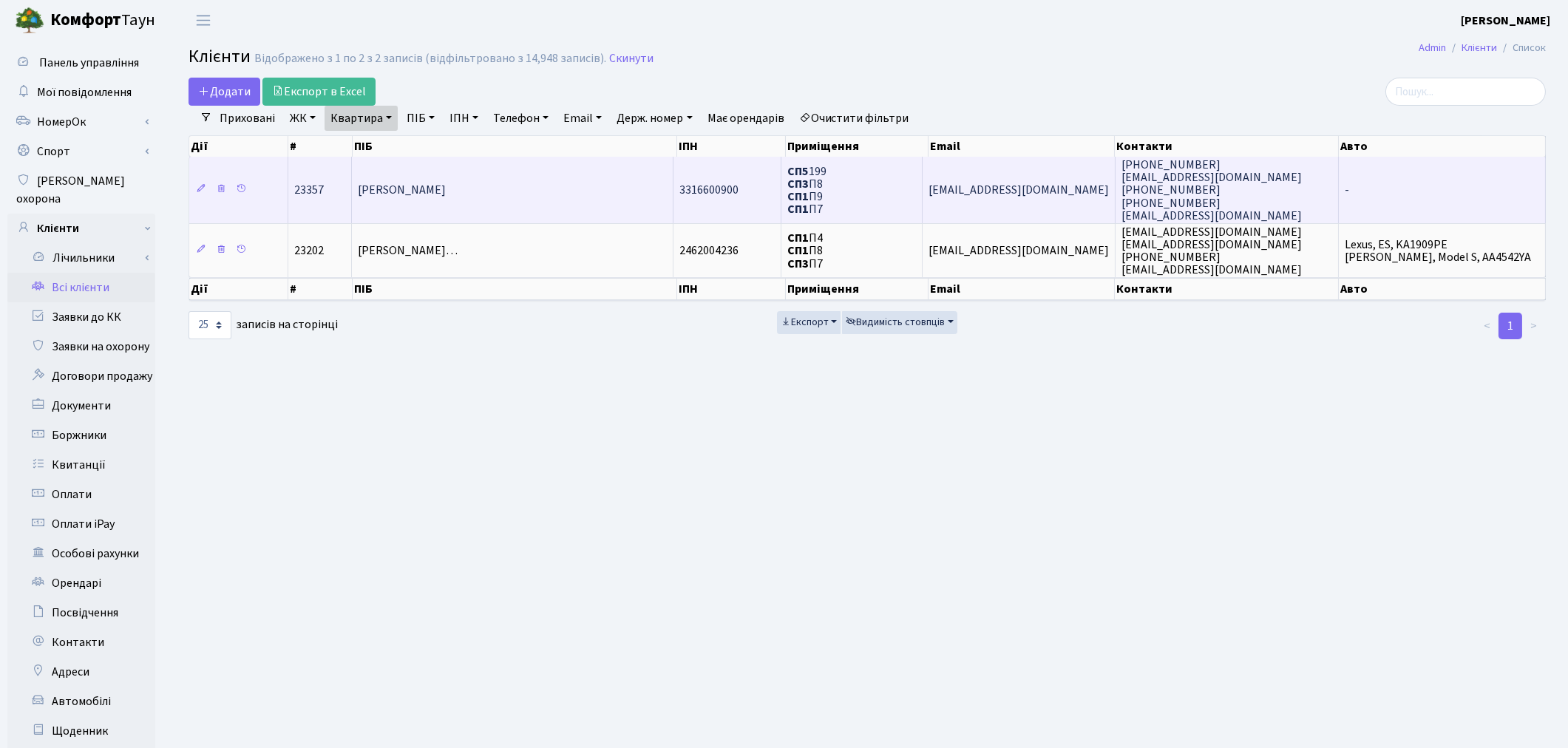
click at [538, 193] on td "[PERSON_NAME]" at bounding box center [513, 190] width 322 height 66
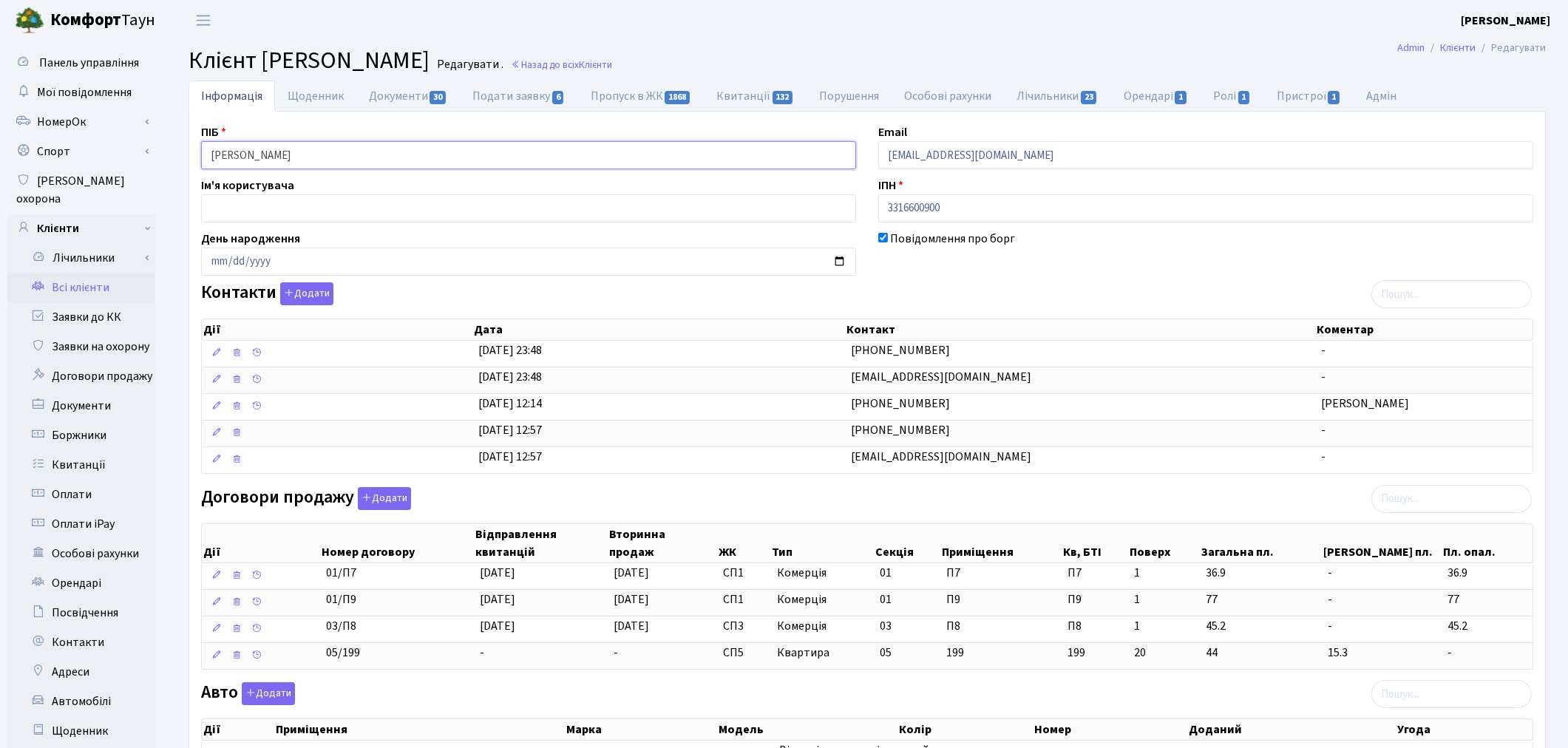
drag, startPoint x: 416, startPoint y: 158, endPoint x: 175, endPoint y: 139, distance: 241.7
click at [175, 139] on div "Інформація Щоденник Документи 30 Подати заявку 6 Пропуск в ЖК 1868 Квитанції 13…" at bounding box center [867, 565] width 1401 height 970
click at [541, 702] on div "Авто Додати Дії Приміщення Марка Модель Колір Номер Доданий Угода Дії" at bounding box center [866, 725] width 1354 height 85
click at [68, 273] on link "Всі клієнти" at bounding box center [81, 287] width 147 height 30
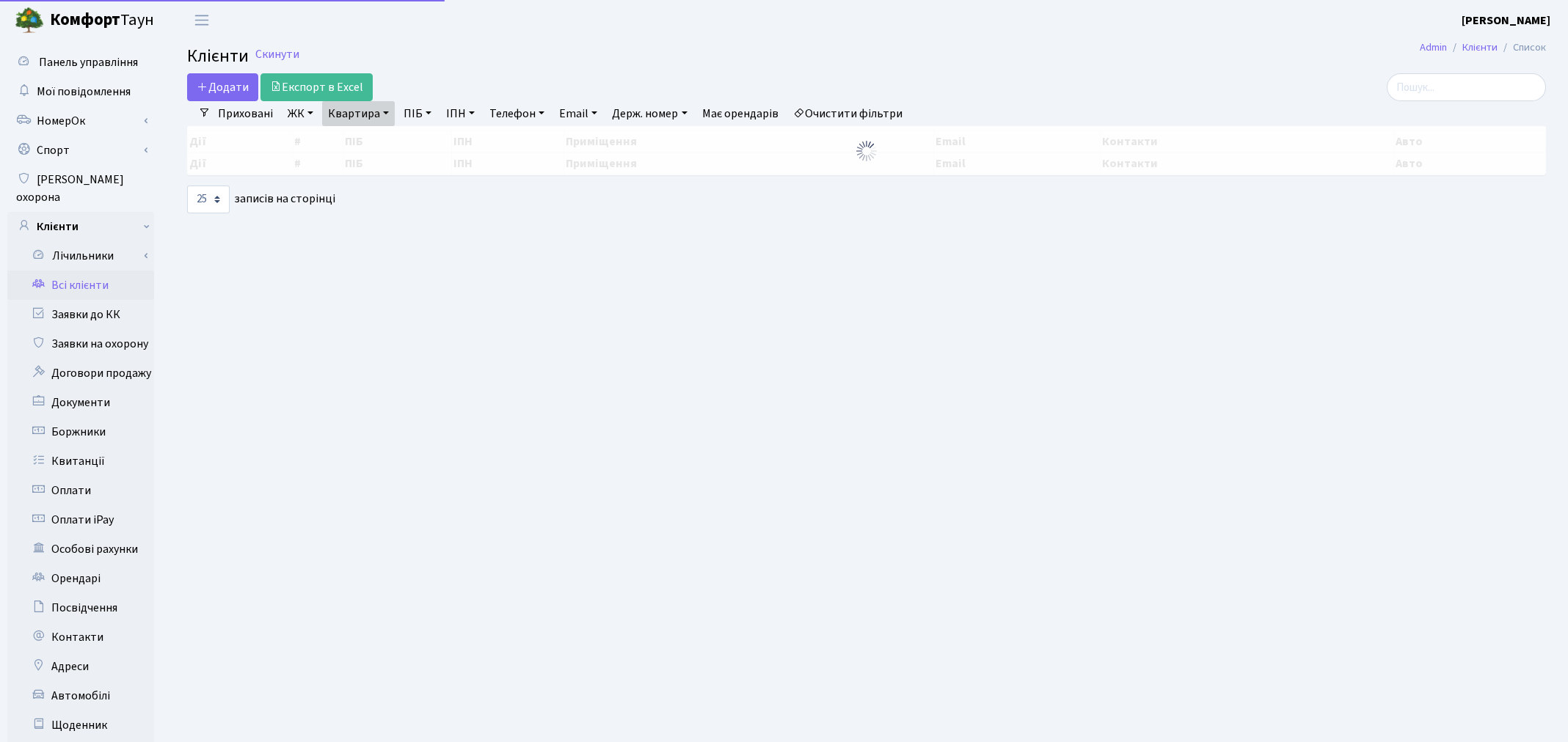
select select "25"
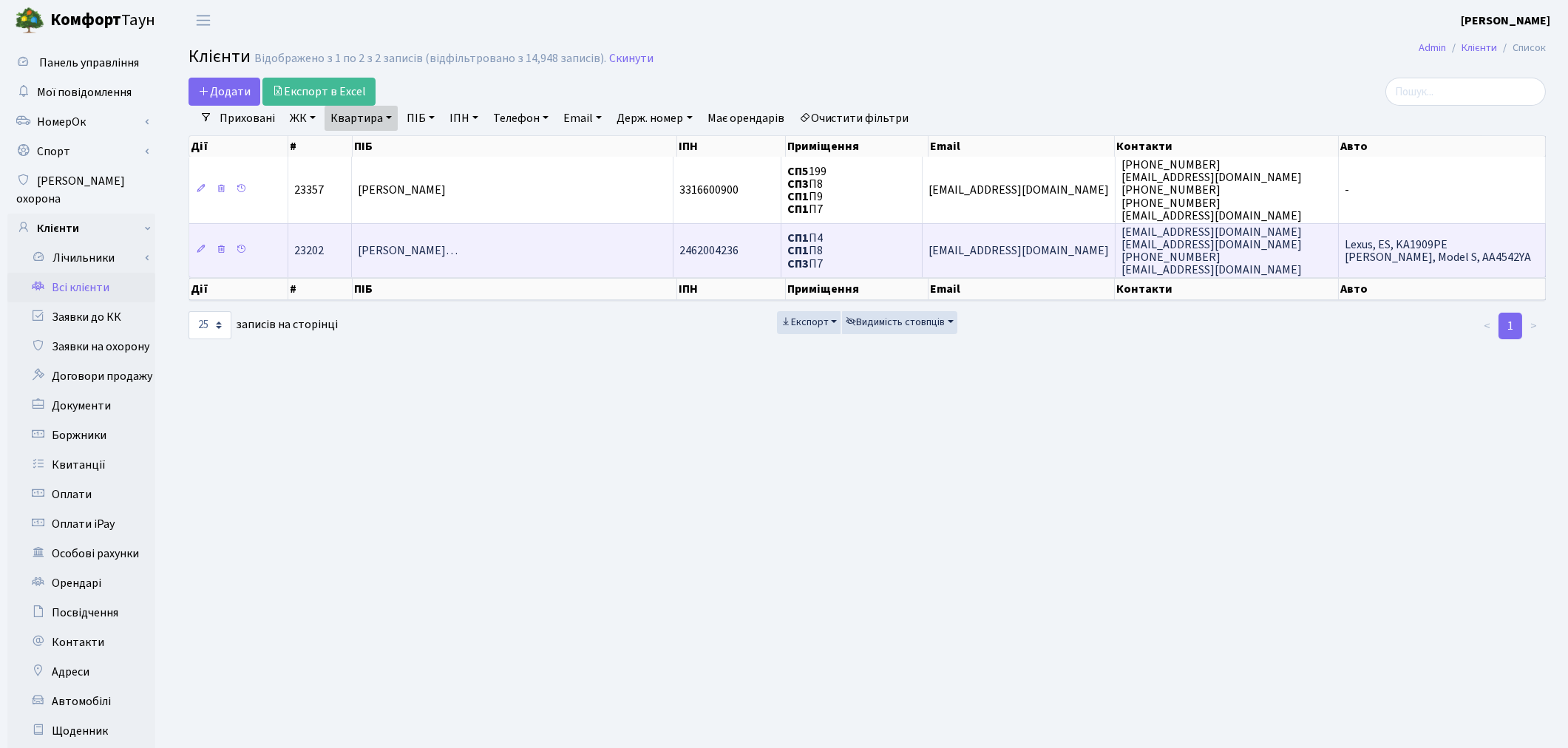
click at [414, 245] on span "[PERSON_NAME]…" at bounding box center [408, 251] width 100 height 16
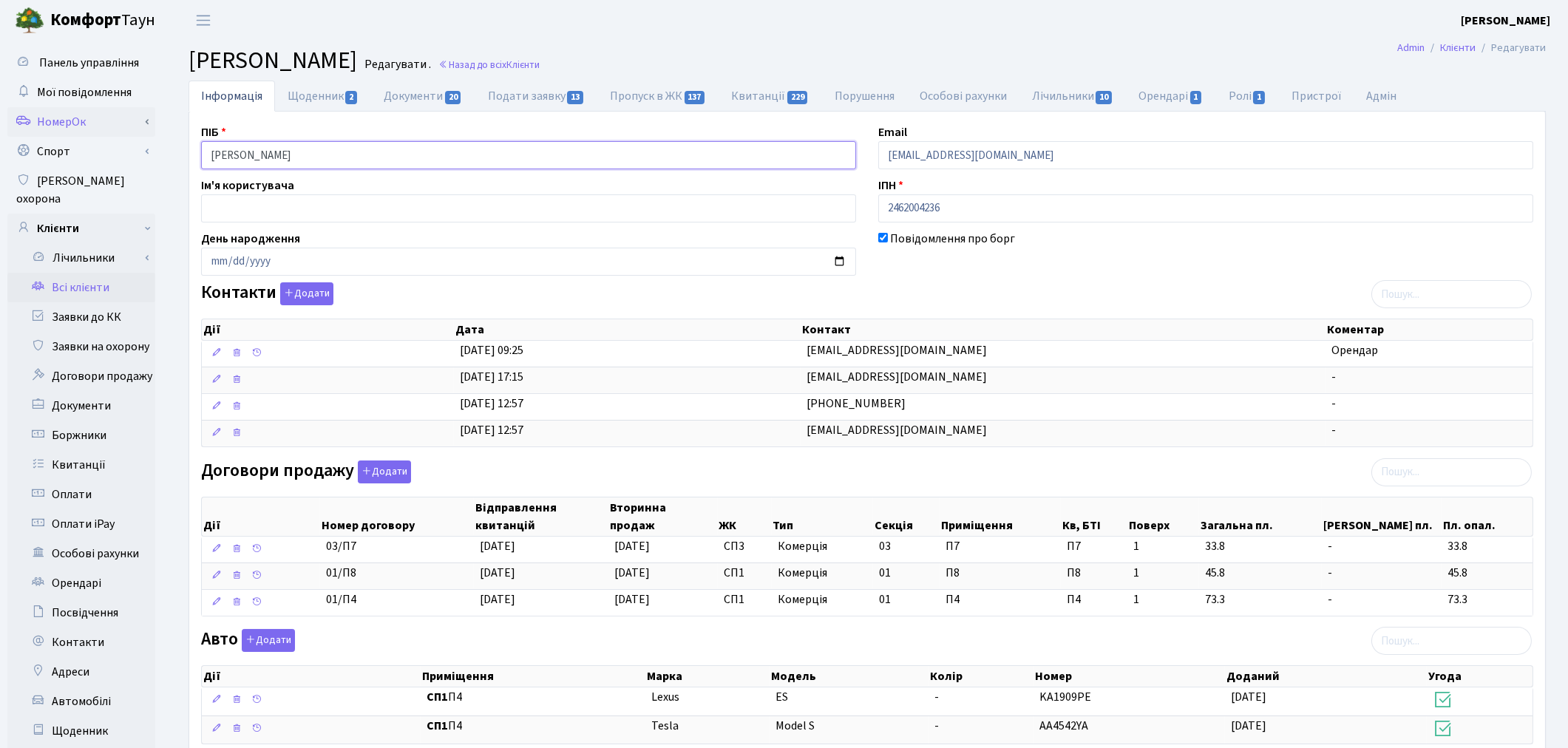
drag, startPoint x: 410, startPoint y: 156, endPoint x: 135, endPoint y: 122, distance: 277.1
click at [141, 122] on div "Панель управління Мої повідомлення НомерОк" at bounding box center [784, 550] width 1568 height 1020
click at [1068, 282] on div "ПІБ Соколовський Валерій Валентинович Email valeriy3m@gmail.com Ім'я користувач…" at bounding box center [866, 565] width 1354 height 883
click at [89, 273] on link "Всі клієнти" at bounding box center [81, 287] width 147 height 30
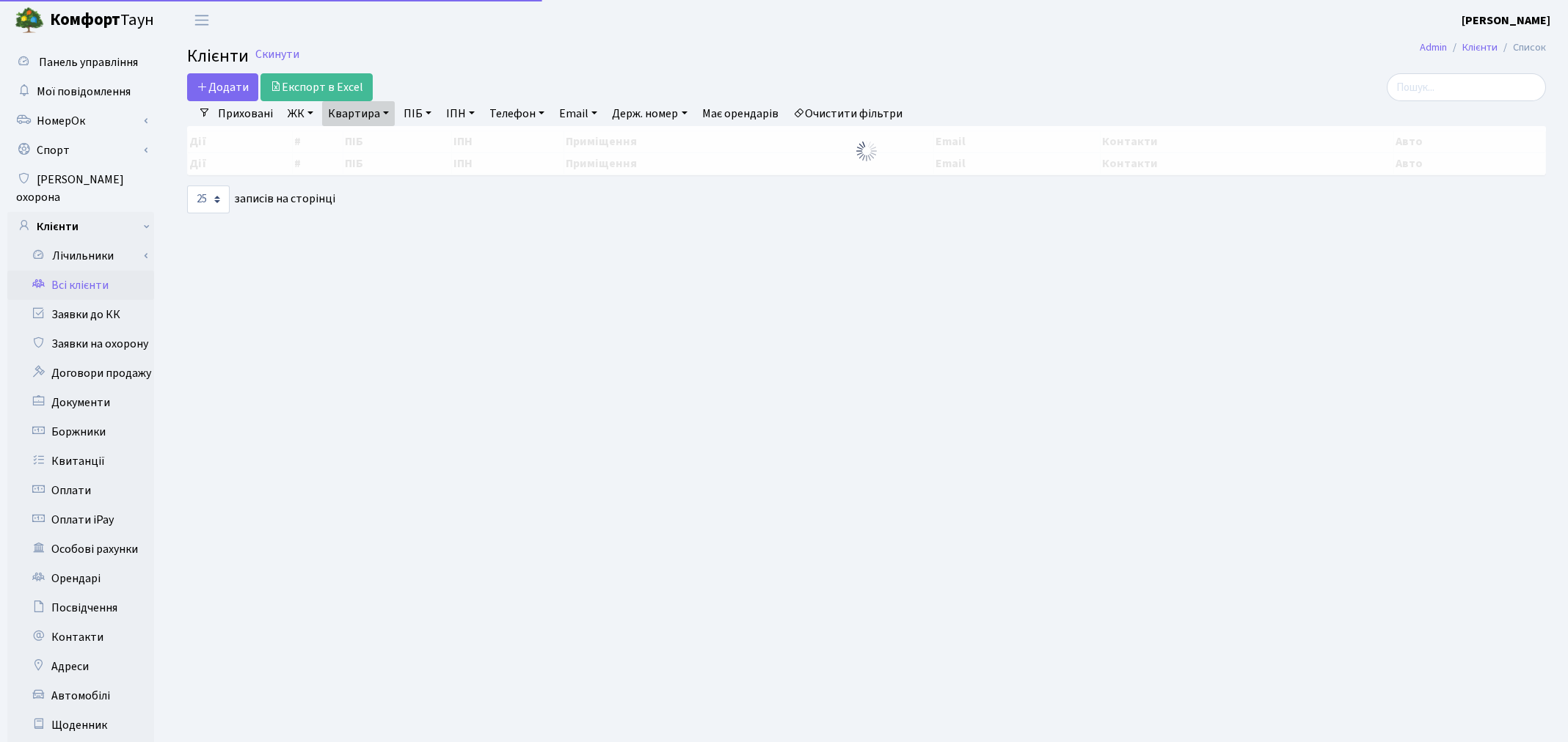
select select "25"
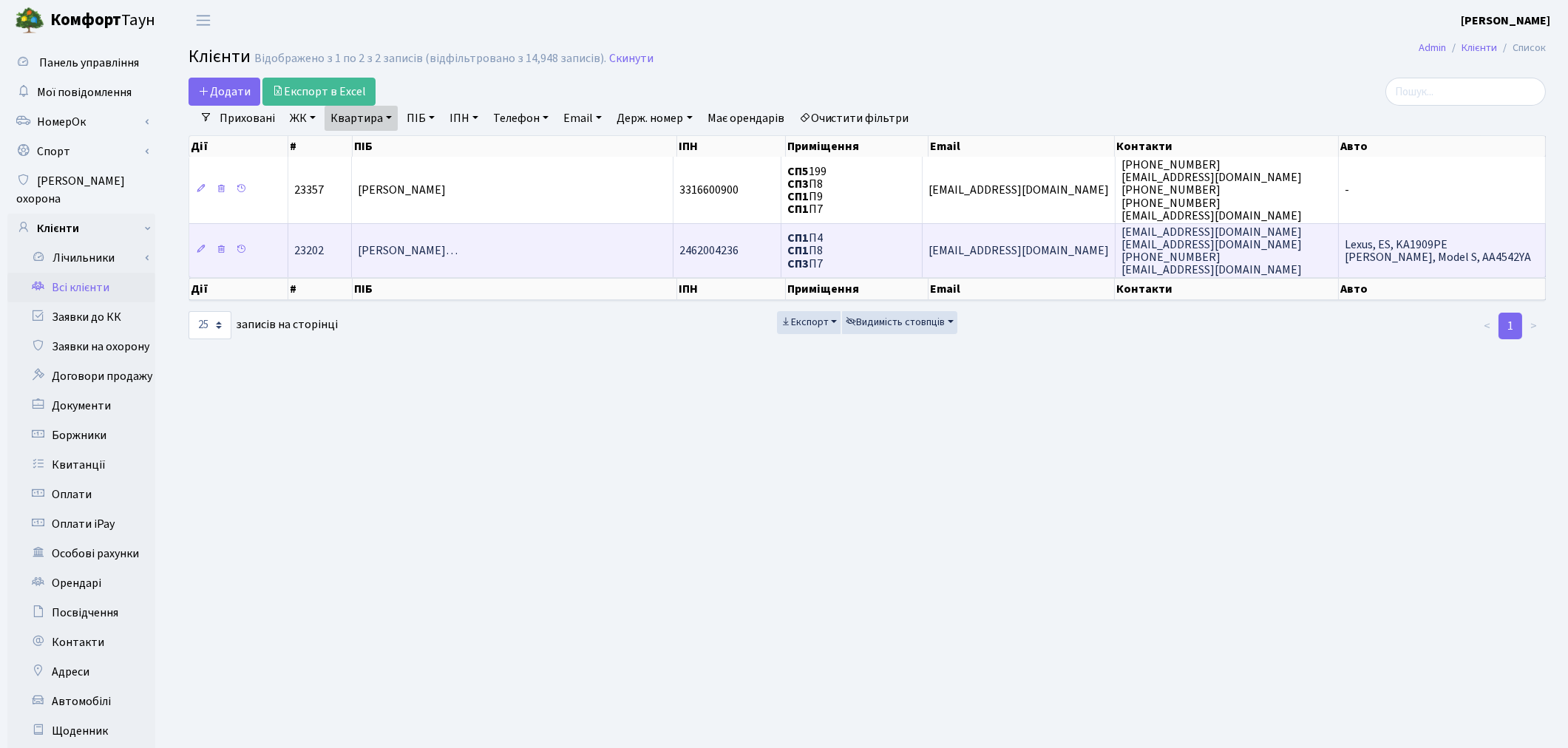
click at [458, 252] on span "[PERSON_NAME]…" at bounding box center [408, 251] width 100 height 16
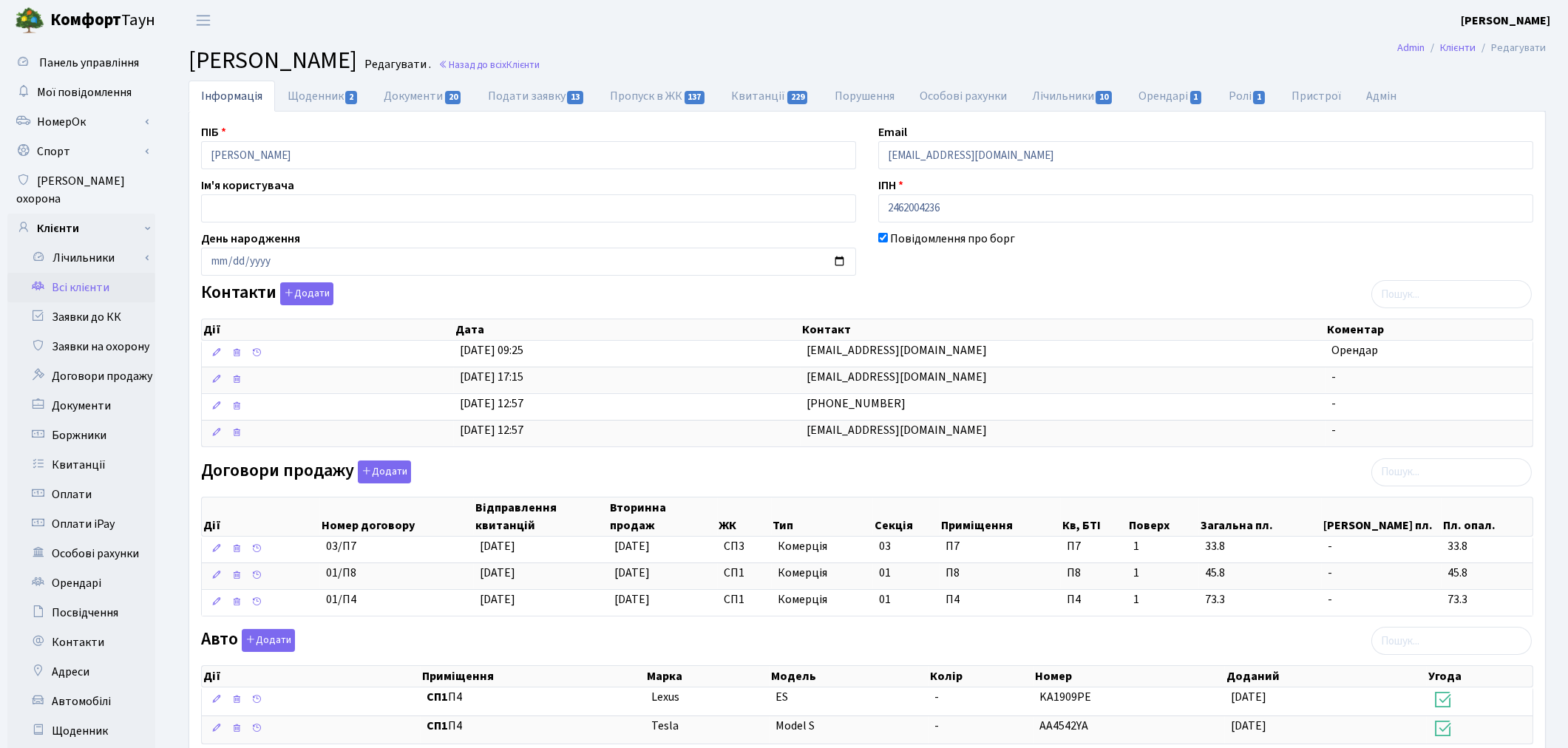
click at [59, 273] on link "Всі клієнти" at bounding box center [81, 287] width 147 height 30
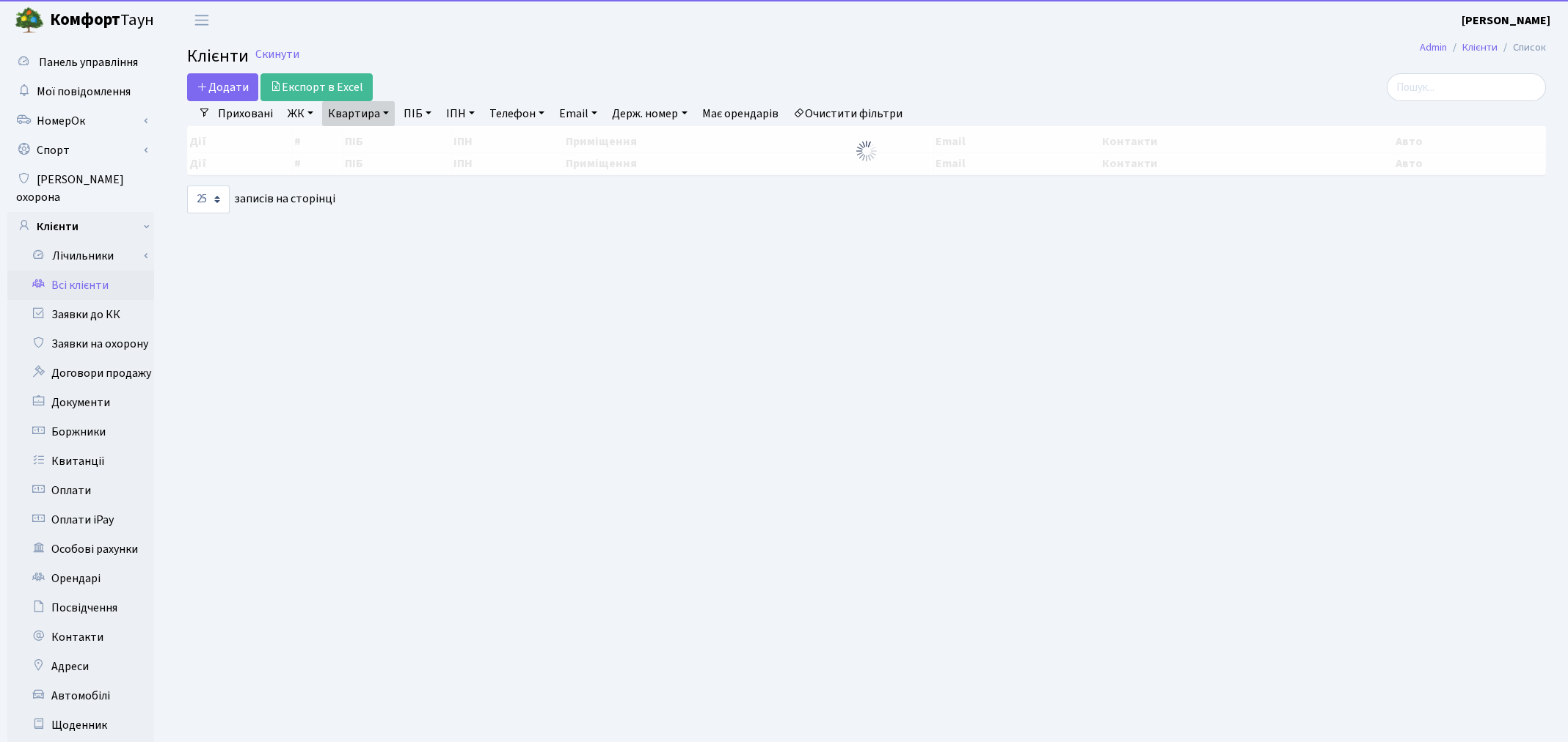
select select "25"
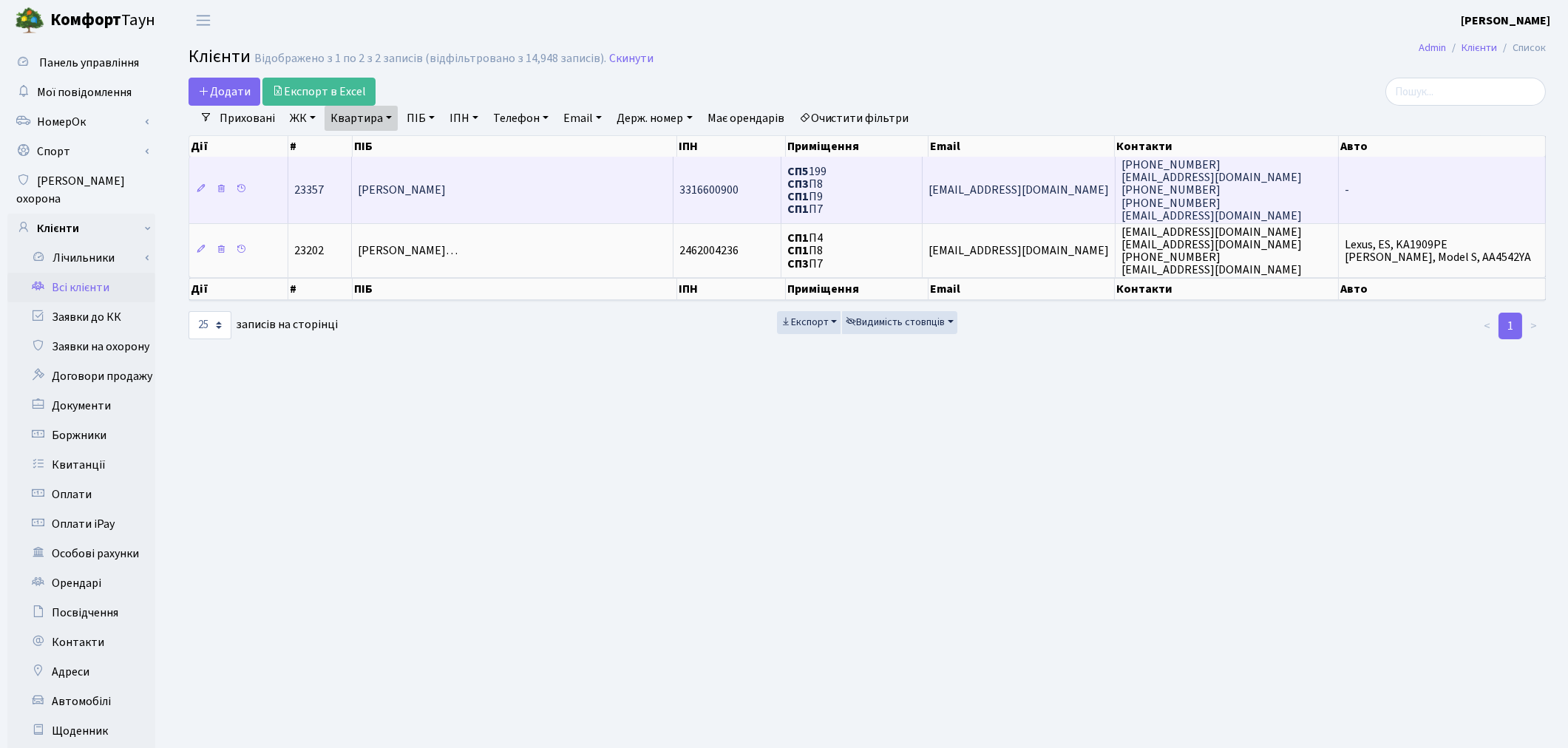
click at [683, 215] on td "3316600900" at bounding box center [727, 190] width 108 height 66
